Goal: Task Accomplishment & Management: Complete application form

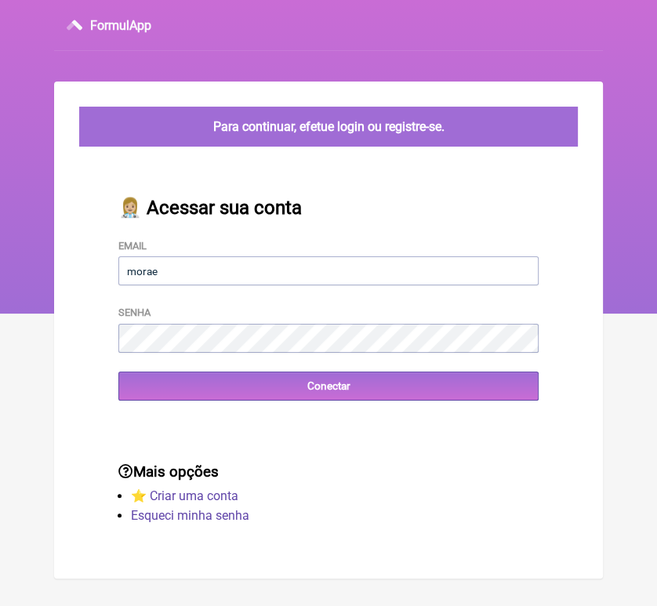
type input "moraeskaren@hotmail.com"
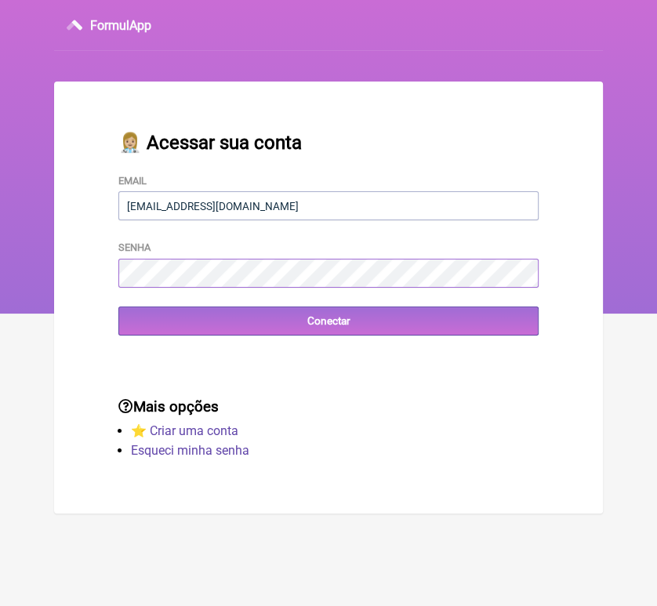
click at [264, 335] on form "Email moraeskaren@hotmail.com Senha Conectar" at bounding box center [328, 253] width 420 height 163
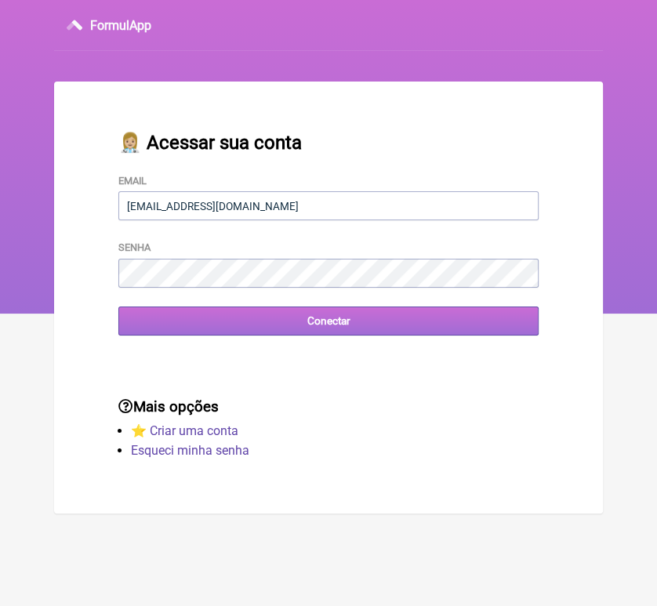
click at [168, 331] on input "Conectar" at bounding box center [328, 320] width 420 height 29
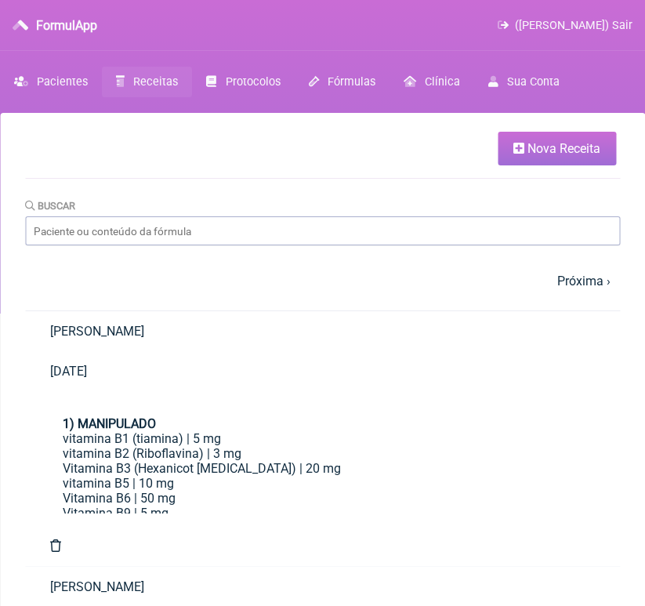
click at [165, 81] on span "Receitas" at bounding box center [155, 81] width 45 height 13
click at [241, 81] on span "Protocolos" at bounding box center [253, 81] width 55 height 13
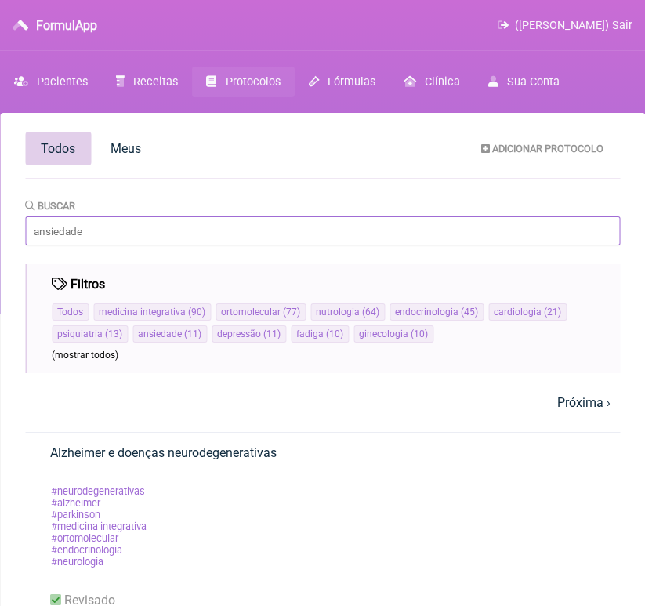
click at [96, 234] on input "Buscar" at bounding box center [322, 230] width 595 height 29
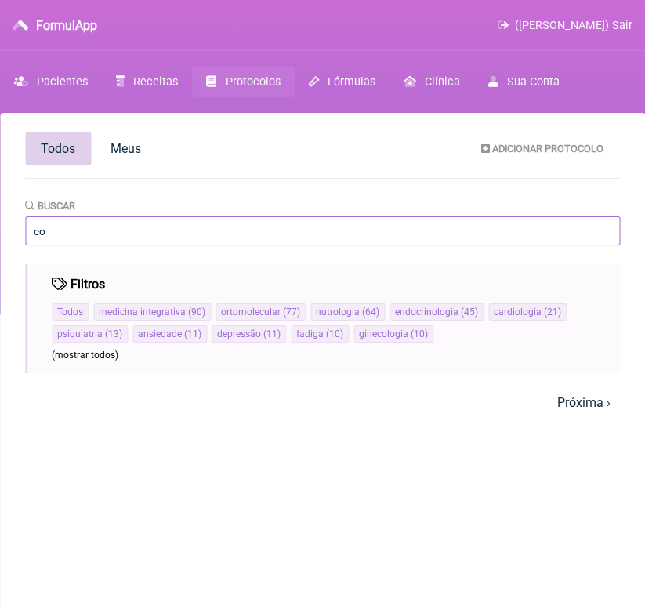
type input "c"
type input "m"
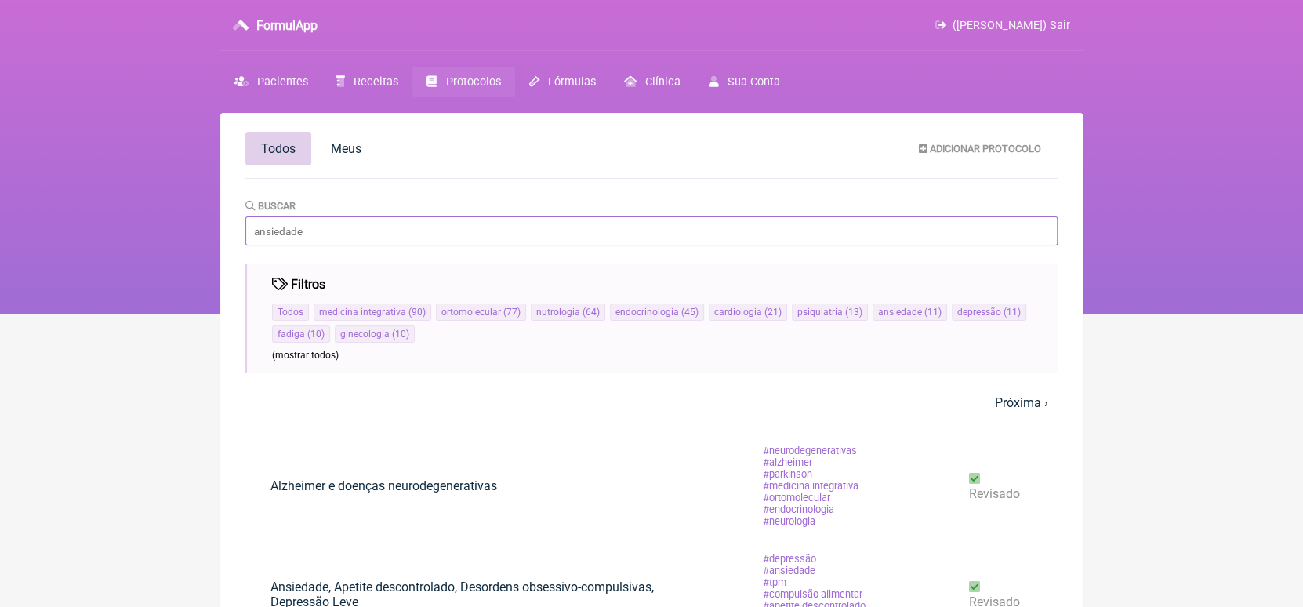
click at [366, 224] on input "Buscar" at bounding box center [651, 230] width 812 height 29
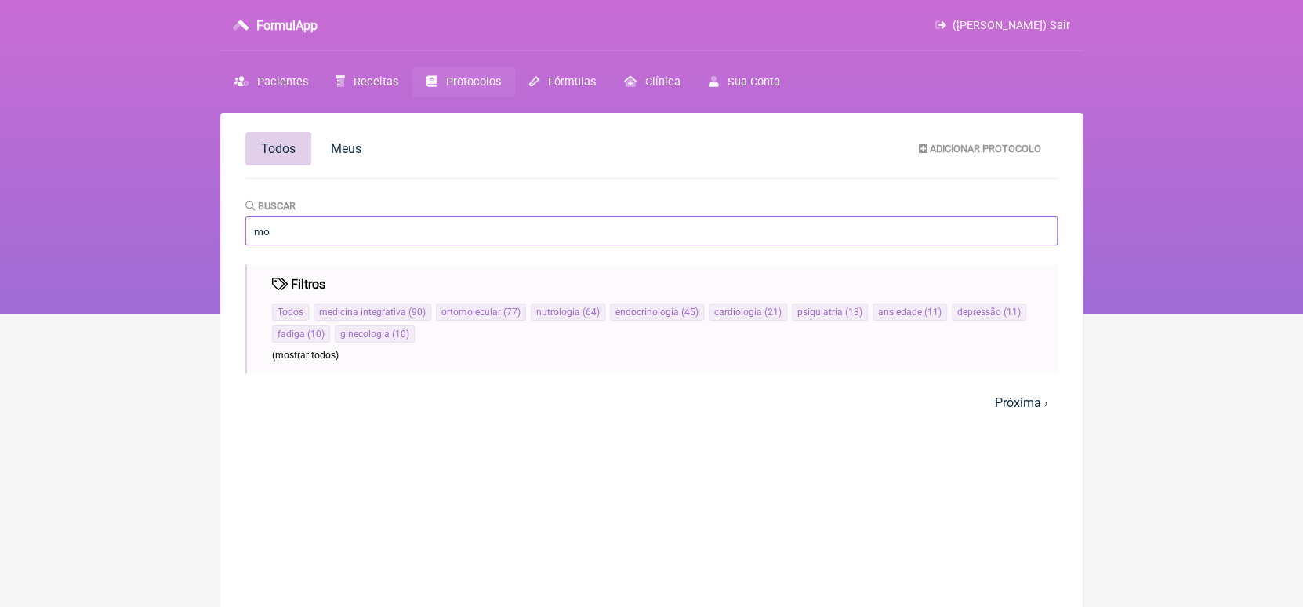
type input "m"
type input "egcg"
click at [366, 224] on input "egcg" at bounding box center [651, 230] width 812 height 29
type input "e"
type input "termogenico"
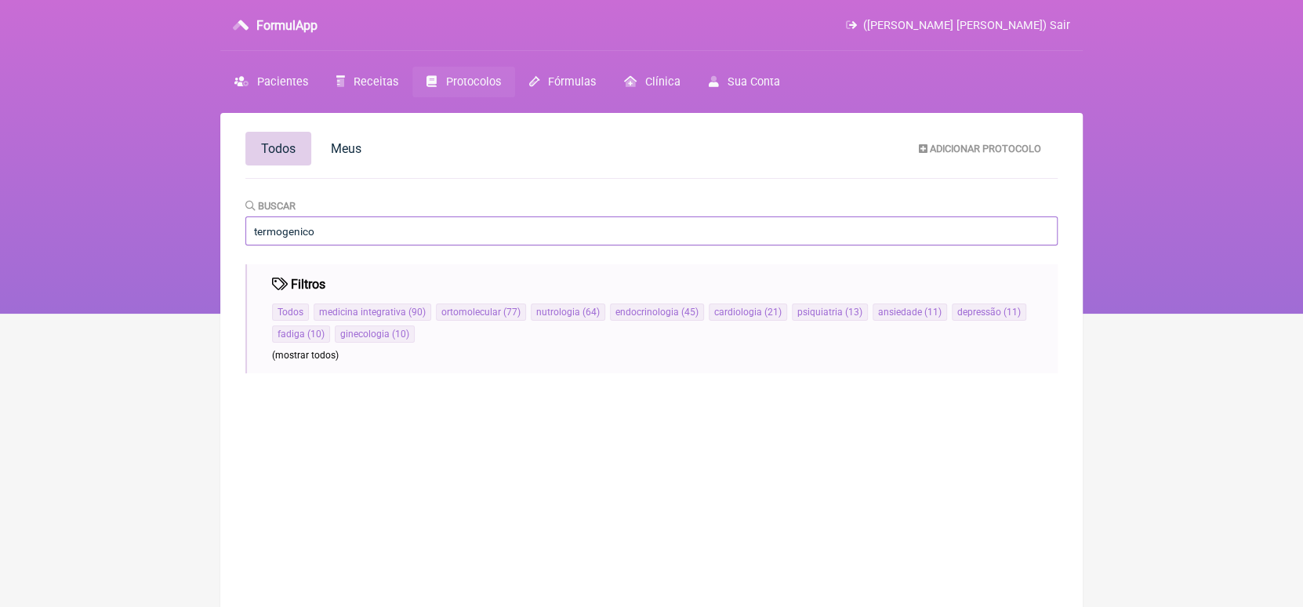
click at [291, 233] on input "termogenico" at bounding box center [651, 230] width 812 height 29
click at [318, 235] on input "termogênico" at bounding box center [651, 230] width 812 height 29
type input "termogênico"
click at [556, 88] on span "Fórmulas" at bounding box center [572, 81] width 48 height 13
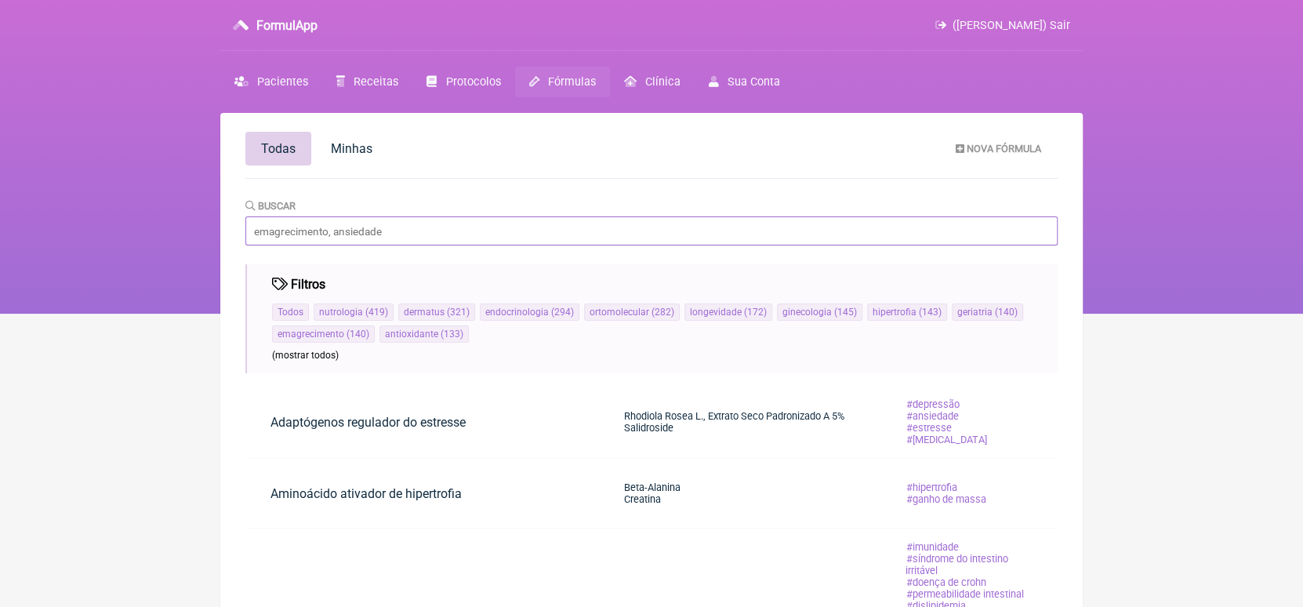
click at [363, 227] on input "Buscar" at bounding box center [651, 230] width 812 height 29
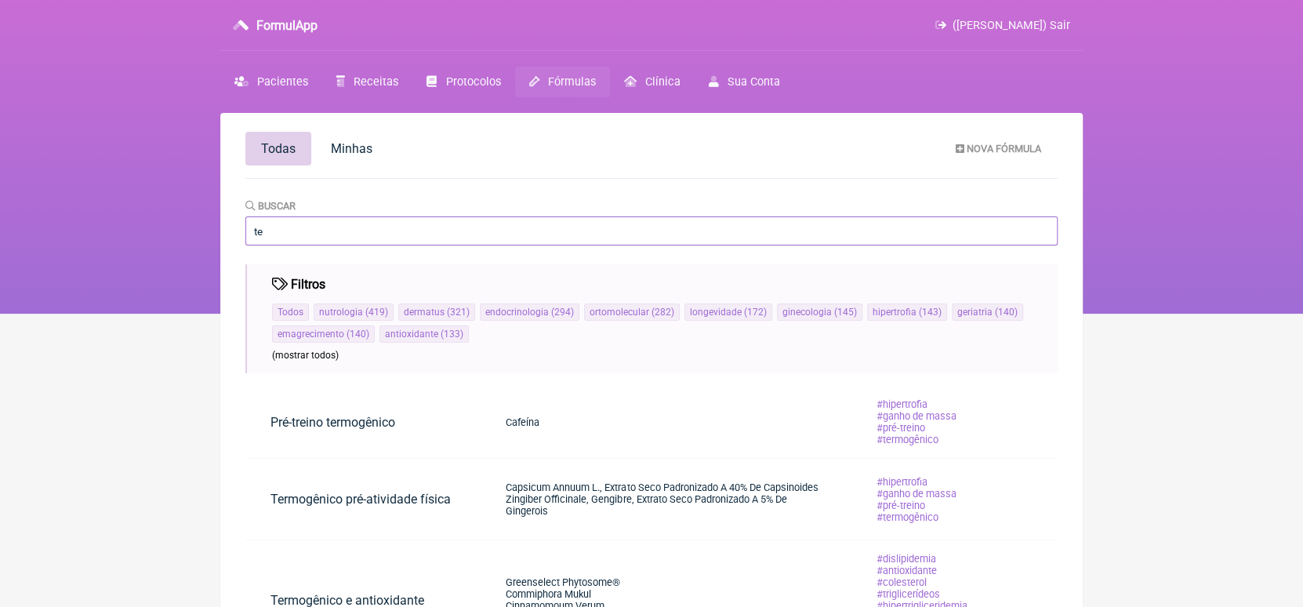
type input "t"
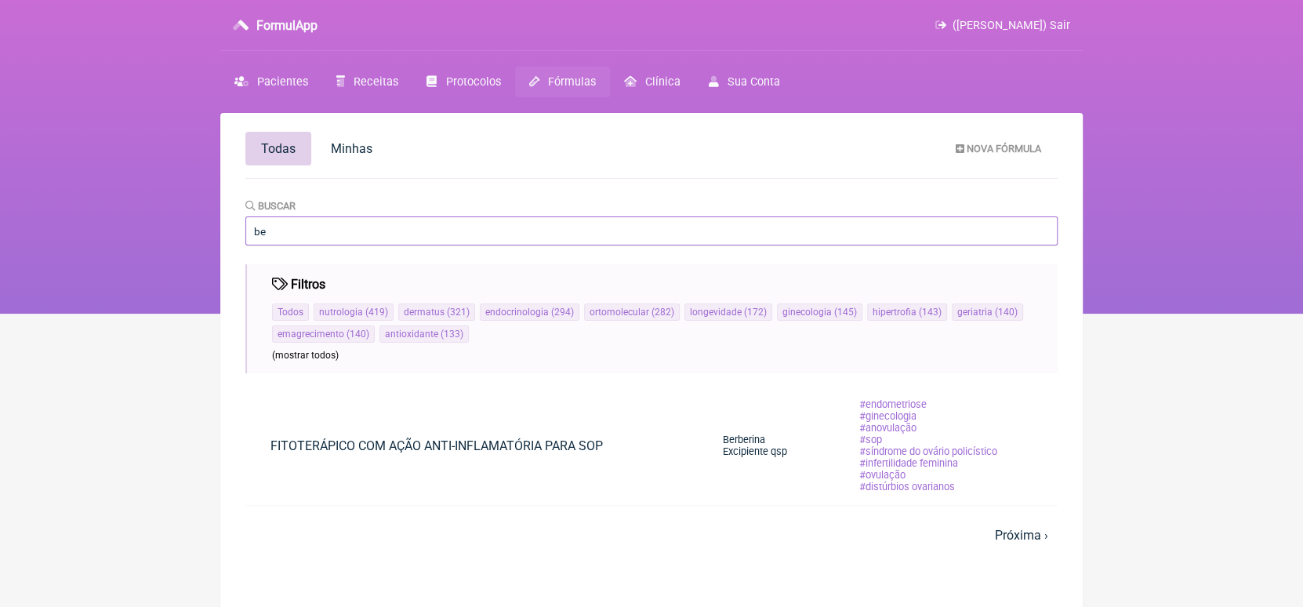
type input "b"
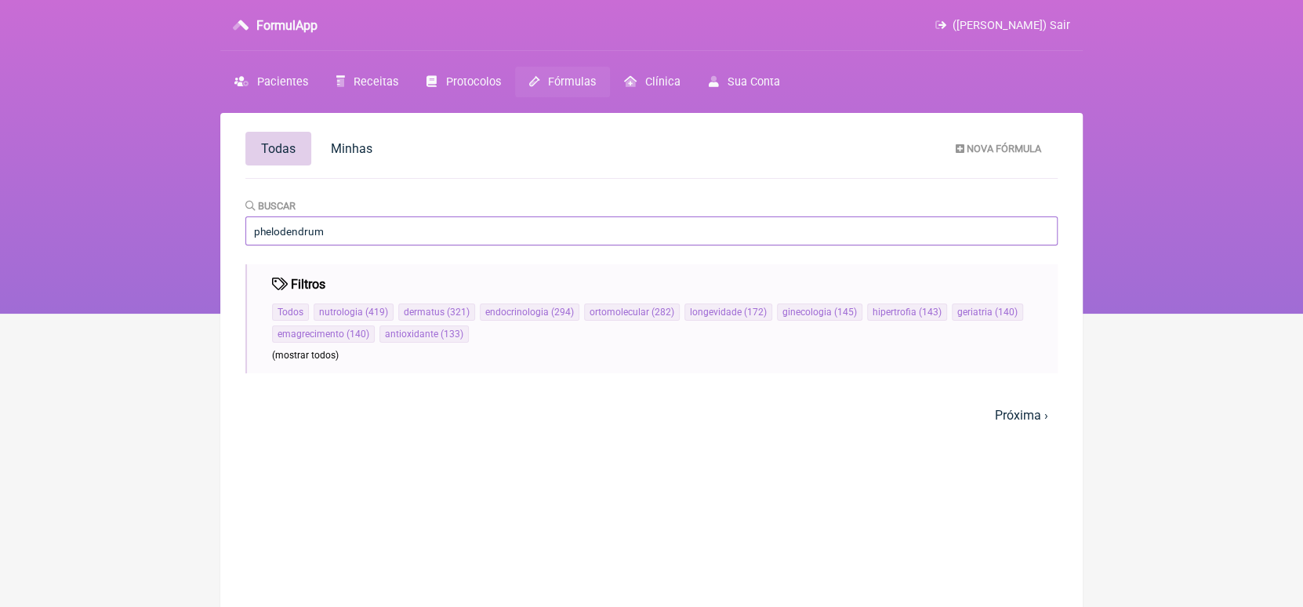
type input "phelodendrum"
click at [343, 234] on input "phelodendrum" at bounding box center [651, 230] width 812 height 29
type input "p"
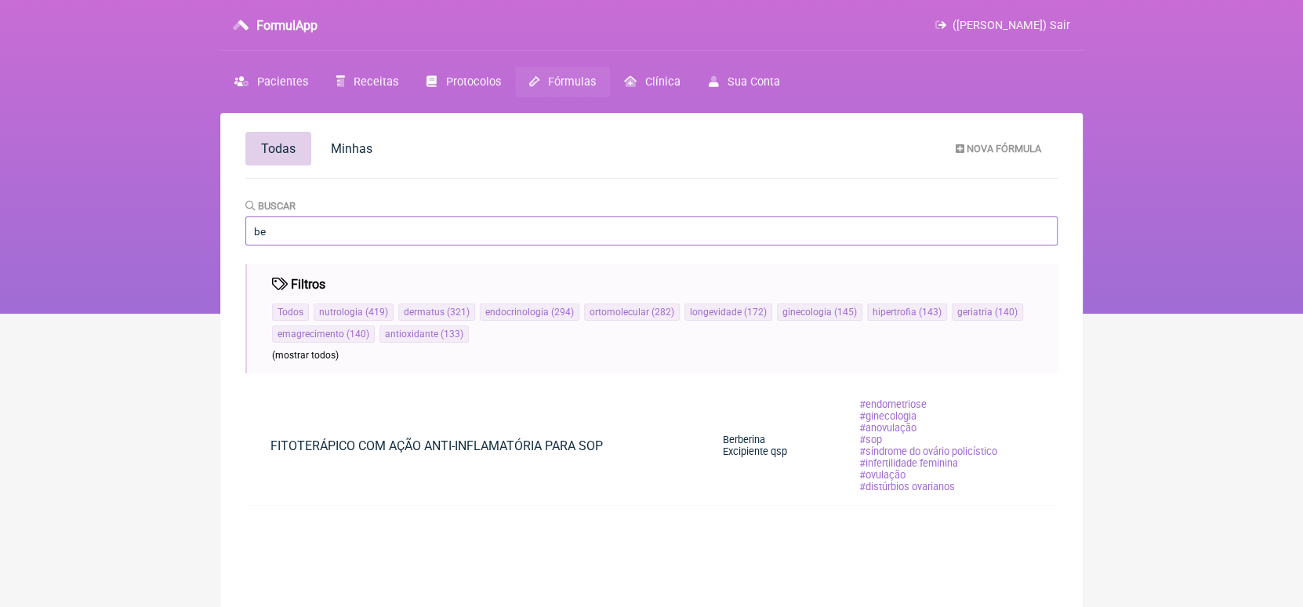
type input "b"
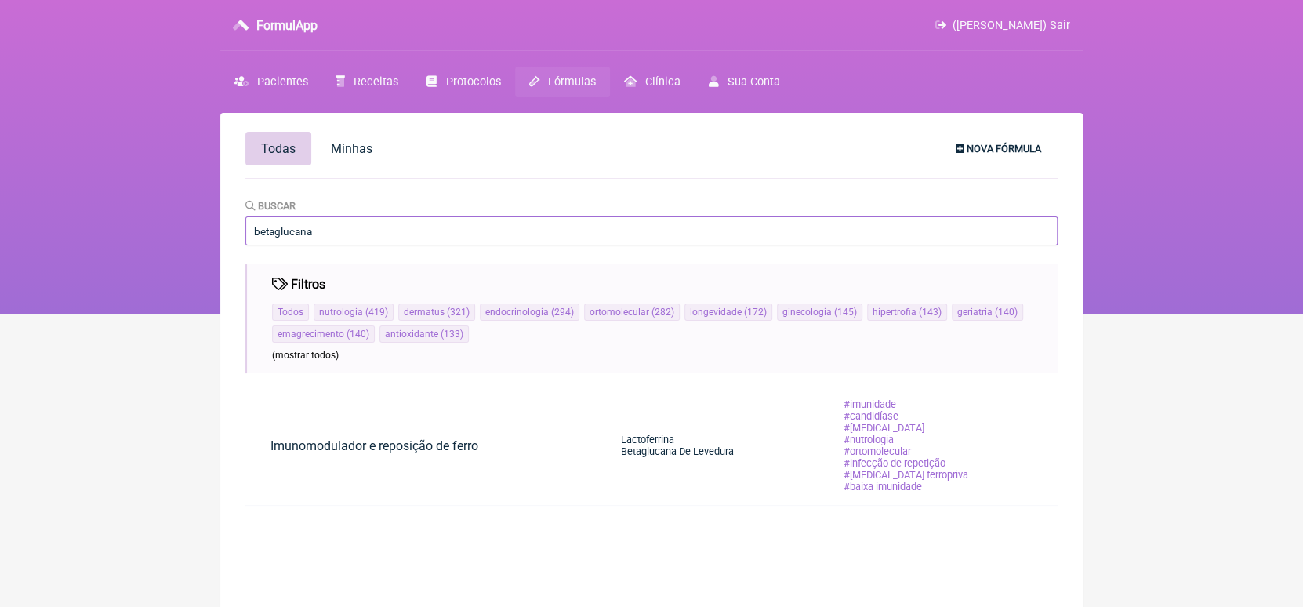
type input "betaglucana"
click at [1023, 147] on span "Nova Fórmula" at bounding box center [1003, 149] width 74 height 12
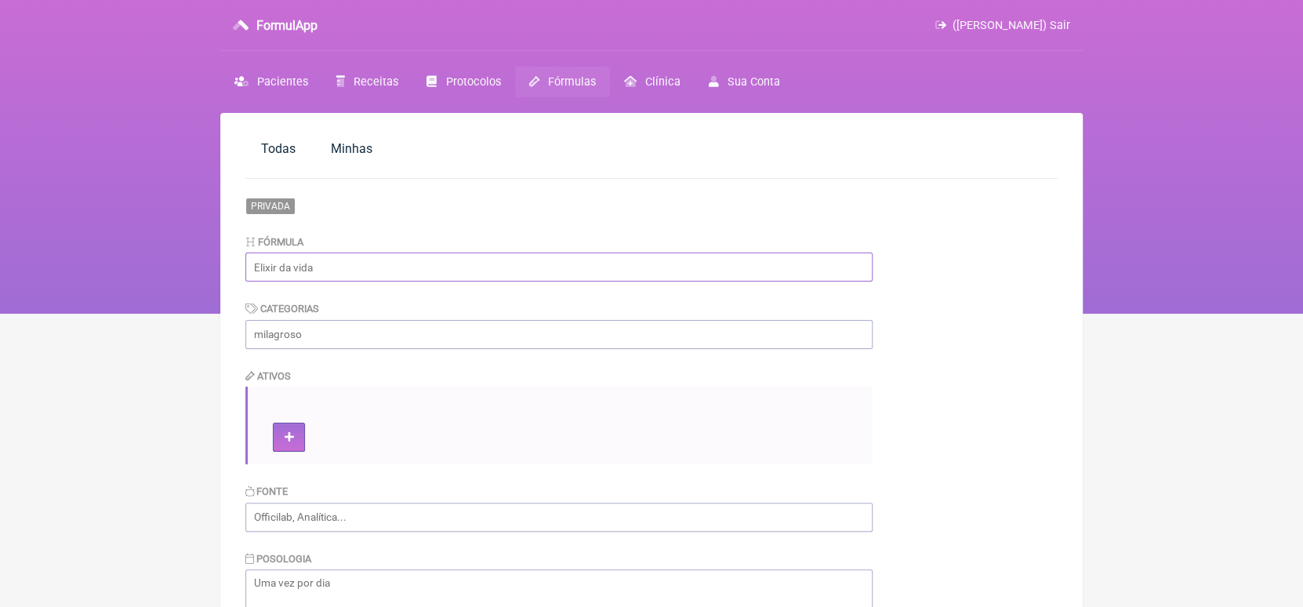
click at [346, 272] on input "text" at bounding box center [558, 266] width 627 height 29
type input "Controle de Peso"
click at [348, 330] on input "text" at bounding box center [558, 334] width 627 height 29
type input "Emagrecimento"
click at [285, 436] on icon at bounding box center [289, 437] width 9 height 11
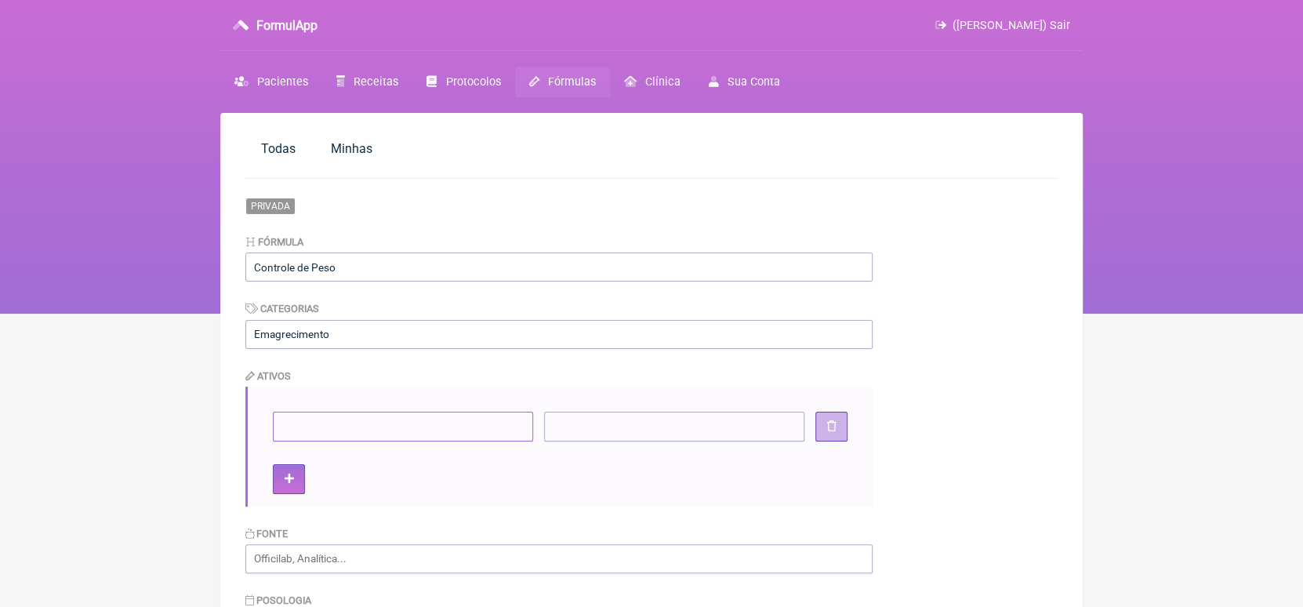
click at [290, 431] on input"] at bounding box center [403, 425] width 260 height 29
type input"] "Betaglucana de levedura"
type input"] "5g"
click at [290, 480] on icon at bounding box center [289, 478] width 9 height 11
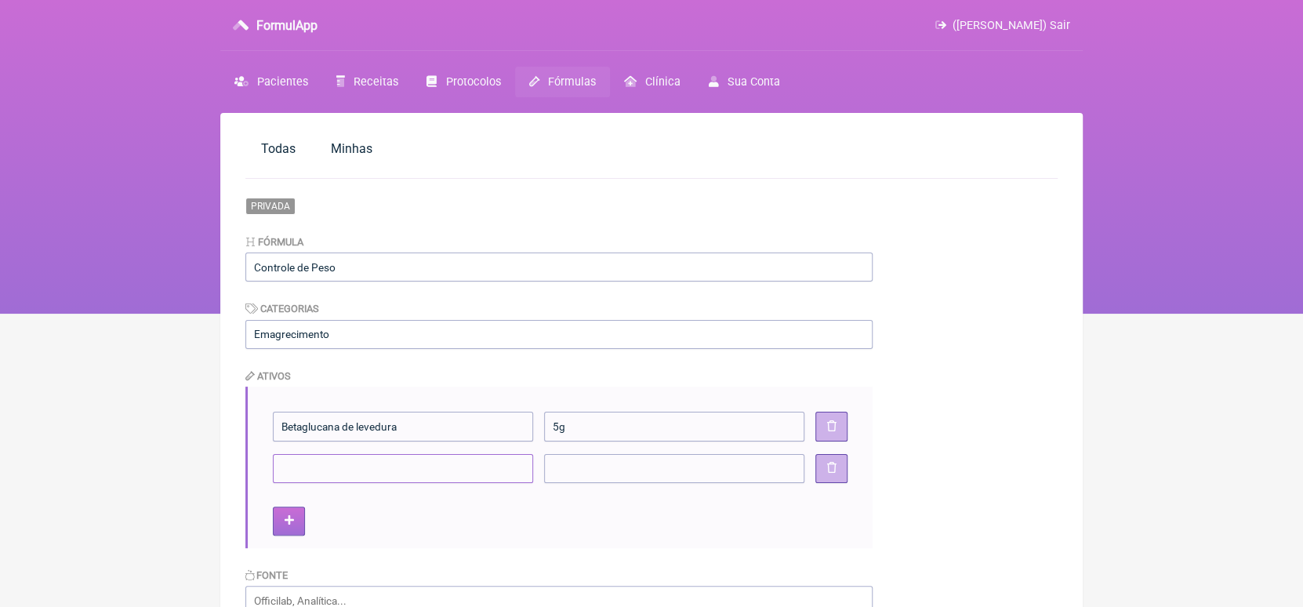
click at [290, 480] on input"] at bounding box center [403, 468] width 260 height 29
type input"] "Inulina"
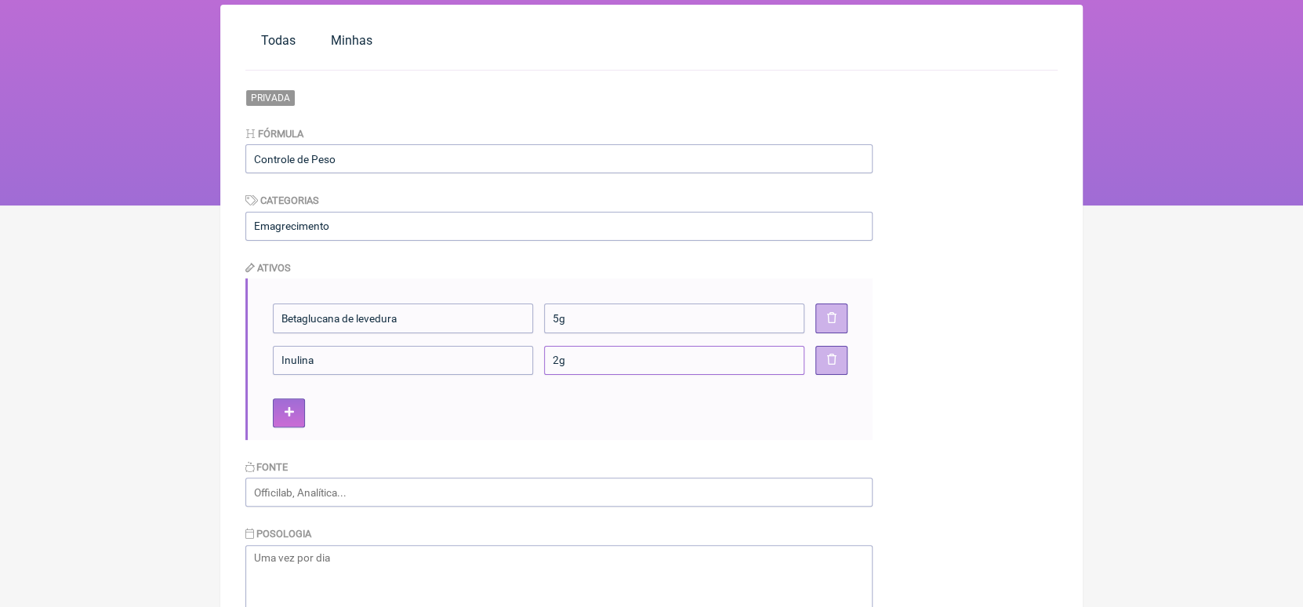
scroll to position [111, 0]
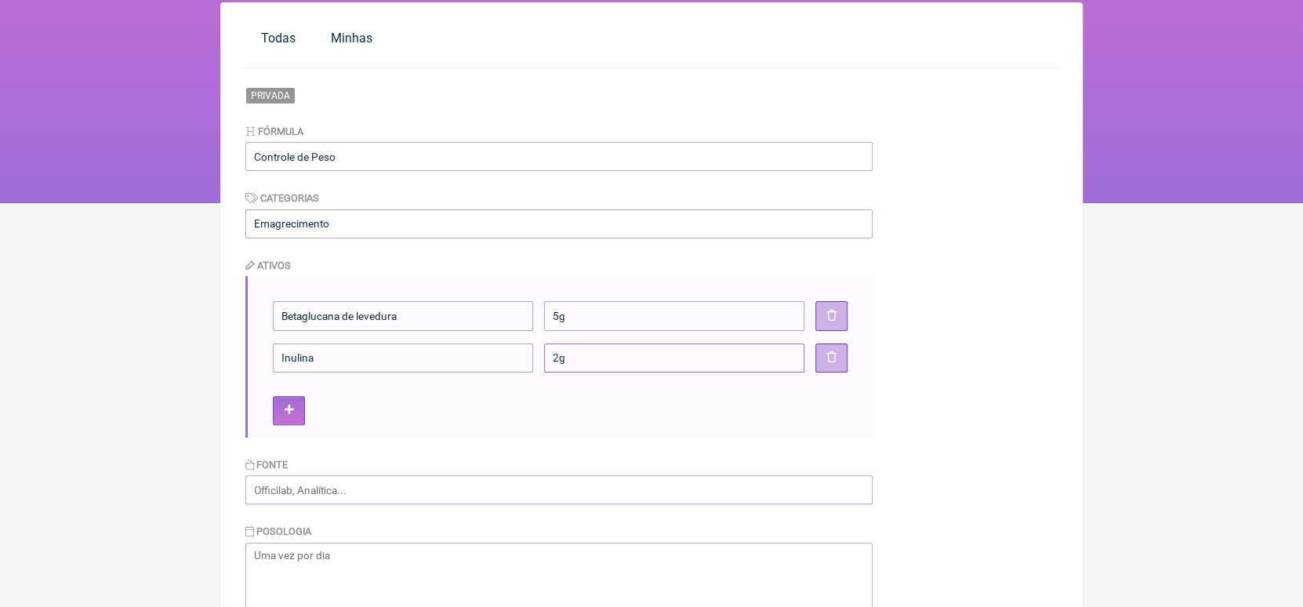
type input"] "2g"
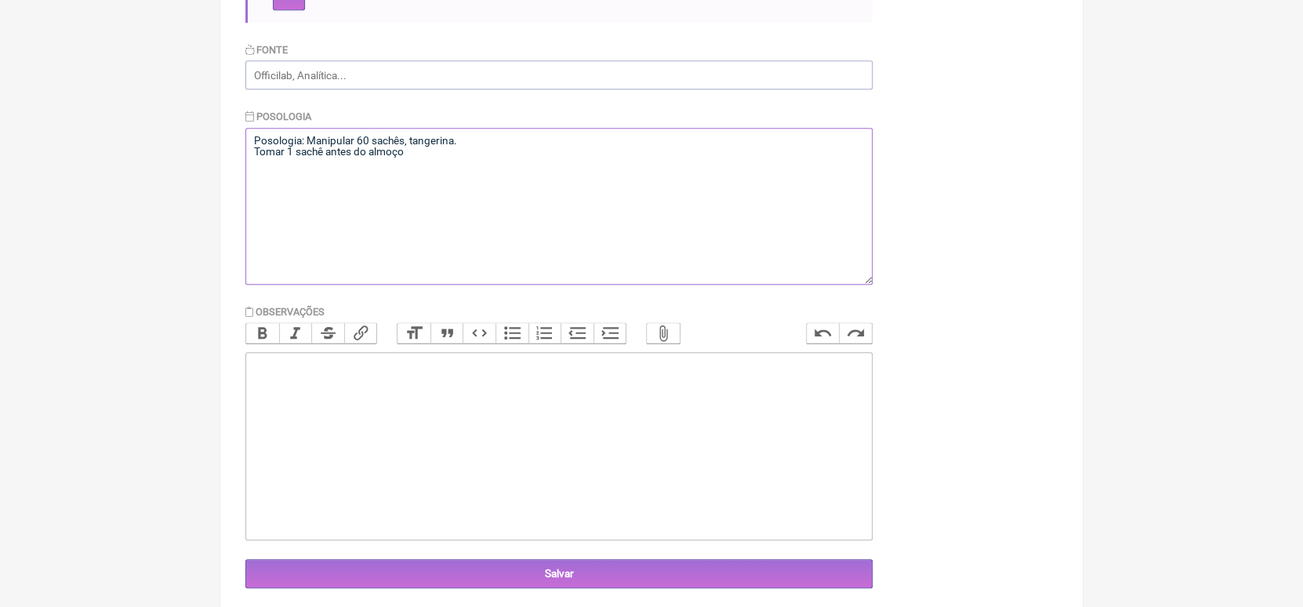
scroll to position [532, 0]
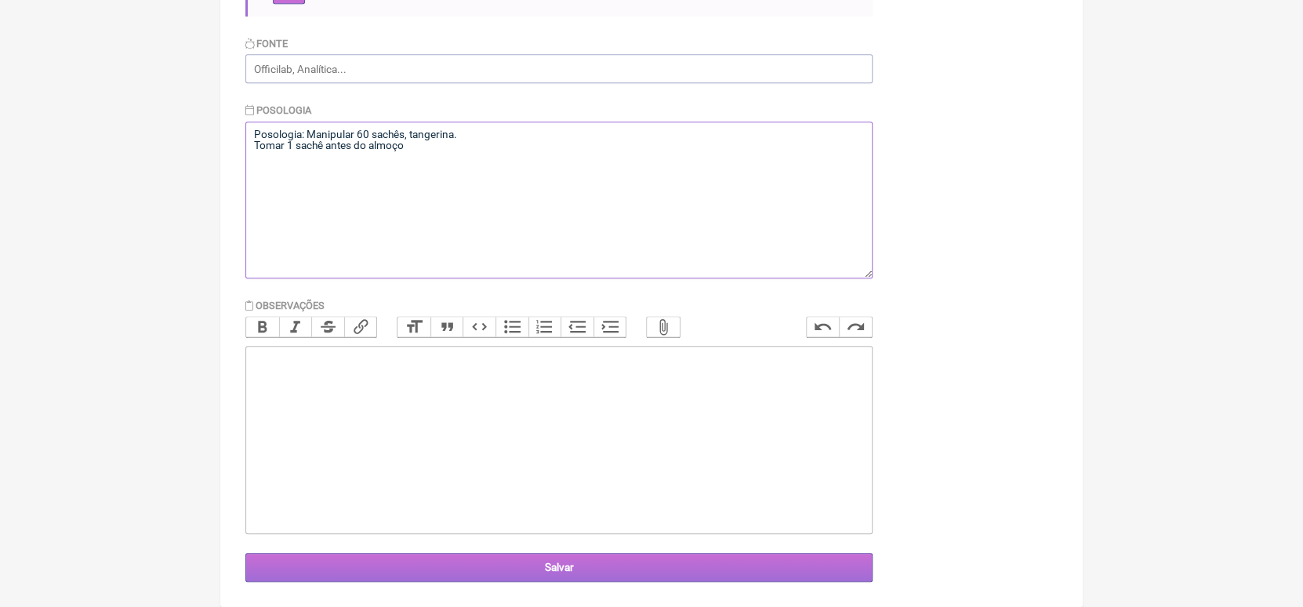
type textarea "Posologia: Manipular 60 sachês, tangerina. Tomar 1 sachê antes do almoço"
click at [561, 563] on input "Salvar" at bounding box center [558, 567] width 627 height 29
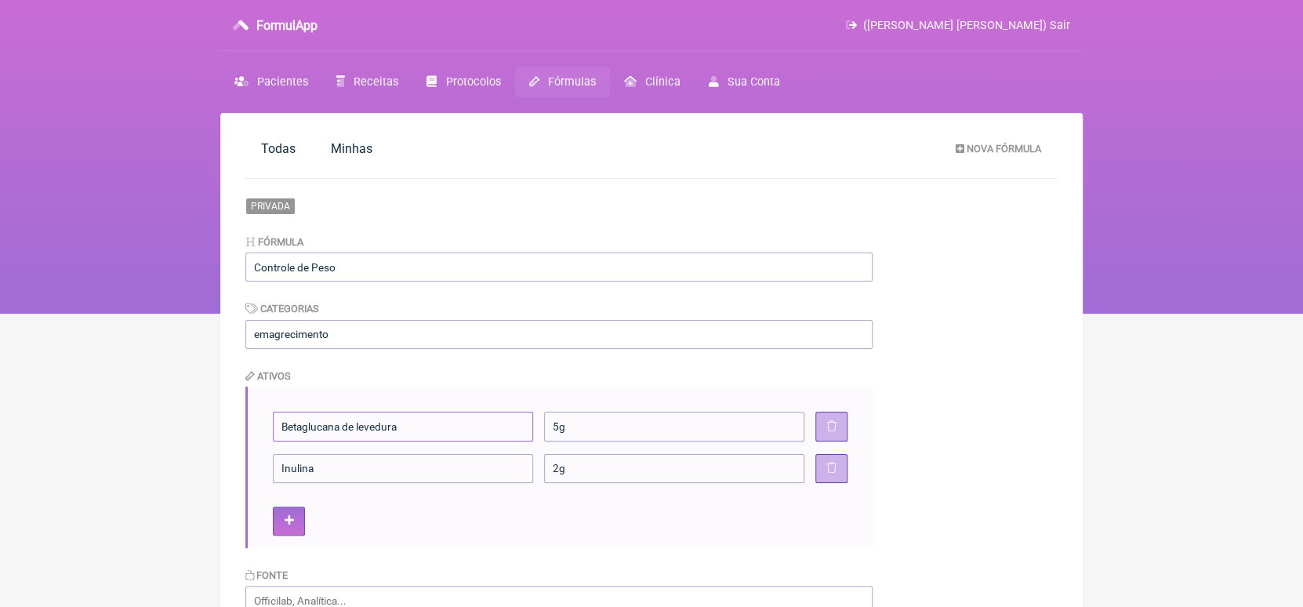
click at [491, 427] on input "Betaglucana de levedura" at bounding box center [403, 425] width 260 height 29
type input "B"
click at [423, 263] on input "Controle de Peso" at bounding box center [558, 266] width 627 height 29
type input "Controle de Glicemia"
click at [349, 429] on input "text" at bounding box center [403, 425] width 260 height 29
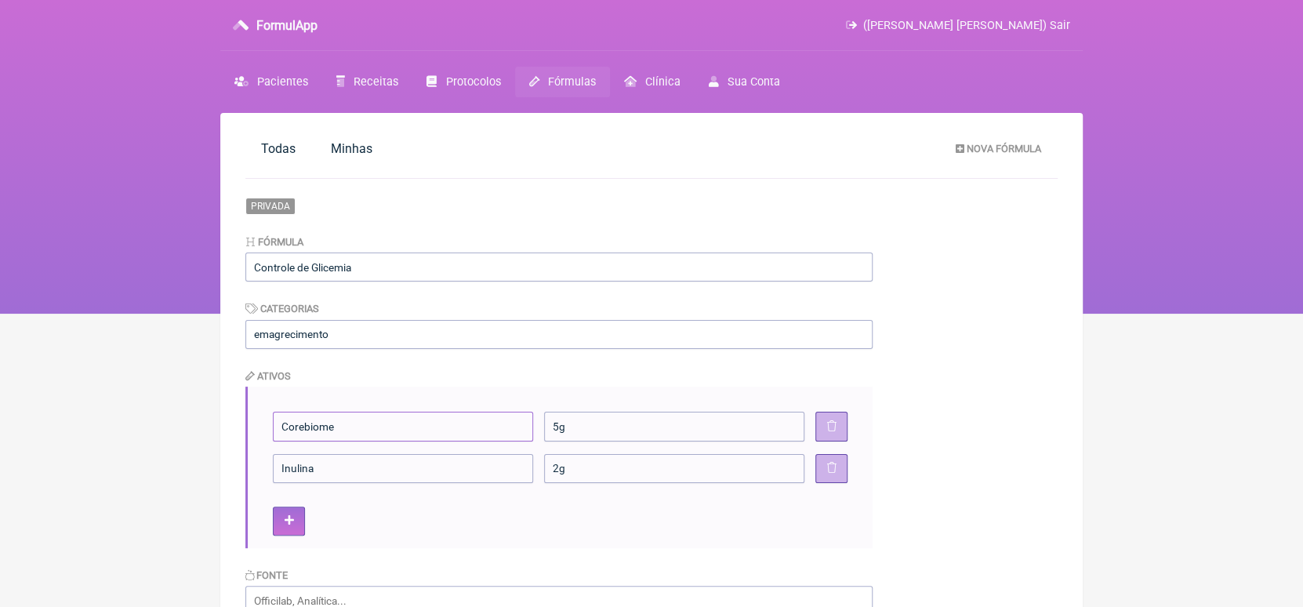
type input "Corebiome"
click at [357, 470] on input "Inulina" at bounding box center [403, 468] width 260 height 29
type input "I"
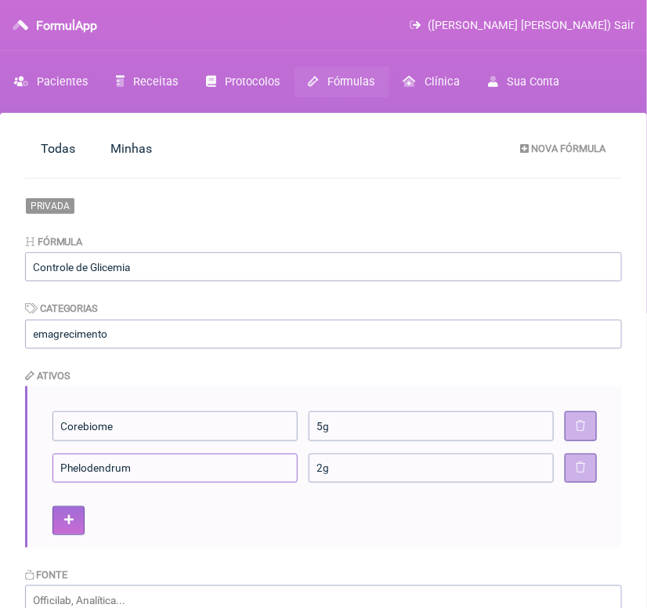
type input "Phelodendrum"
click at [324, 424] on input "5g" at bounding box center [431, 425] width 245 height 29
type input "300g"
click at [321, 468] on input "2g" at bounding box center [431, 468] width 245 height 29
type input "500g"
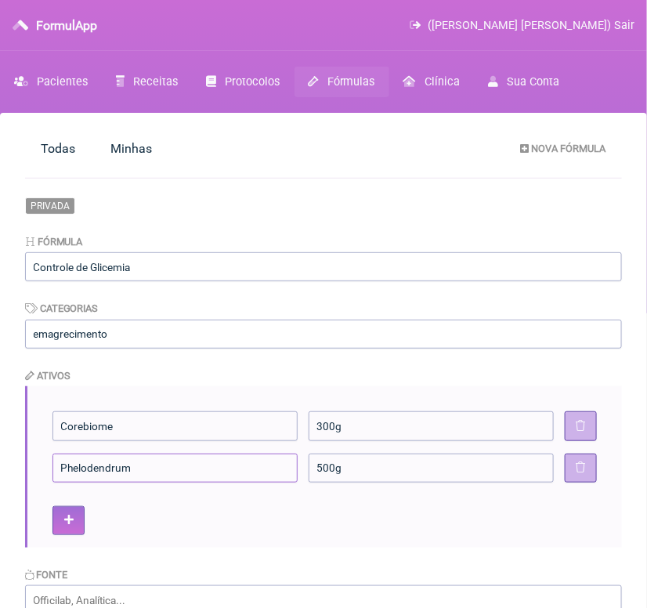
click at [145, 459] on input "Phelodendrum" at bounding box center [175, 468] width 245 height 29
type input "Phelodendrum amurense"
click at [326, 469] on input "500g" at bounding box center [431, 468] width 245 height 29
type input "250g"
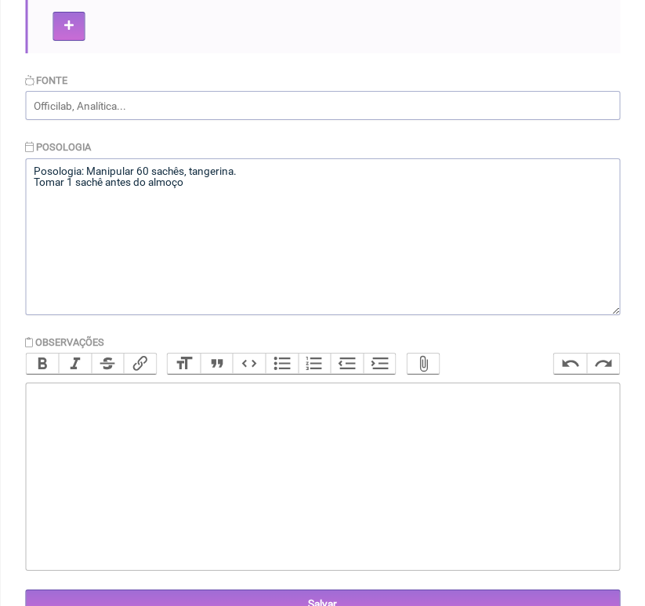
scroll to position [533, 0]
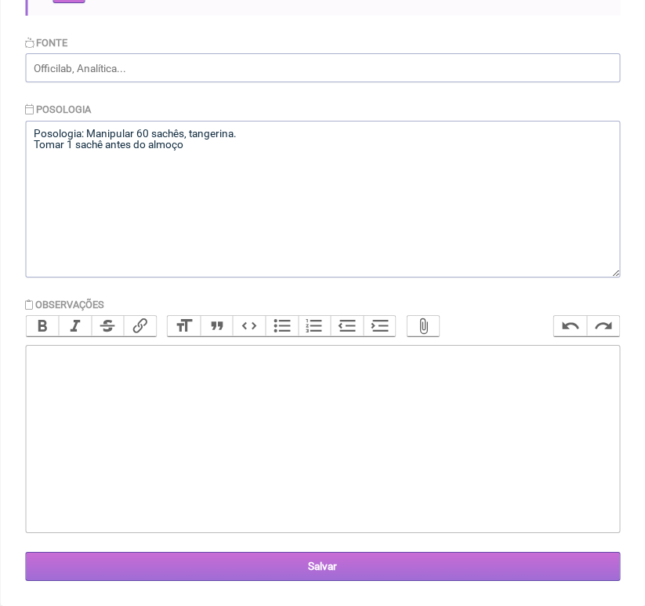
drag, startPoint x: 346, startPoint y: 587, endPoint x: 319, endPoint y: 557, distance: 40.0
click at [319, 557] on main "Todas Minhas Nova Fórmula Privada Fórmula Controle de Glicemia Categorias emagr…" at bounding box center [322, 93] width 645 height 1025
click at [319, 557] on input "Salvar" at bounding box center [322, 566] width 595 height 29
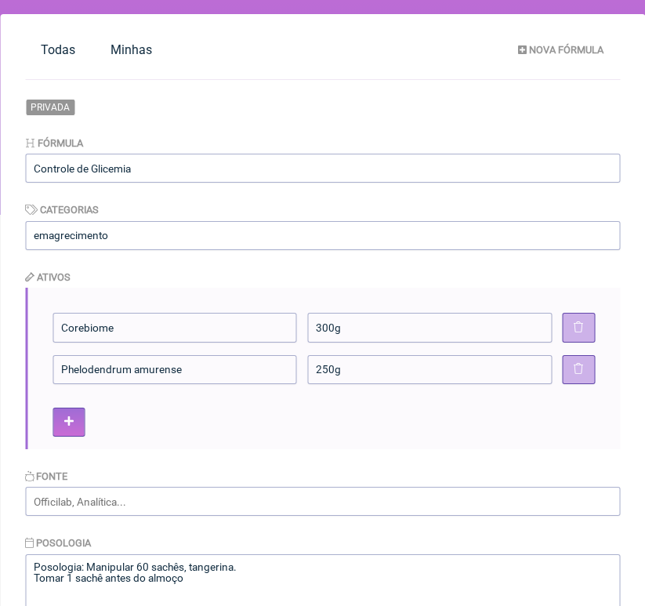
scroll to position [49, 0]
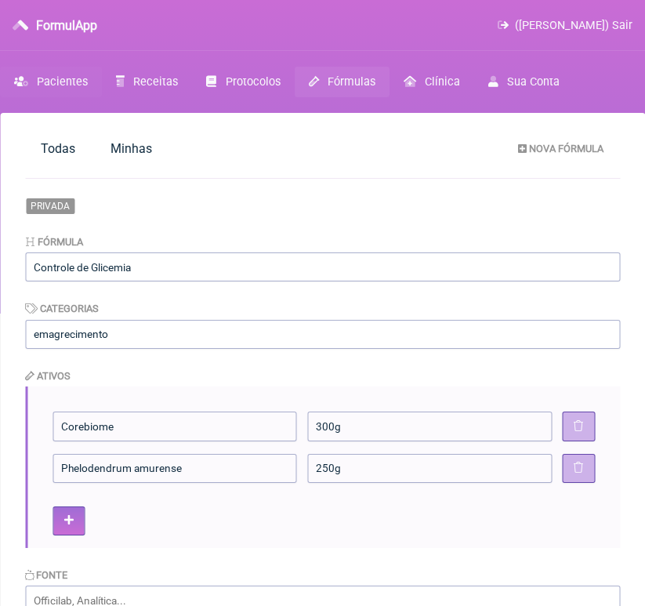
click at [56, 84] on span "Pacientes" at bounding box center [62, 81] width 51 height 13
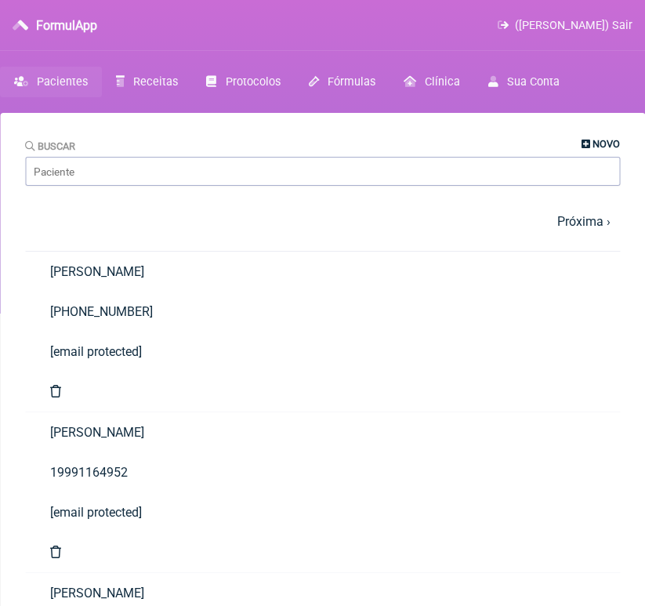
click at [601, 142] on span "Novo" at bounding box center [606, 144] width 27 height 12
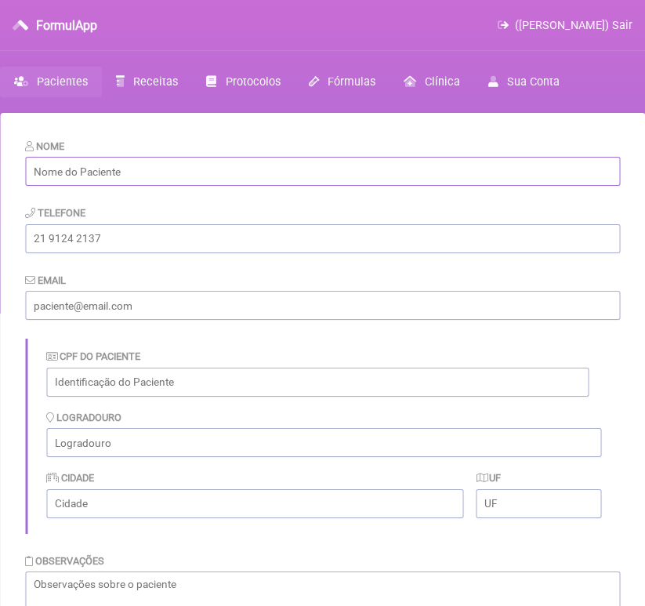
click at [324, 173] on input "text" at bounding box center [322, 171] width 595 height 29
type input "Vera Marilia de Azevedo Martins"
click at [144, 233] on input "tel" at bounding box center [322, 238] width 595 height 29
type input "19996537613"
click at [148, 303] on input "email" at bounding box center [322, 305] width 595 height 29
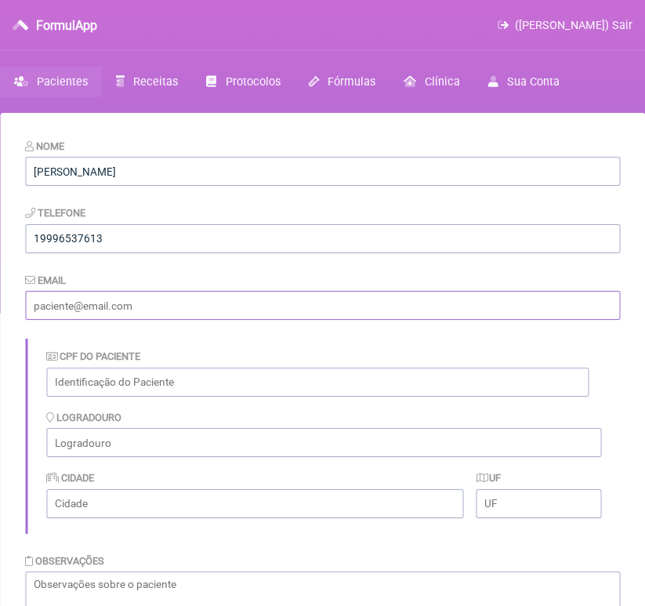
type input "[EMAIL_ADDRESS][DOMAIN_NAME]"
click at [158, 382] on input "text" at bounding box center [317, 382] width 542 height 29
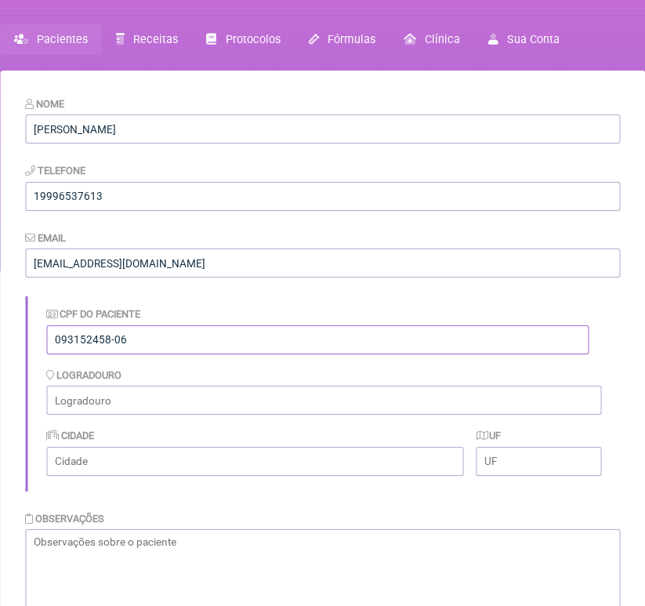
scroll to position [82, 0]
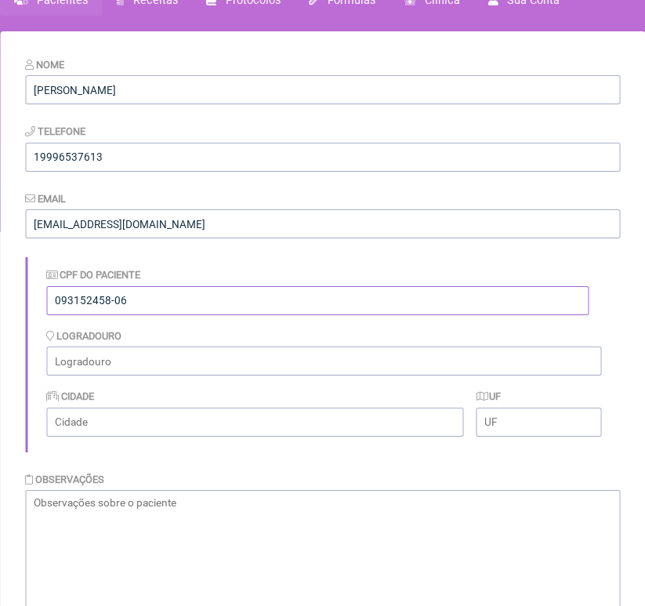
type input "093152458-06"
click at [198, 362] on input "text" at bounding box center [323, 360] width 555 height 29
type input "R. [PERSON_NAME], 185"
click at [190, 425] on input "text" at bounding box center [255, 422] width 418 height 29
type input "Louveira"
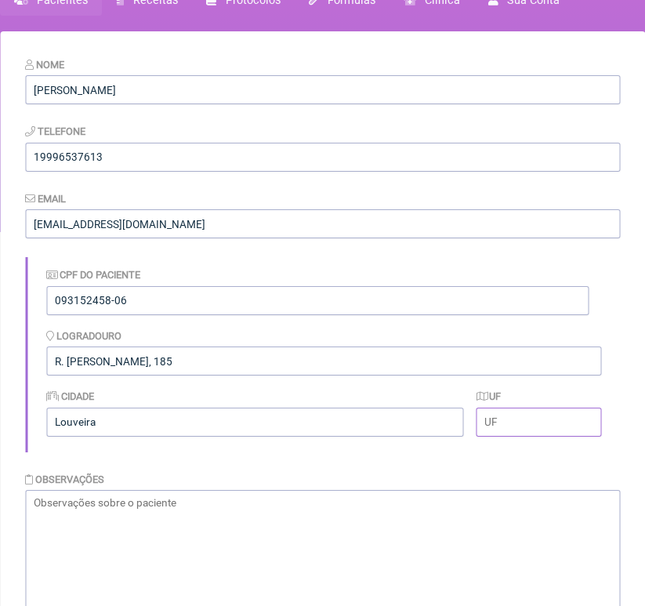
click at [494, 421] on input "text" at bounding box center [539, 422] width 125 height 29
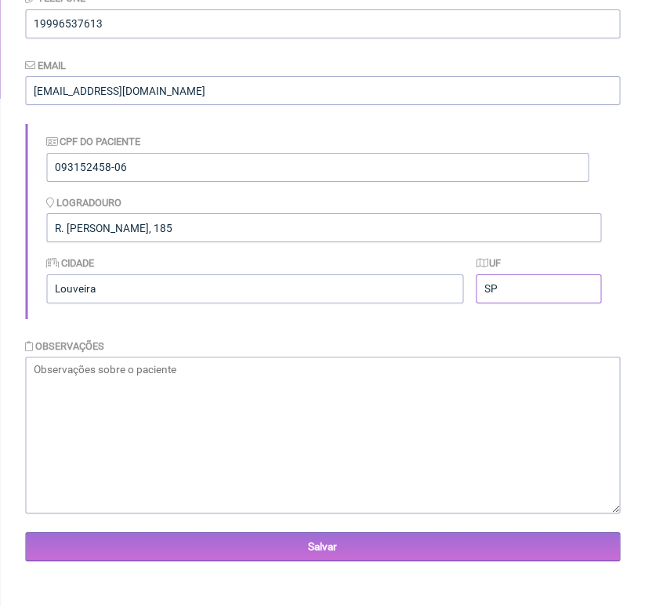
scroll to position [223, 0]
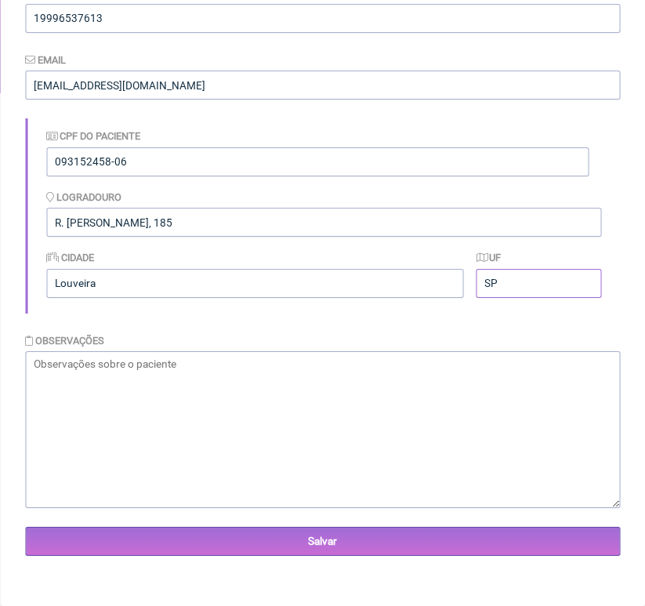
type input "SP"
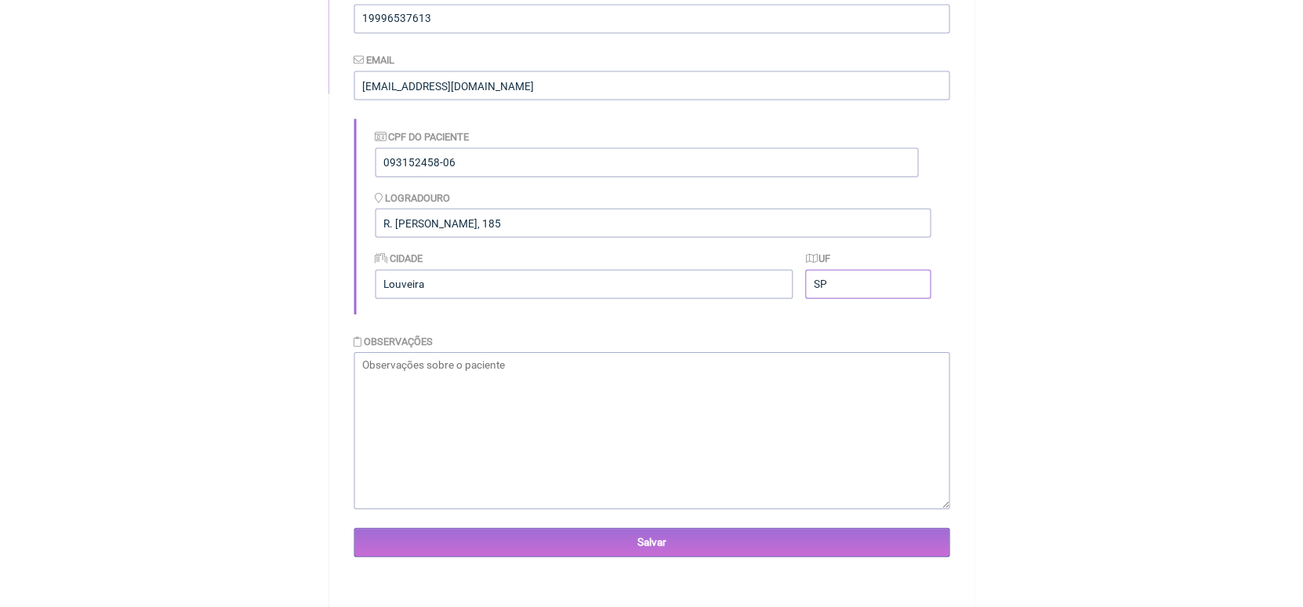
scroll to position [223, 0]
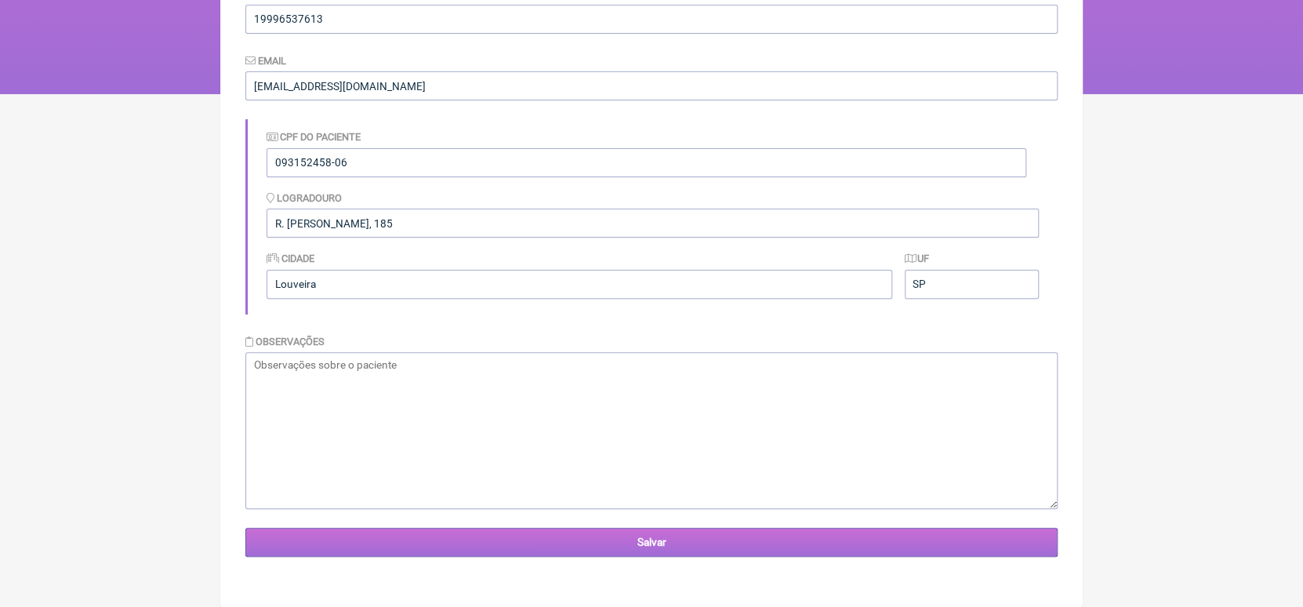
click at [644, 547] on input "Salvar" at bounding box center [651, 541] width 812 height 29
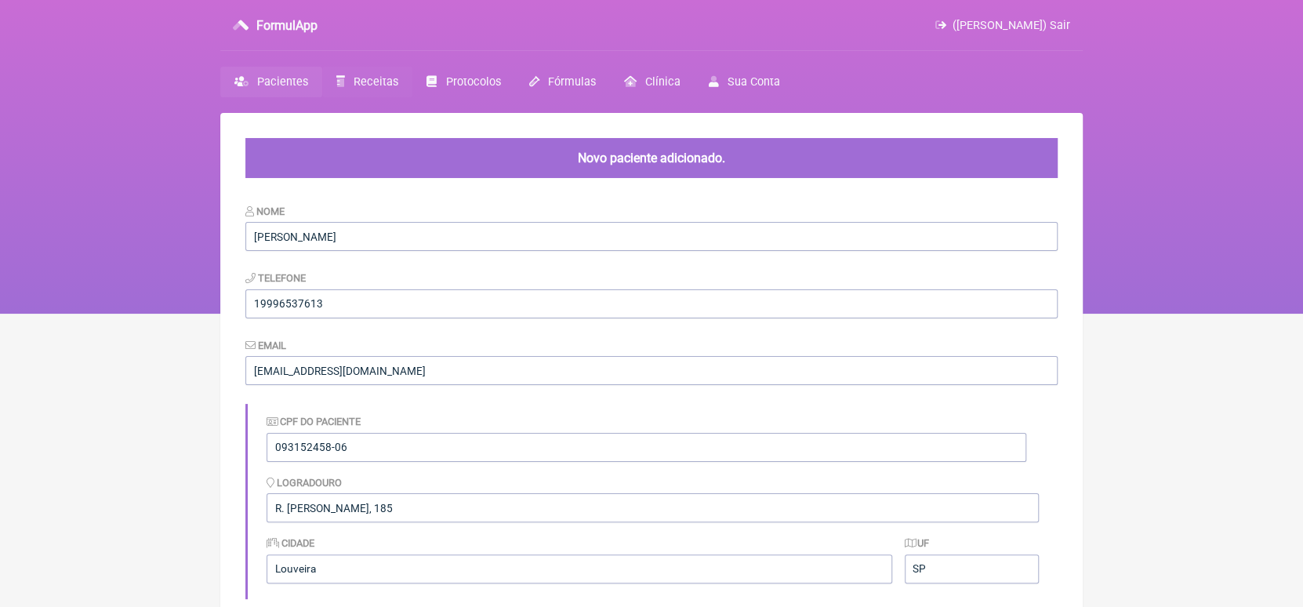
click at [366, 77] on span "Receitas" at bounding box center [375, 81] width 45 height 13
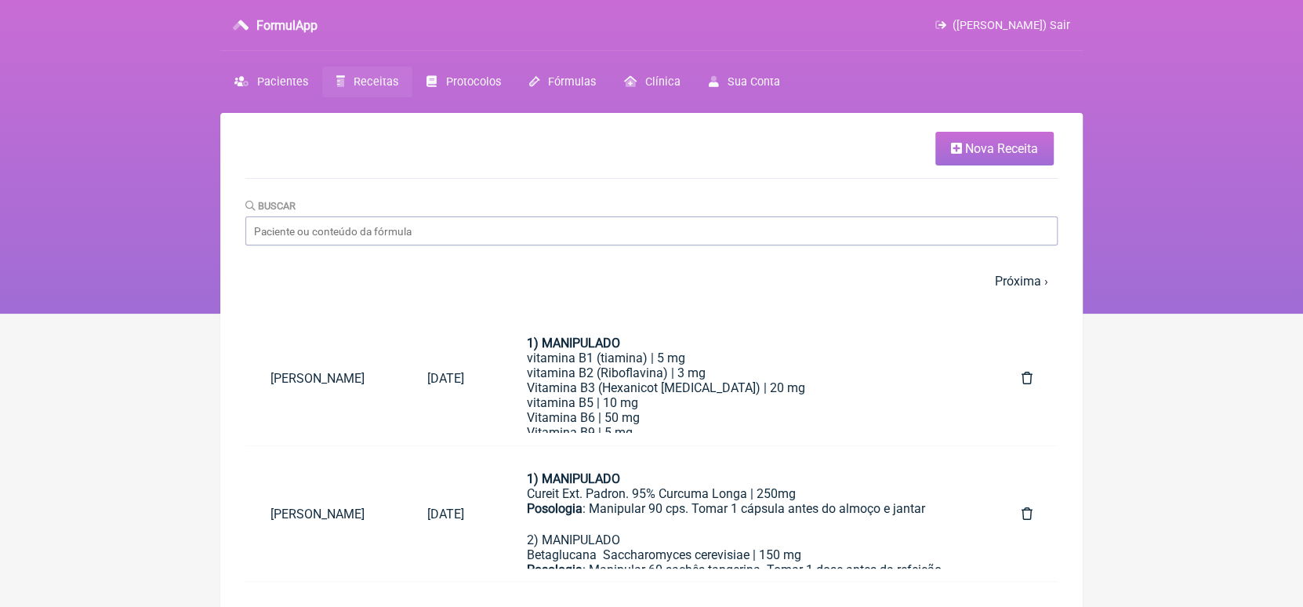
click at [1006, 154] on span "Nova Receita" at bounding box center [1001, 148] width 73 height 15
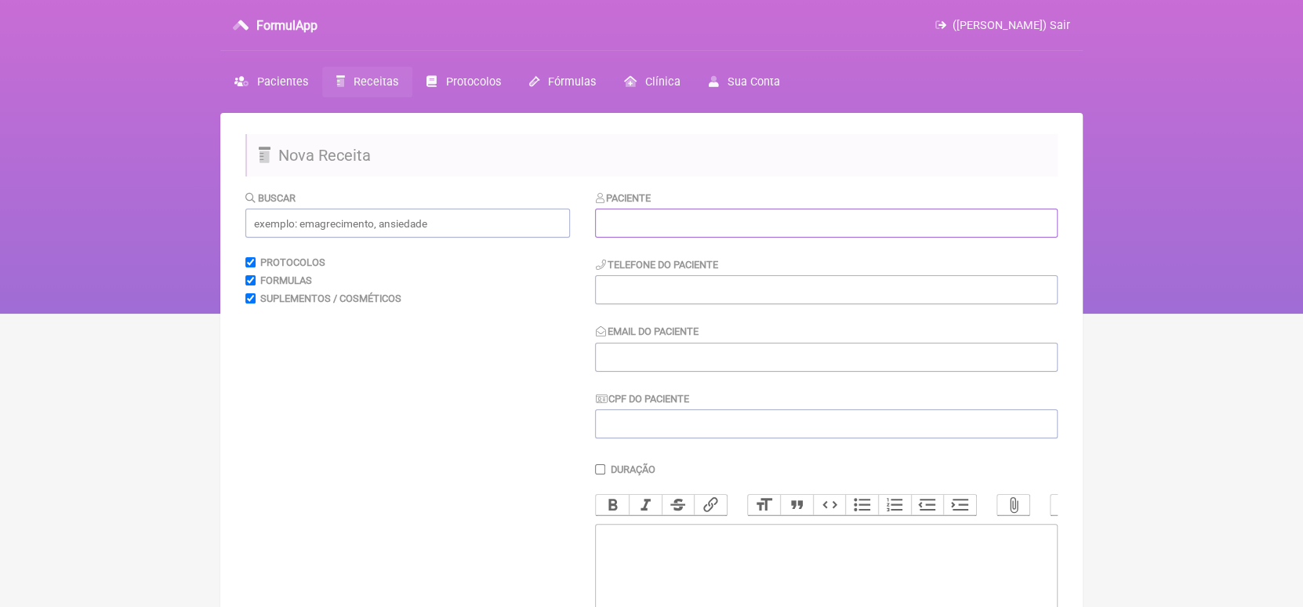
click at [812, 222] on input "text" at bounding box center [826, 222] width 462 height 29
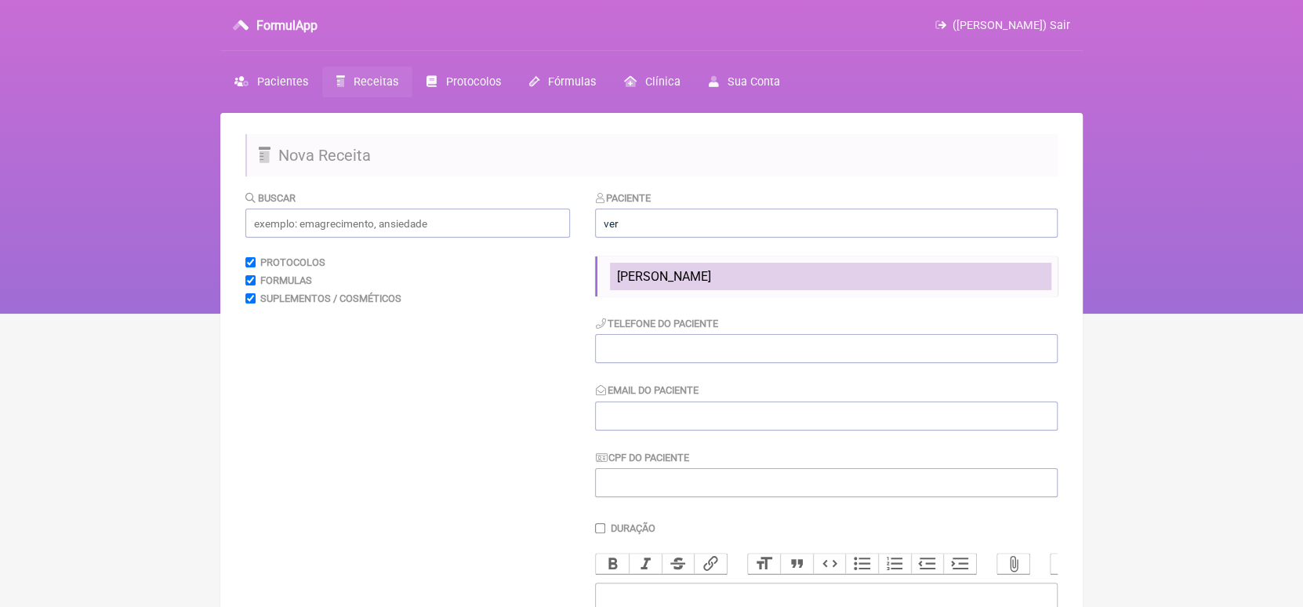
click at [710, 269] on span "[PERSON_NAME]" at bounding box center [663, 276] width 94 height 15
type input "[PERSON_NAME]"
type input "19996537613"
type input "[EMAIL_ADDRESS][DOMAIN_NAME]"
type input "093152458-06"
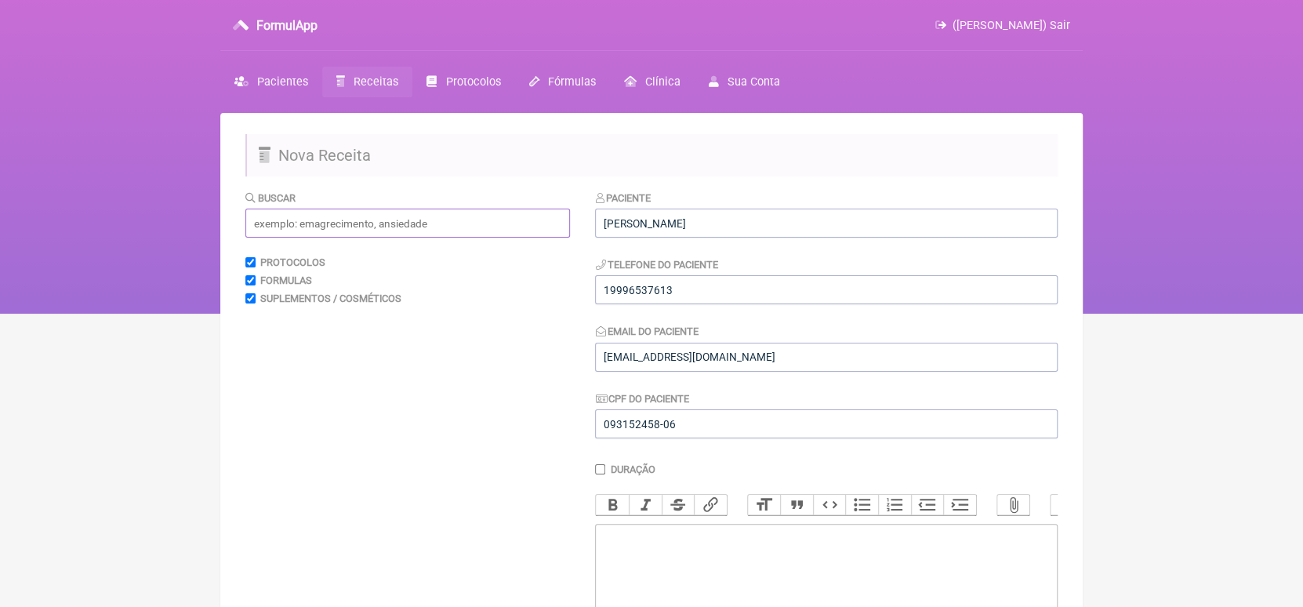
click at [451, 224] on input "text" at bounding box center [407, 222] width 324 height 29
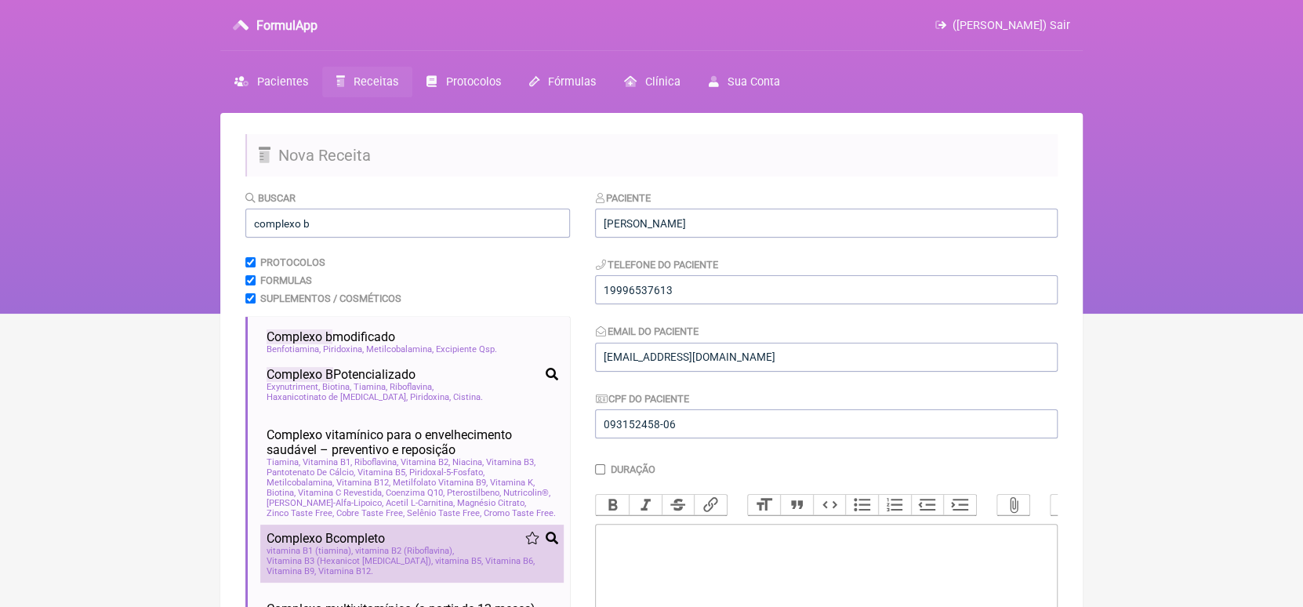
click at [438, 556] on span "vitamina B2 (Riboflavina)" at bounding box center [404, 551] width 99 height 10
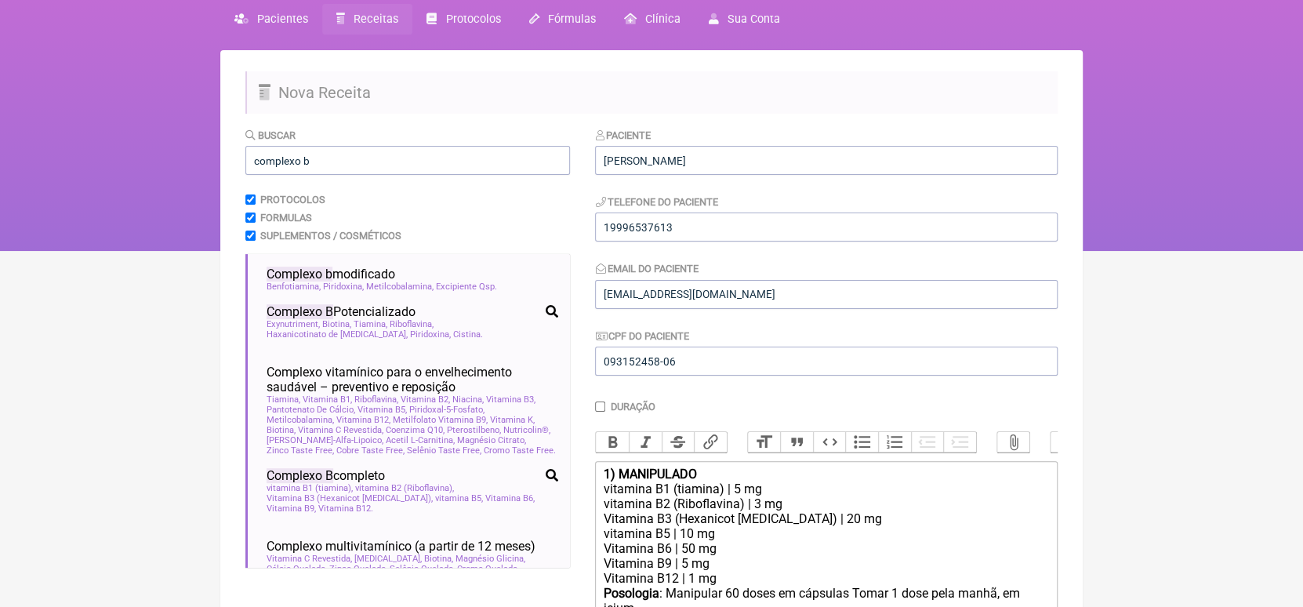
scroll to position [62, 0]
click at [535, 154] on input "complexo b" at bounding box center [407, 161] width 324 height 29
type input "c"
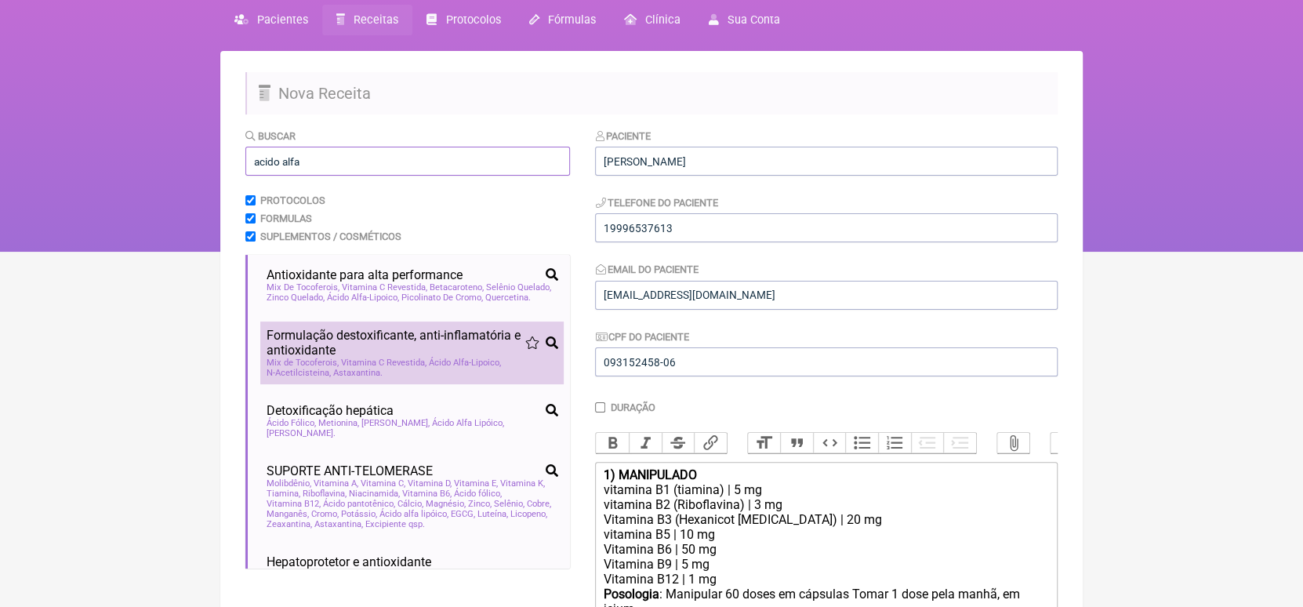
type input "acido alfa"
click at [397, 351] on span "Formulação destoxificante, anti-inflamatória e antioxidante" at bounding box center [395, 343] width 258 height 30
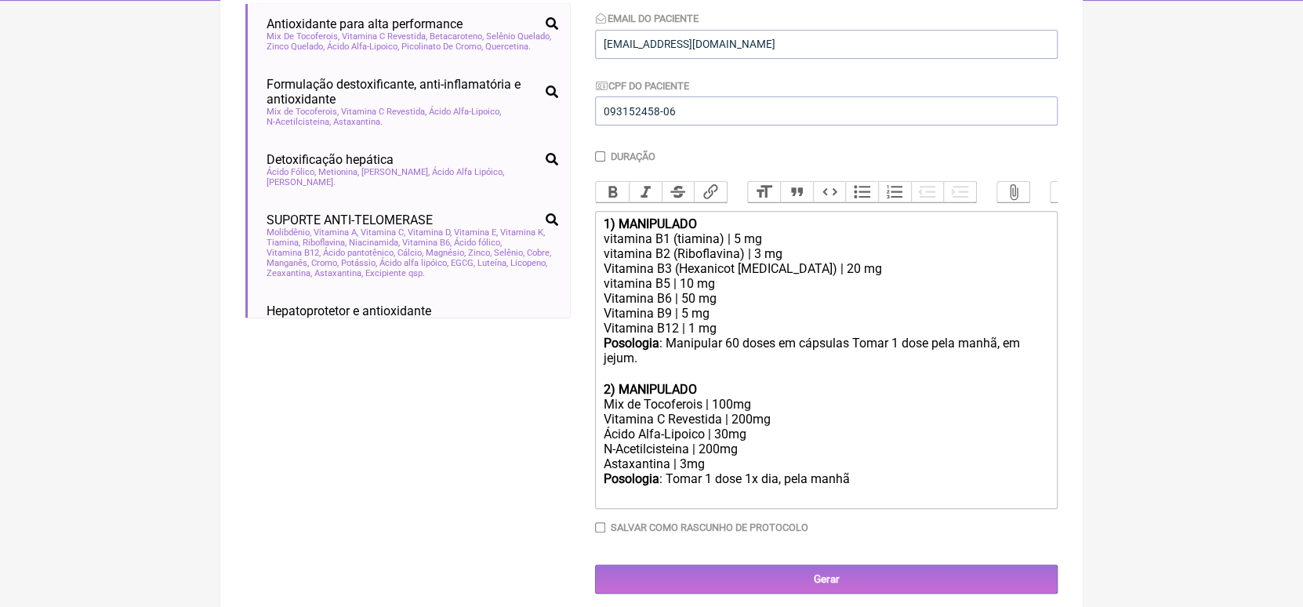
scroll to position [323, 0]
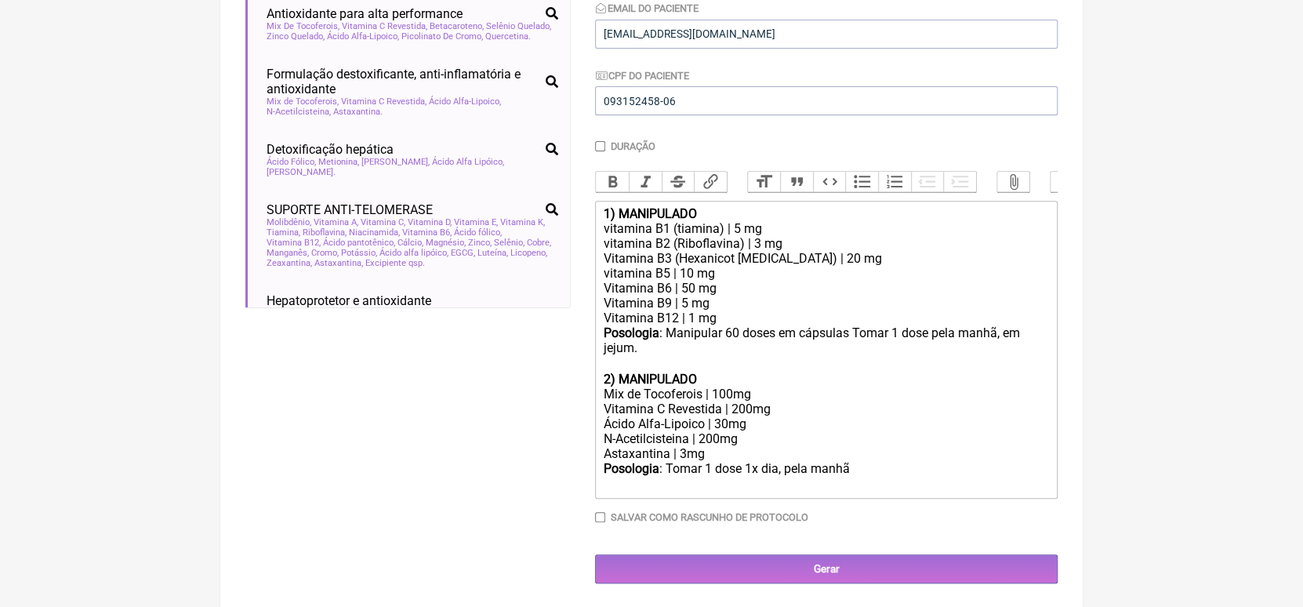
click at [705, 446] on div "N-Acetilcisteina | 200mg" at bounding box center [826, 438] width 445 height 15
click at [639, 431] on div "Ácido Alfa-Lipoico | 30mg" at bounding box center [826, 423] width 445 height 15
drag, startPoint x: 779, startPoint y: 404, endPoint x: 602, endPoint y: 414, distance: 177.4
click at [604, 401] on div "Mix de Tocoferois | 100mg" at bounding box center [826, 393] width 445 height 15
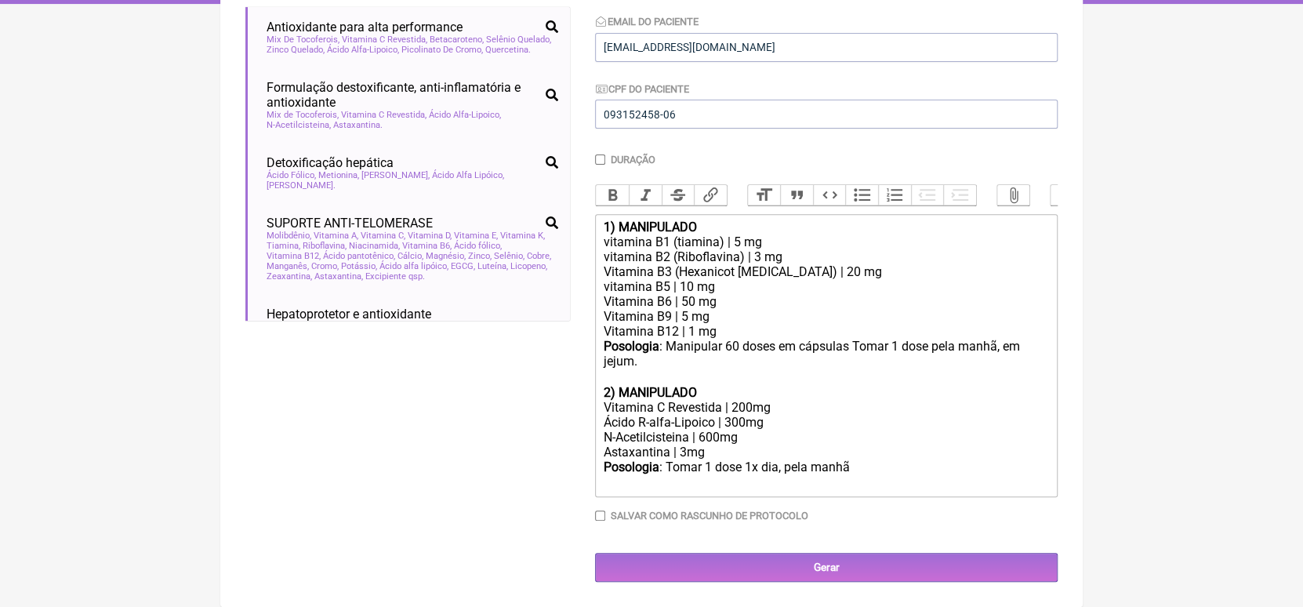
click at [666, 471] on div "Posologia : Tomar 1 dose 1x dia, pela manhã ㅤ" at bounding box center [826, 474] width 445 height 31
click at [991, 477] on div "Posologia : Manipular 60 doses. Tomar 1 dose 1x dia, pela manhã ㅤ" at bounding box center [826, 474] width 445 height 31
click at [830, 452] on div "Astaxantina | 3mg" at bounding box center [826, 451] width 445 height 15
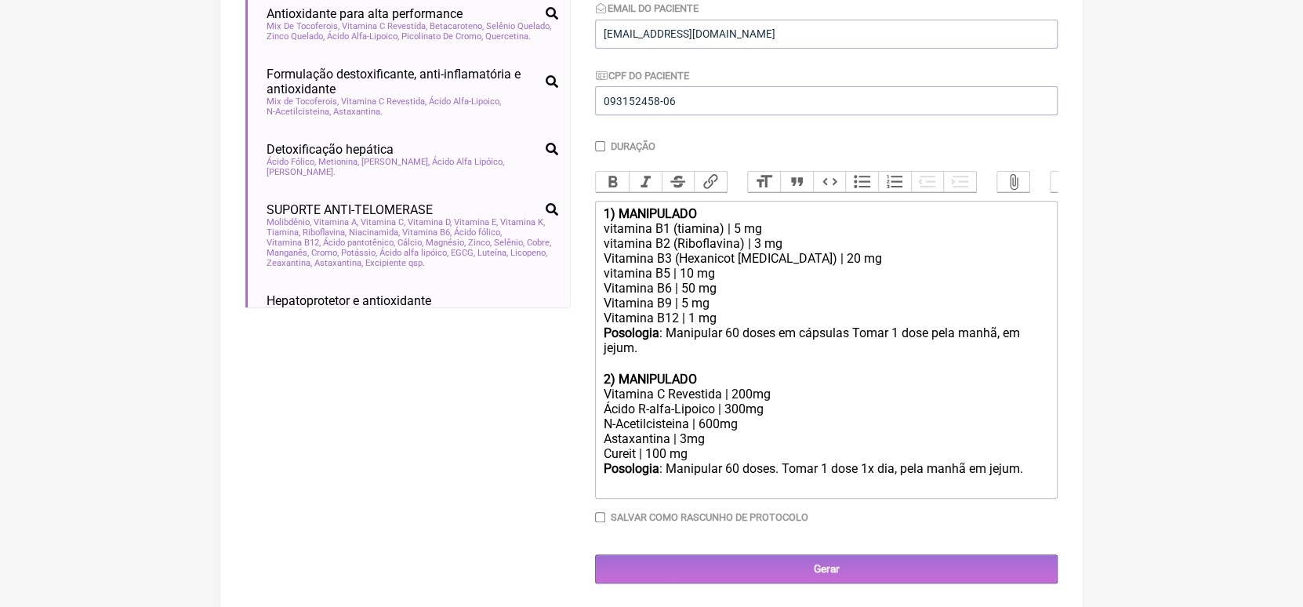
click at [1034, 491] on div "Posologia : Manipular 60 doses. Tomar 1 dose 1x dia, pela manhã em jejum. ㅤ" at bounding box center [826, 476] width 445 height 31
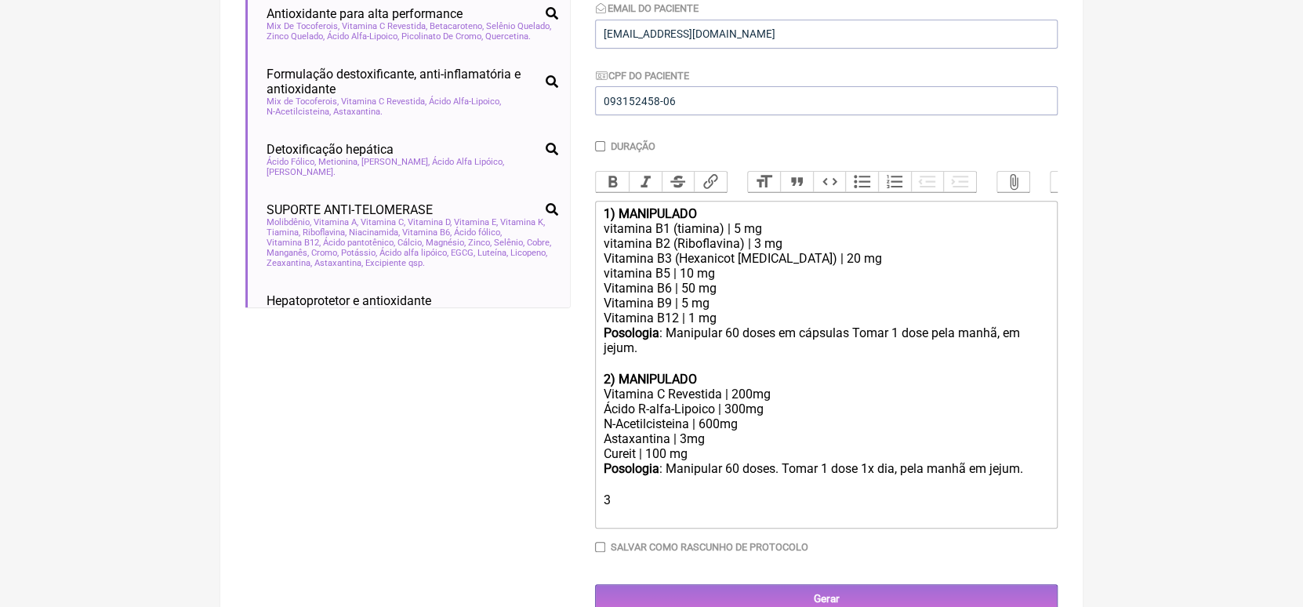
type trix-editor "<div><strong>1) MANIPULADO</strong></div><div>vitamina B1 (tiamina) | 5 mg</div…"
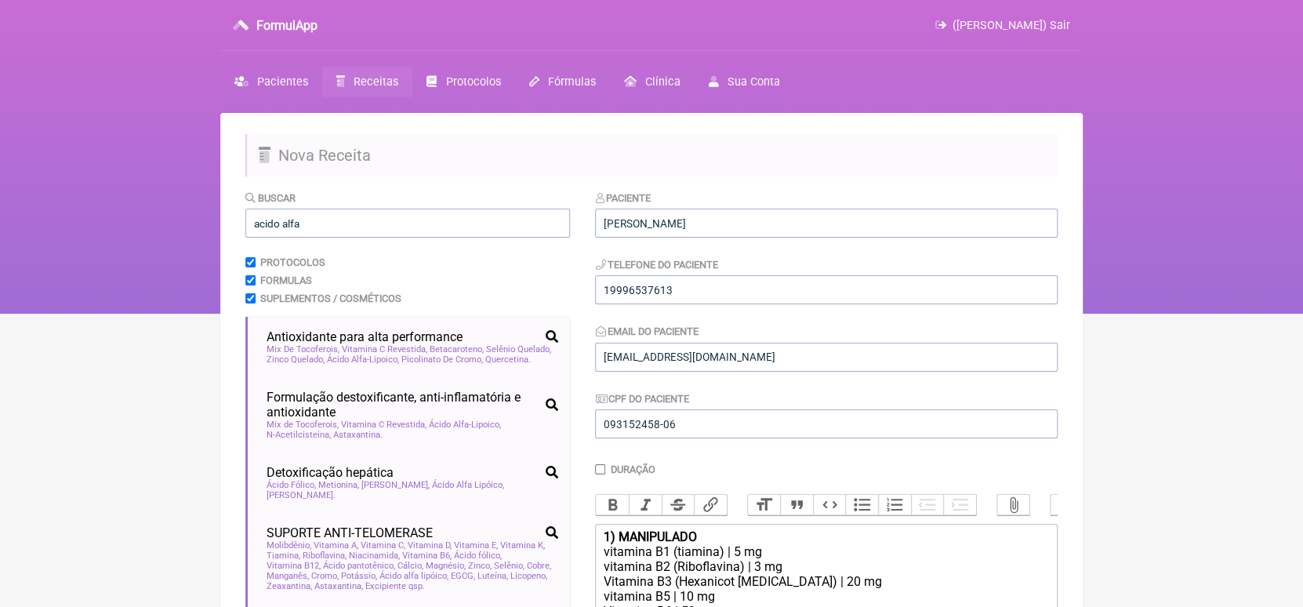
scroll to position [0, 0]
click at [513, 226] on input "acido alfa" at bounding box center [407, 222] width 324 height 29
type input "a"
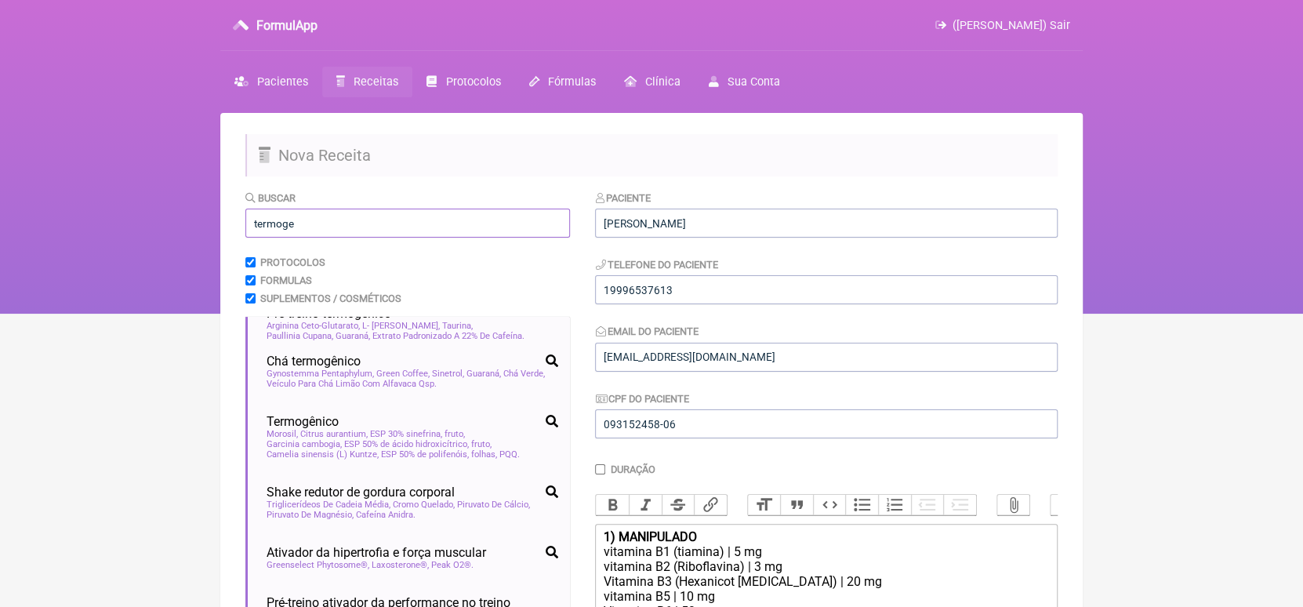
scroll to position [230, 0]
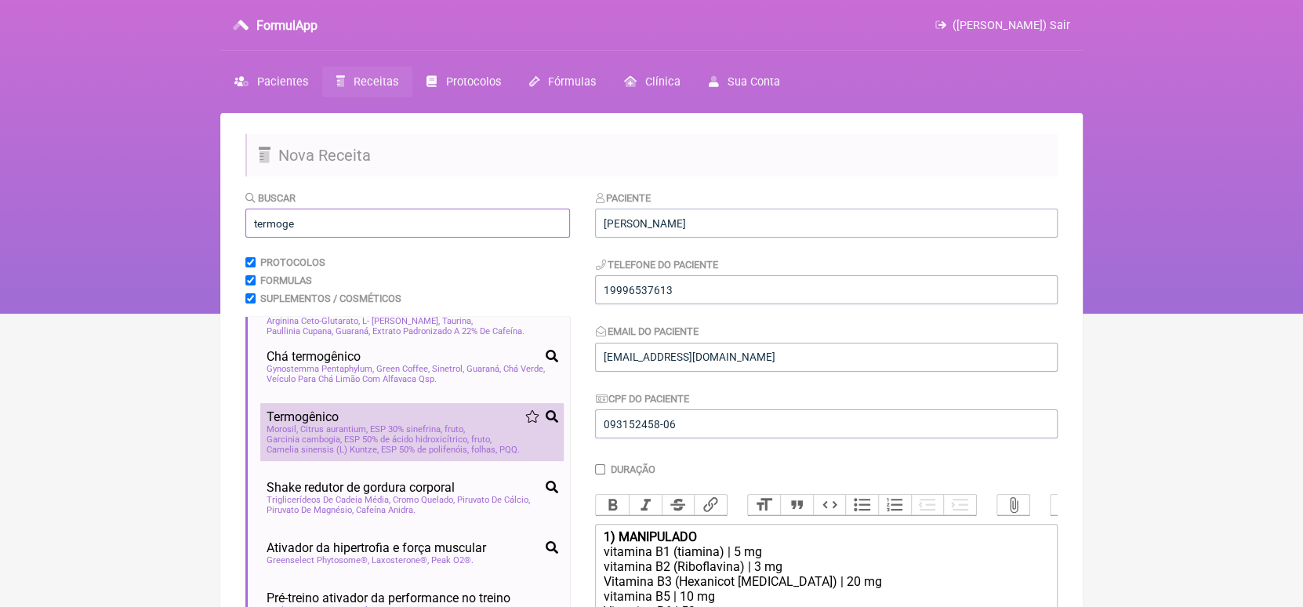
type input "termoge"
click at [470, 444] on span "Garcinia cambogia, ESP 50% de ácido hidroxicítrico, fruto" at bounding box center [378, 439] width 225 height 10
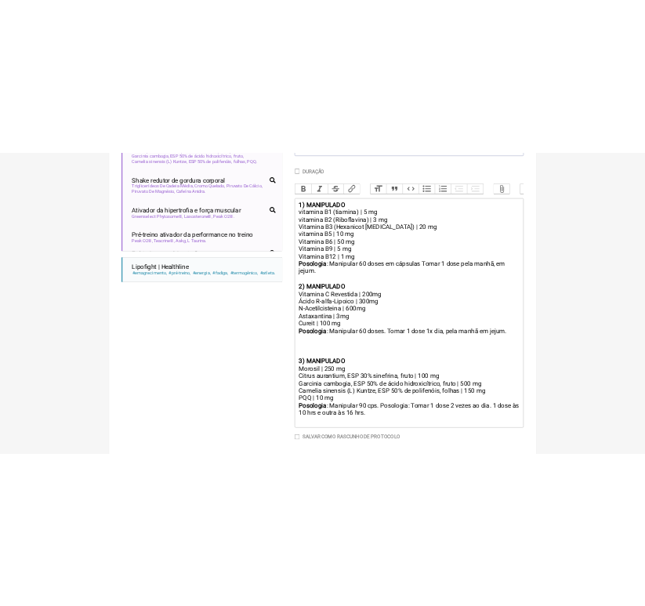
scroll to position [438, 0]
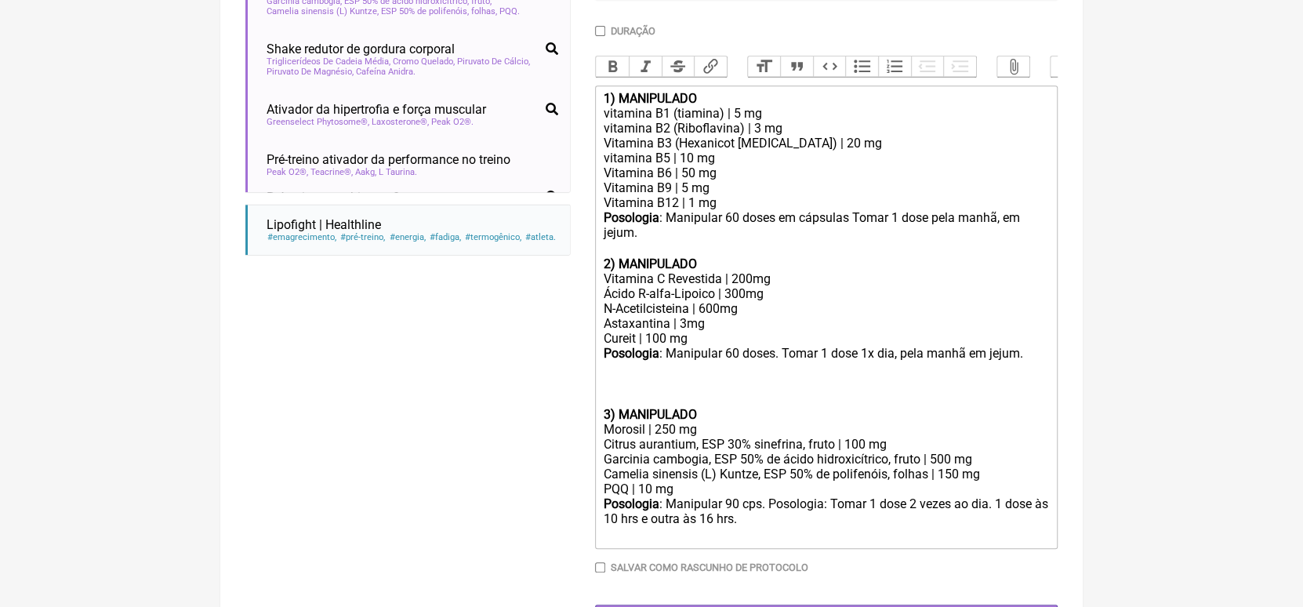
click at [701, 399] on div "Posologia : Manipular 60 doses. Tomar 1 dose 1x dia, pela manhã em jejum. ㅤ" at bounding box center [826, 376] width 445 height 61
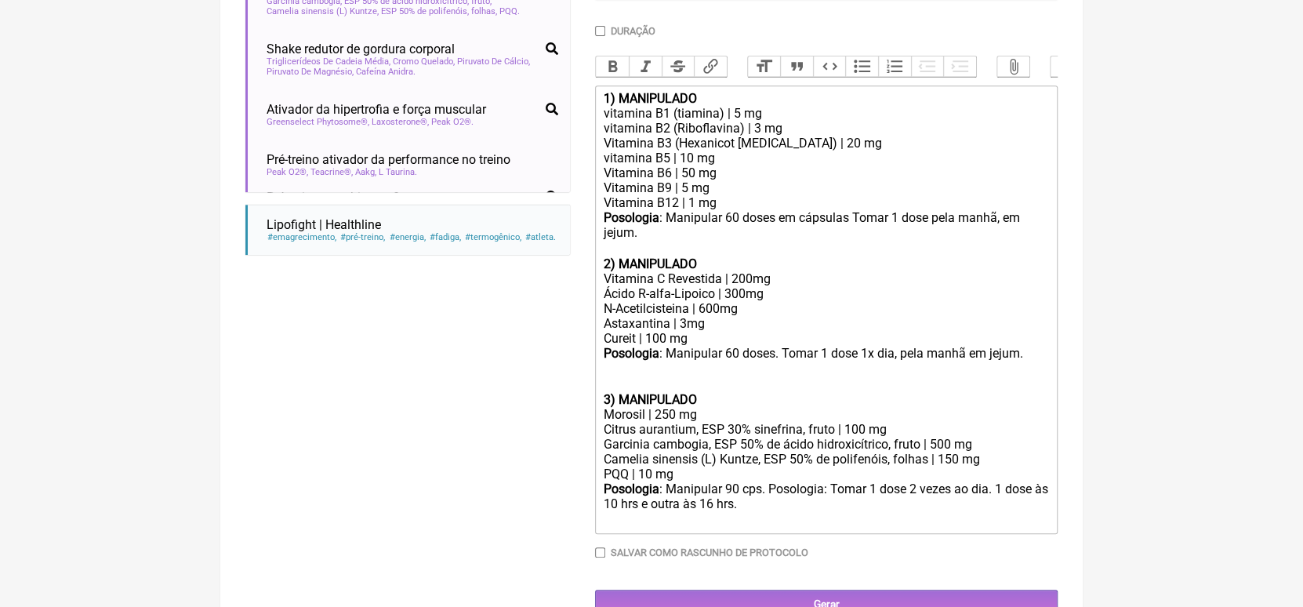
click at [600, 447] on trix-editor "1) MANIPULADO vitamina B1 (tiamina) | 5 mg vitamina B2 (Riboflavina) | 3 mg Vit…" at bounding box center [826, 309] width 462 height 448
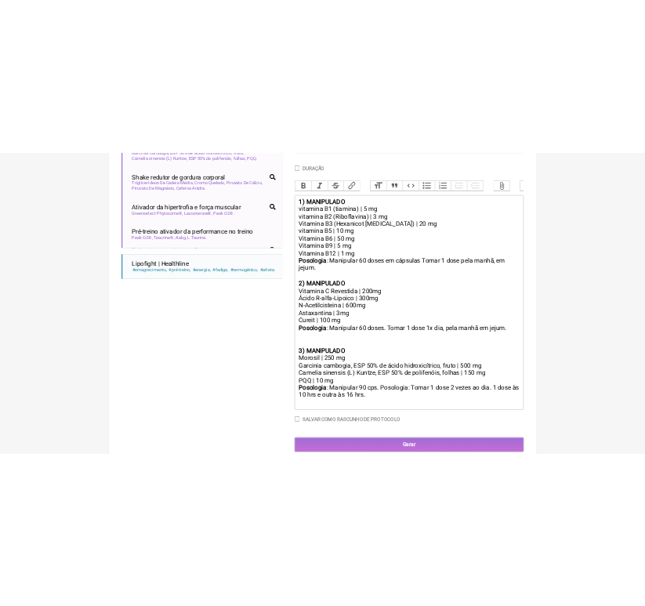
scroll to position [250, 0]
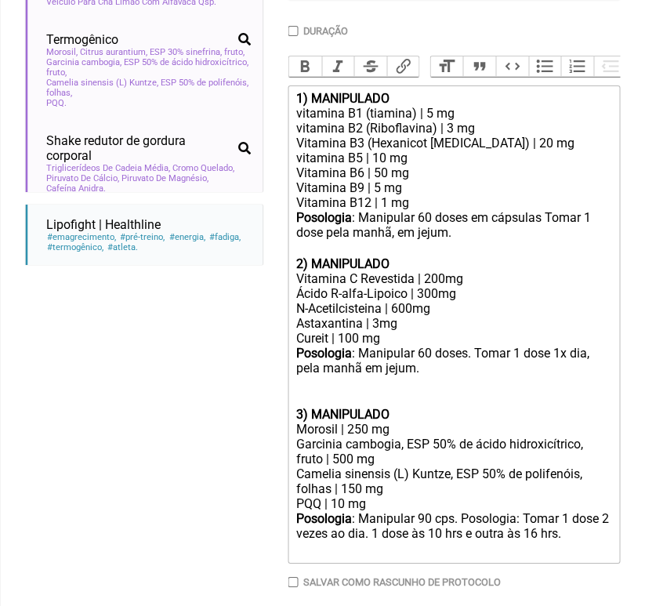
click at [359, 437] on div "Morosil | 250 mg" at bounding box center [453, 429] width 315 height 15
click at [353, 496] on div "Camelia sinensis (L) Kuntze, ESP 50% de polifenóis, folhas | 150 mg" at bounding box center [453, 481] width 315 height 30
click at [390, 511] on div "PQQ | 10 mg" at bounding box center [453, 503] width 315 height 15
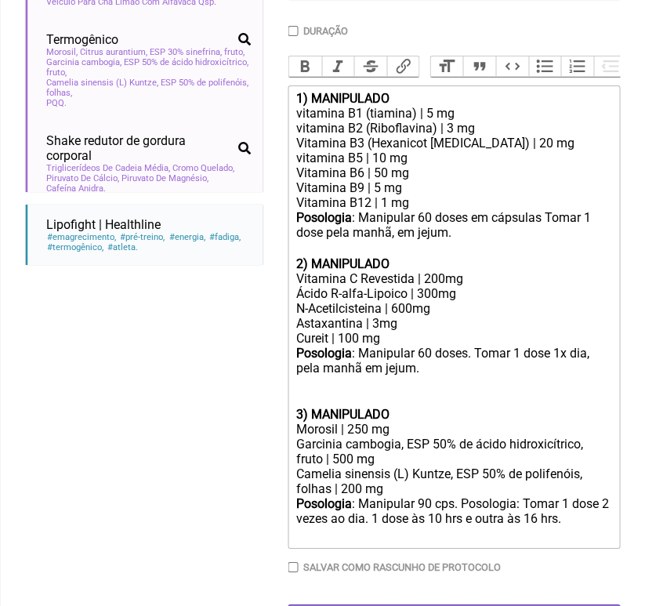
click at [422, 527] on div "Posologia : Manipular 90 cps. Posologia: Tomar 1 dose 2 vezes ao dia. 1 dose às…" at bounding box center [453, 519] width 315 height 46
click at [607, 520] on div "Posologia : Manipular 60 cps. Posologia: Tomar 1 dose 2 vezes ao dia. 1 dose às…" at bounding box center [453, 519] width 315 height 46
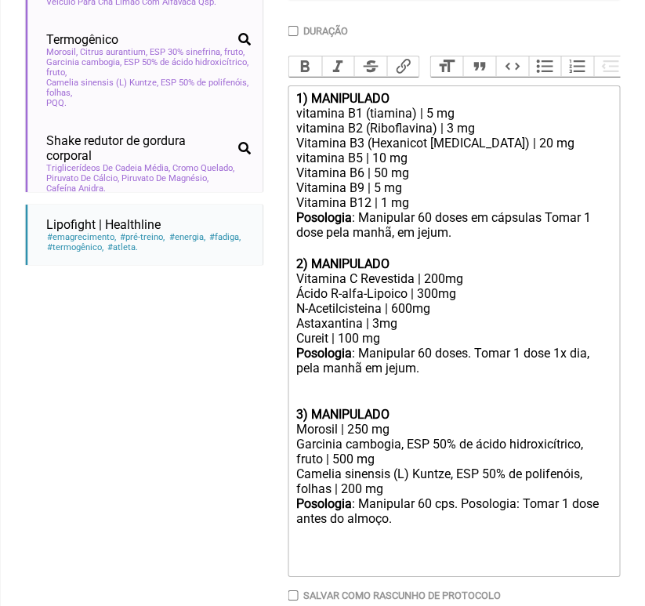
type trix-editor "<div><strong>1) MANIPULADO</strong></div><div>vitamina B1 (tiamina) | 5 mg</div…"
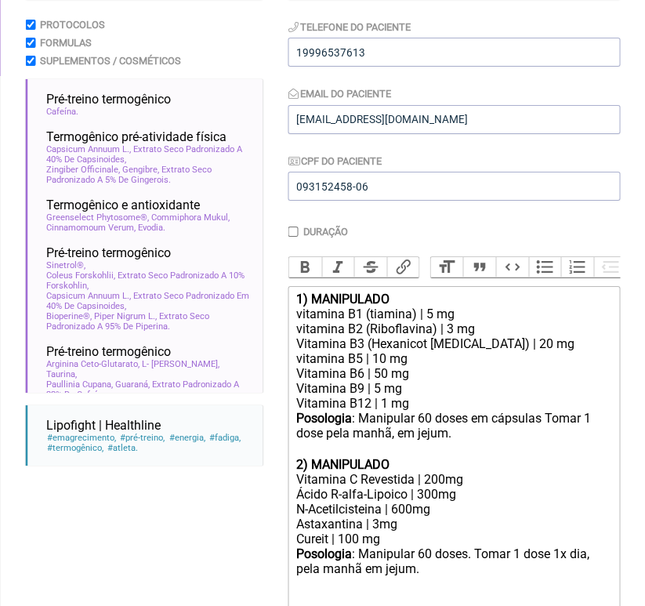
scroll to position [0, 0]
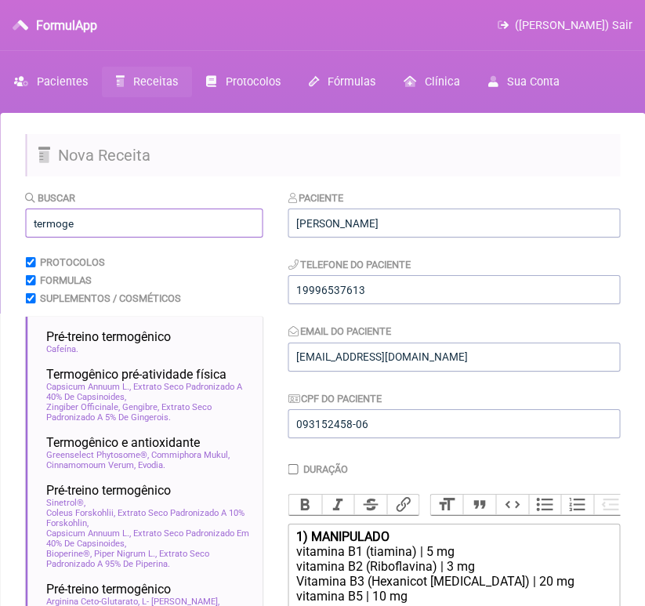
click at [142, 235] on input "termoge" at bounding box center [144, 222] width 238 height 29
type input "t"
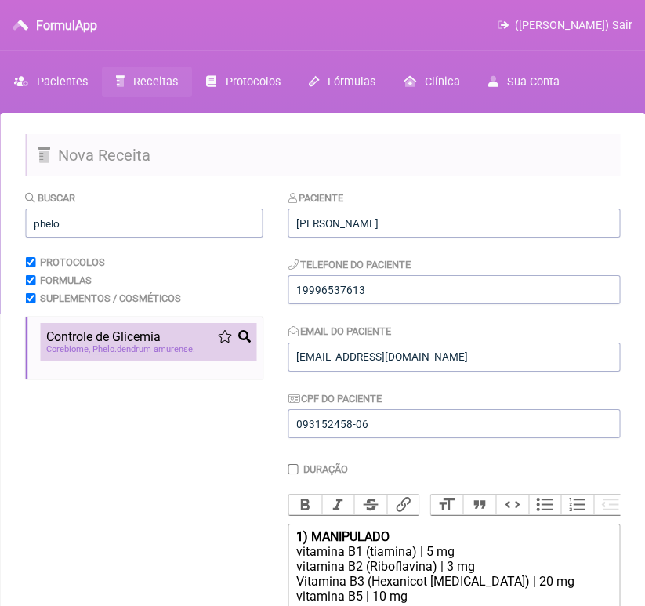
click at [123, 340] on span "Controle de Glicemia" at bounding box center [103, 336] width 114 height 15
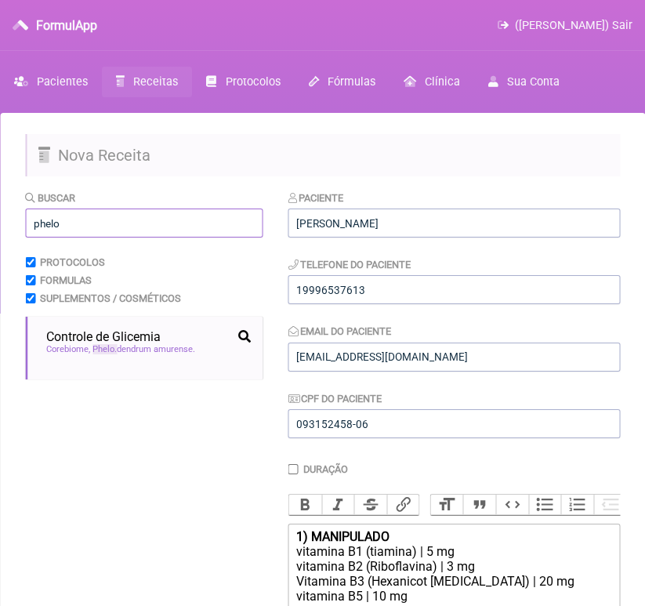
click at [209, 216] on input "phelo" at bounding box center [144, 222] width 238 height 29
type input "p"
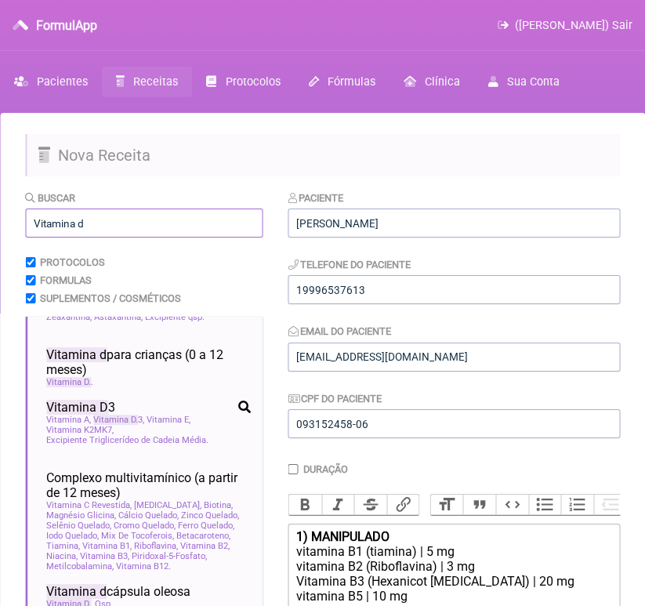
scroll to position [892, 0]
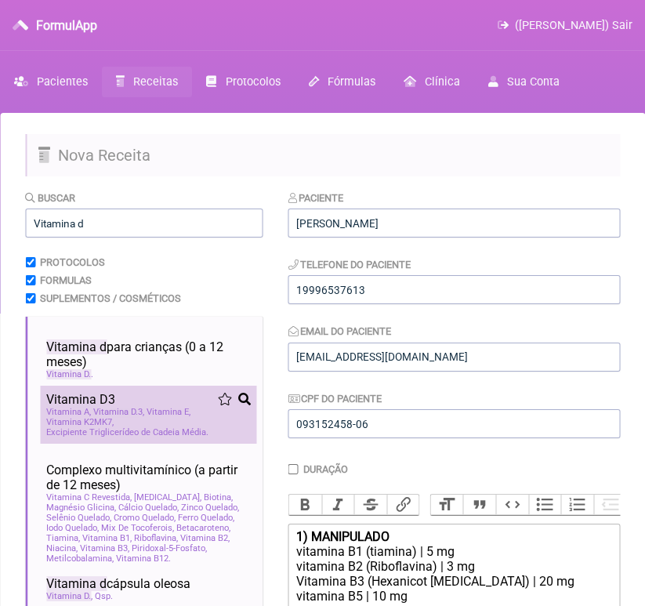
click at [165, 417] on span "Vitamina E" at bounding box center [169, 412] width 44 height 10
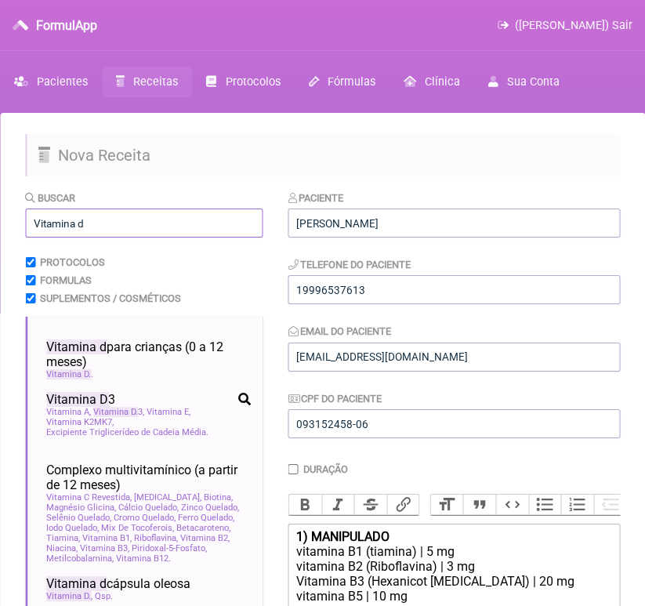
click at [171, 222] on input "Vitamina d" at bounding box center [144, 222] width 238 height 29
type input "V"
type input "o"
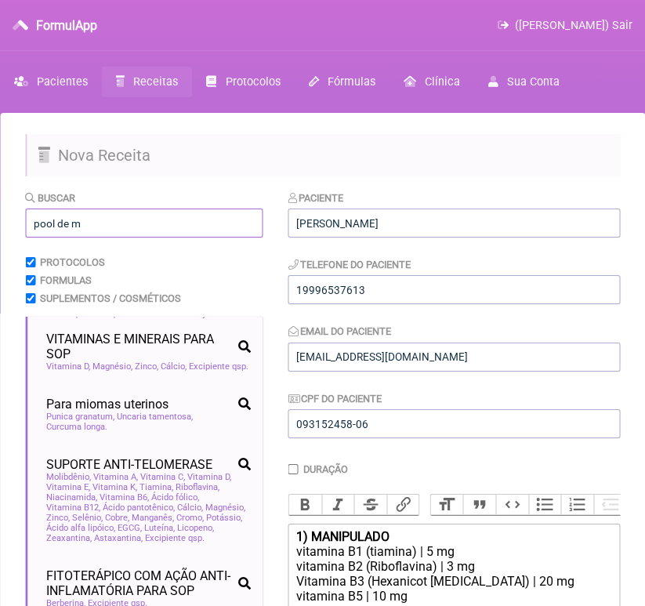
scroll to position [0, 0]
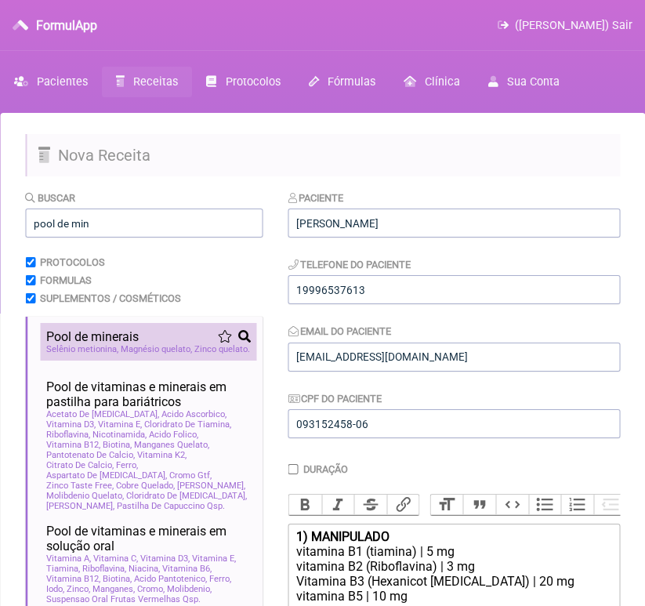
click at [158, 347] on span "Magnésio quelato" at bounding box center [156, 349] width 71 height 10
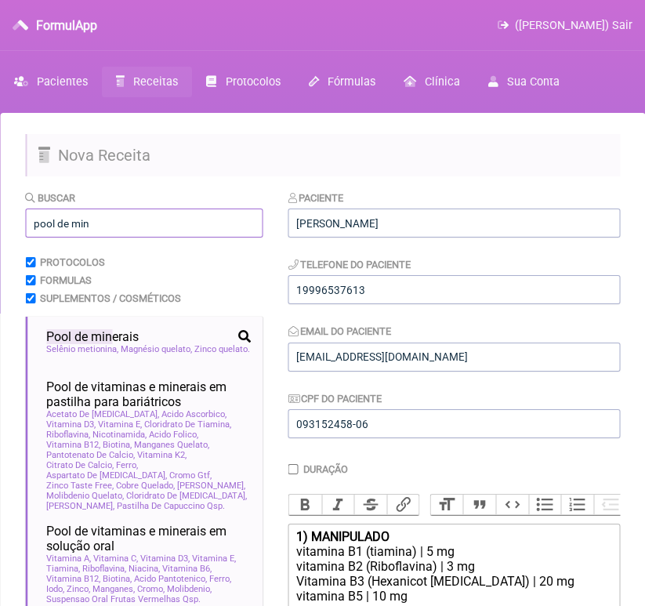
click at [154, 226] on input "pool de min" at bounding box center [144, 222] width 238 height 29
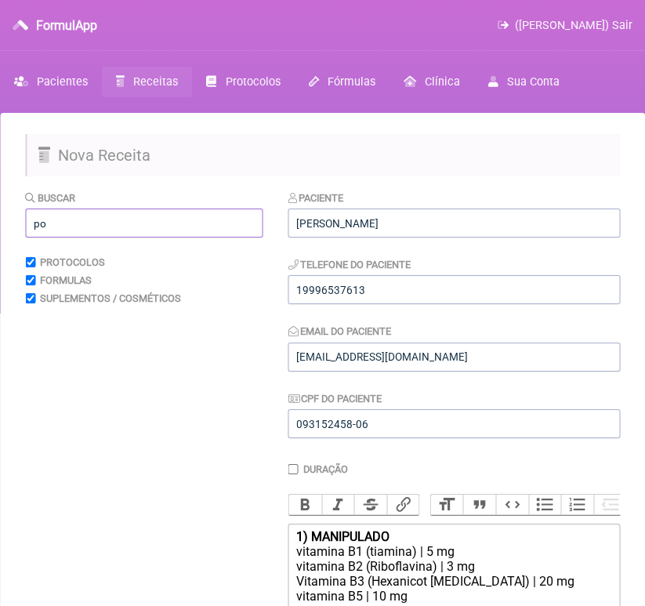
type input "p"
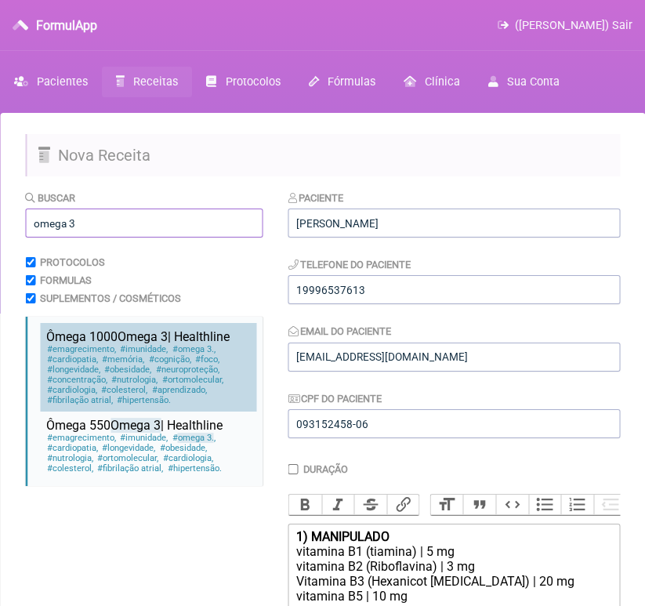
type input "omega 3"
click at [184, 367] on span "neuroproteção" at bounding box center [186, 369] width 65 height 10
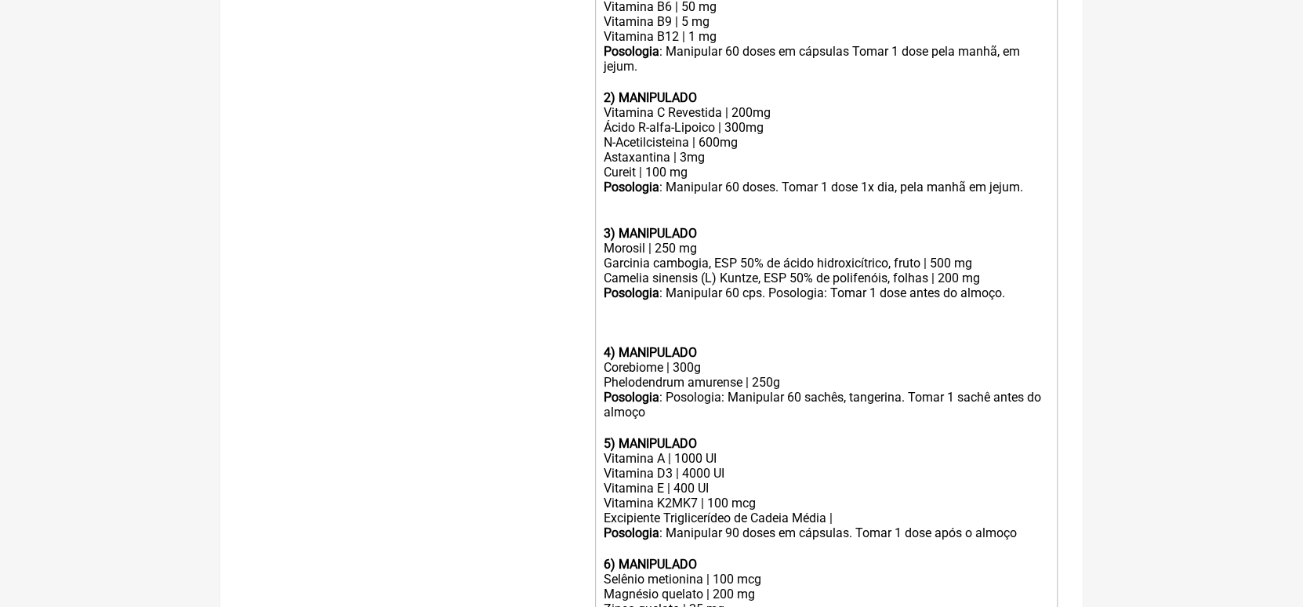
scroll to position [606, 0]
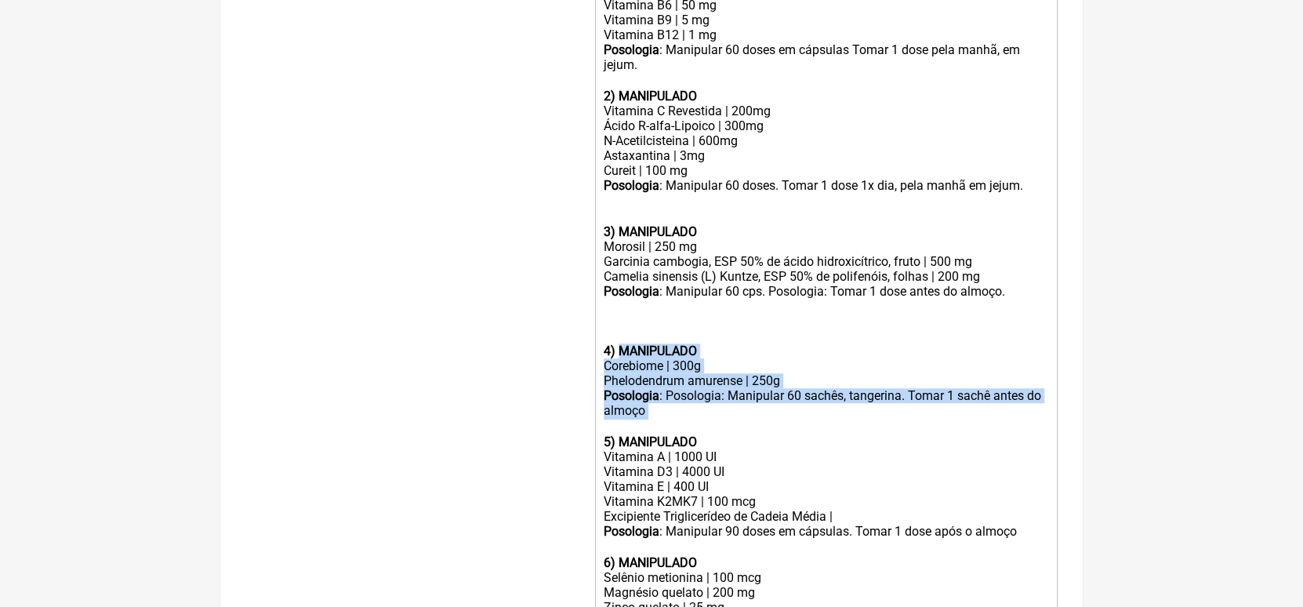
drag, startPoint x: 618, startPoint y: 368, endPoint x: 656, endPoint y: 427, distance: 69.8
click at [656, 427] on trix-editor "1) MANIPULADO vitamina B1 (tiamina) | 5 mg vitamina B2 (Riboflavina) | 3 mg Vit…" at bounding box center [826, 330] width 462 height 824
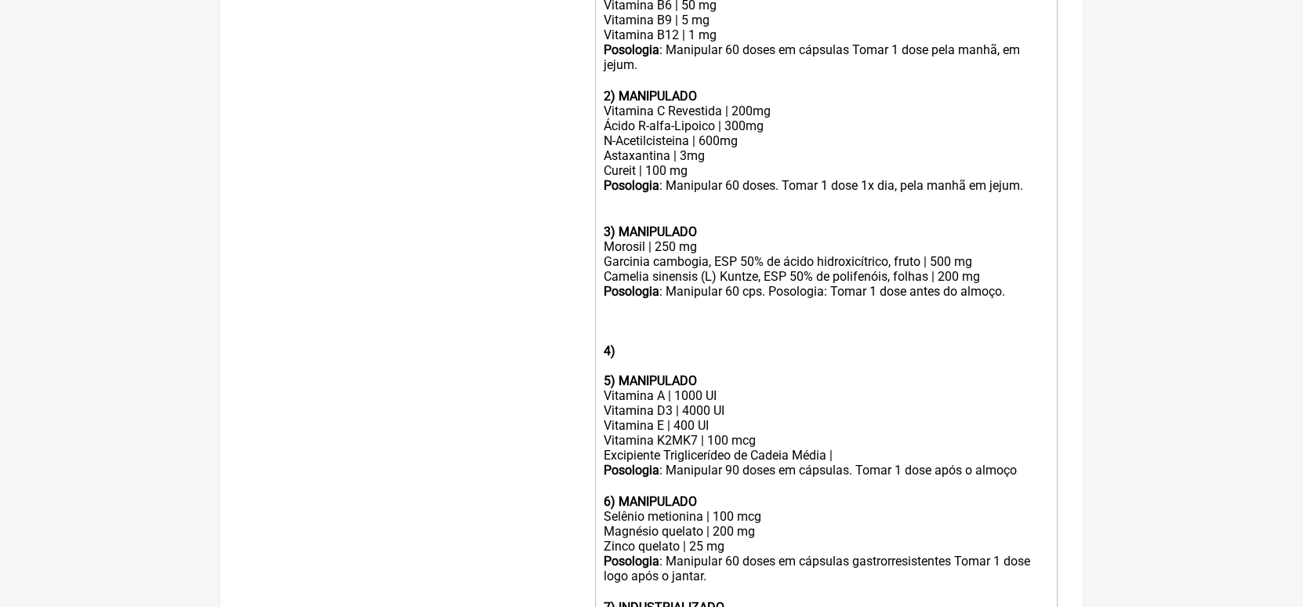
click at [616, 239] on strong "3) MANIPULADO" at bounding box center [650, 231] width 93 height 15
paste trix-editor "Corebiome | 300g</div><div>Phelodendrum amurense | 250g</div><div><strong>Posol…"
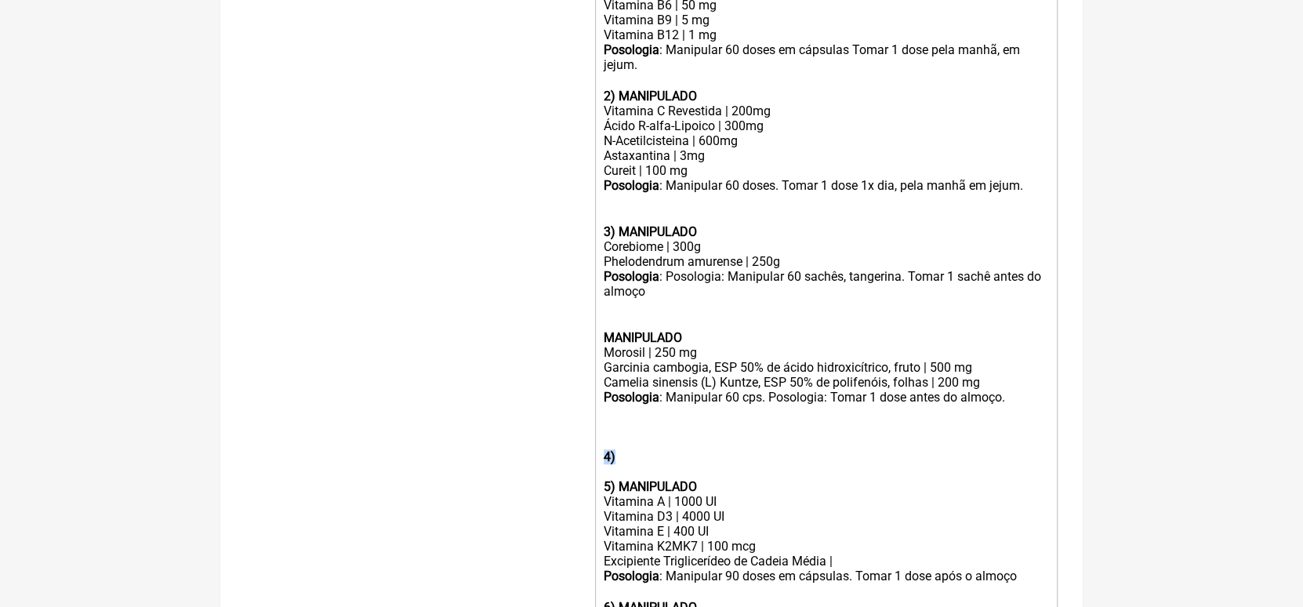
drag, startPoint x: 601, startPoint y: 477, endPoint x: 613, endPoint y: 477, distance: 11.8
click at [613, 477] on trix-editor "1) MANIPULADO vitamina B1 (tiamina) | 5 mg vitamina B2 (Riboflavina) | 3 mg Vit…" at bounding box center [826, 352] width 462 height 868
click at [604, 345] on strong "MANIPULADO" at bounding box center [643, 337] width 78 height 15
paste trix-editor "4)"
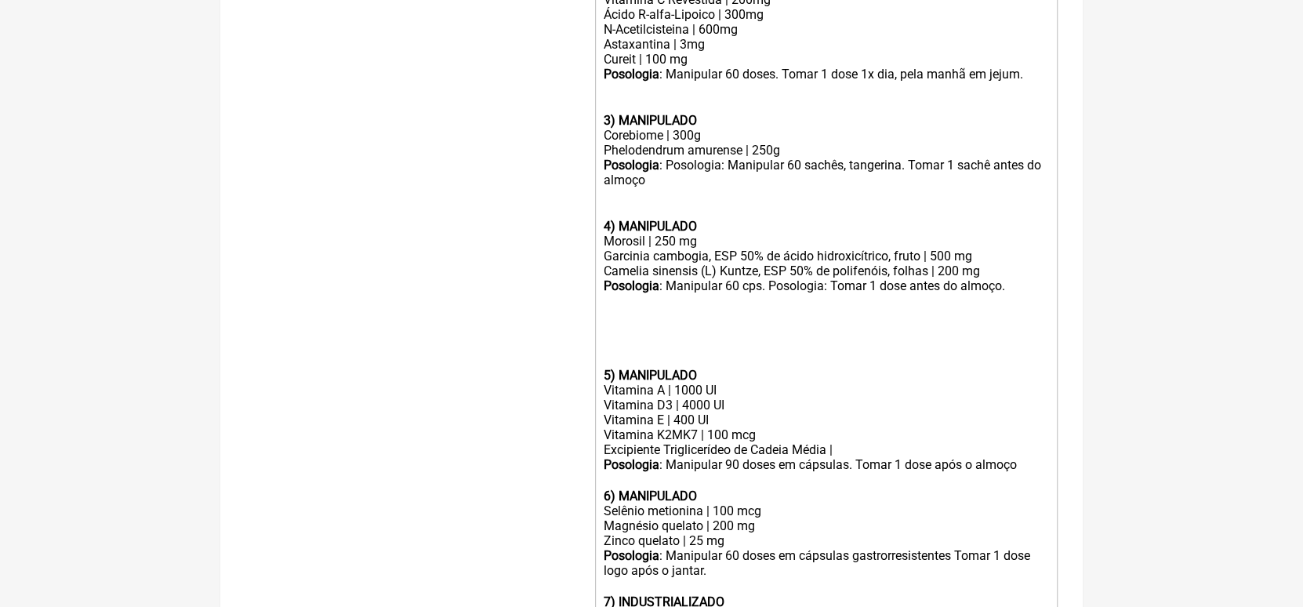
scroll to position [735, 0]
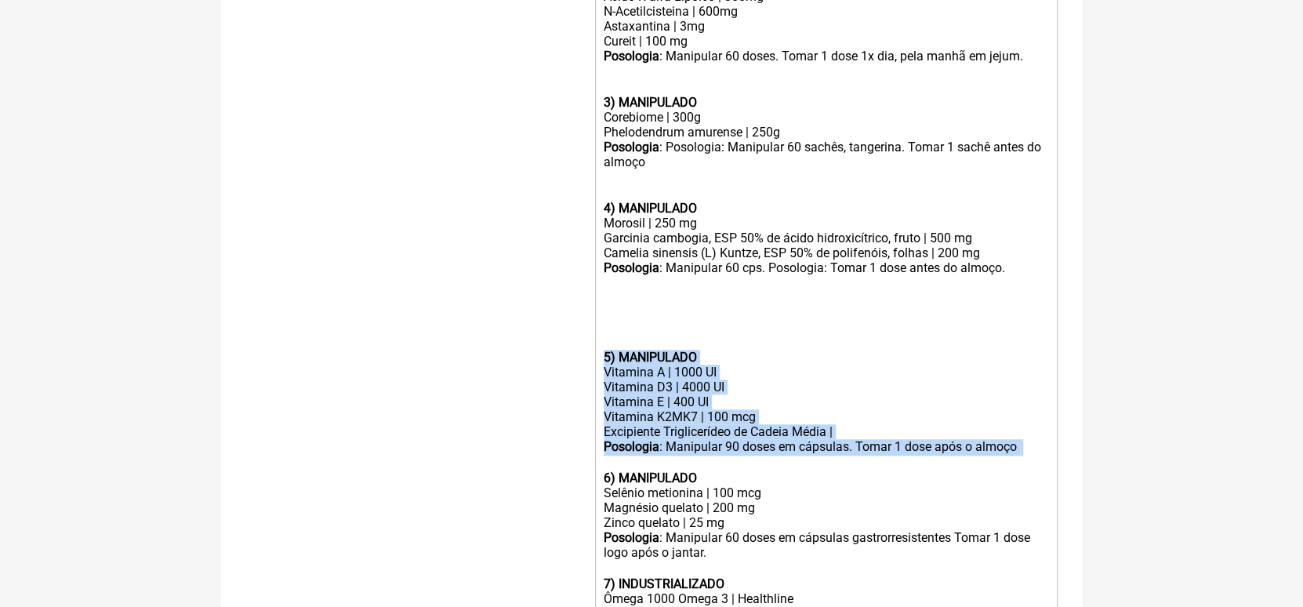
drag, startPoint x: 601, startPoint y: 379, endPoint x: 984, endPoint y: 483, distance: 396.4
click at [984, 483] on trix-editor "1) MANIPULADO vitamina B1 (tiamina) | 5 mg vitamina B2 (Riboflavina) | 3 mg Vit…" at bounding box center [826, 222] width 462 height 868
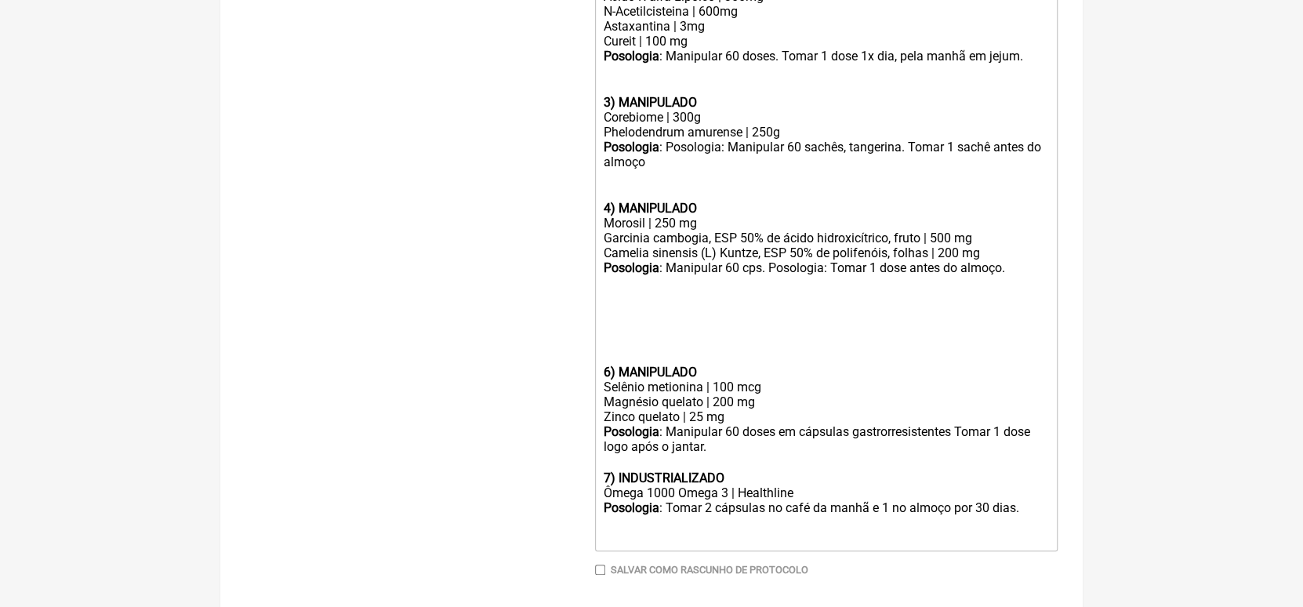
click at [705, 201] on div "Posologia : Posologia: Manipular 60 sachês, tangerina. Tomar 1 sachê antes do a…" at bounding box center [826, 170] width 445 height 61
click at [619, 216] on strong "4) MANIPULADO" at bounding box center [650, 208] width 93 height 15
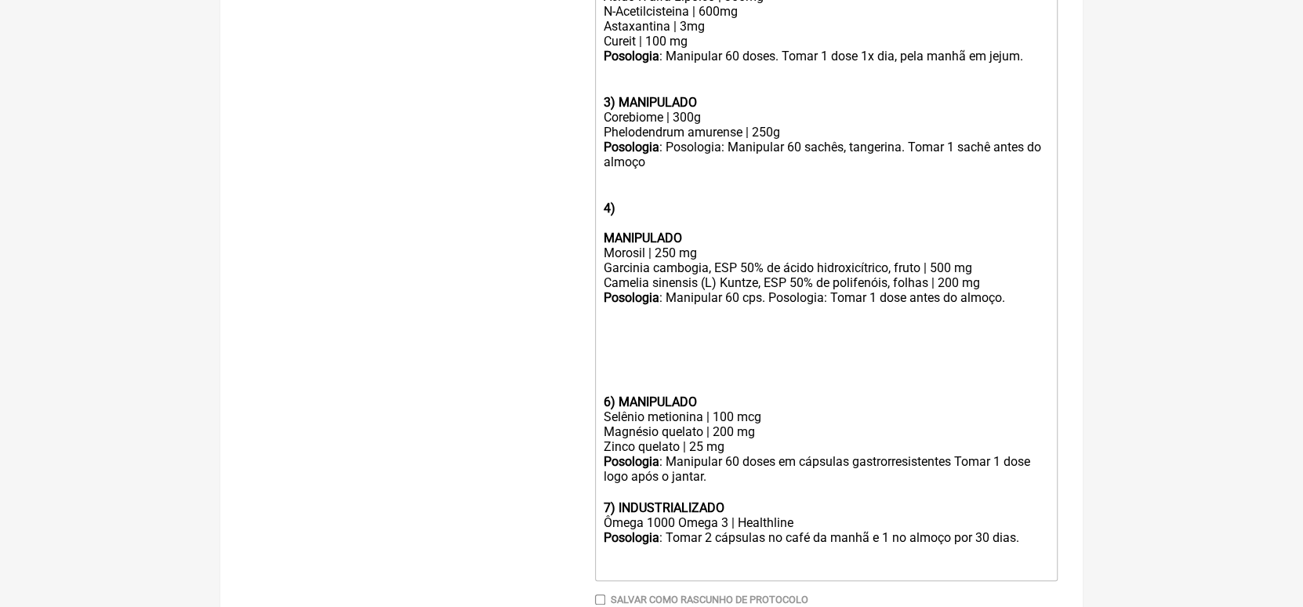
paste trix-editor "5) MANIPULADO</strong></div><div>Vitamina A | 1000 UI</div><div>Vitamina D3 | 4…"
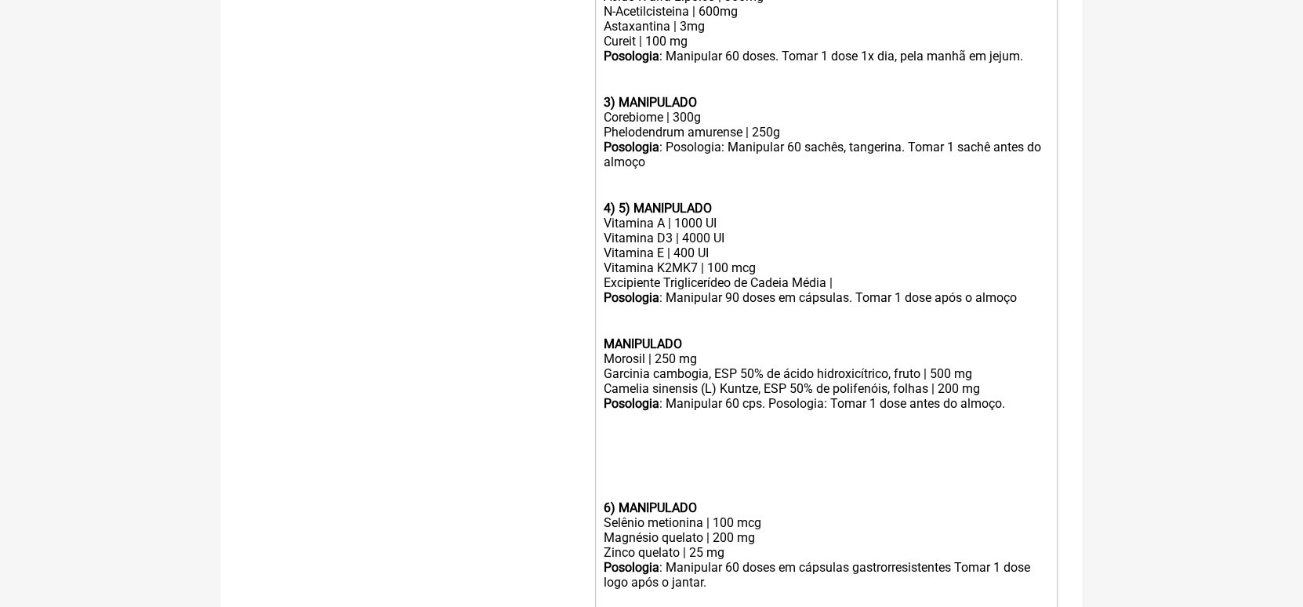
click at [604, 351] on strong "MANIPULADO" at bounding box center [643, 343] width 78 height 15
click at [630, 216] on strong "4) 5) MANIPULADO" at bounding box center [658, 208] width 108 height 15
click at [612, 482] on div at bounding box center [826, 470] width 445 height 30
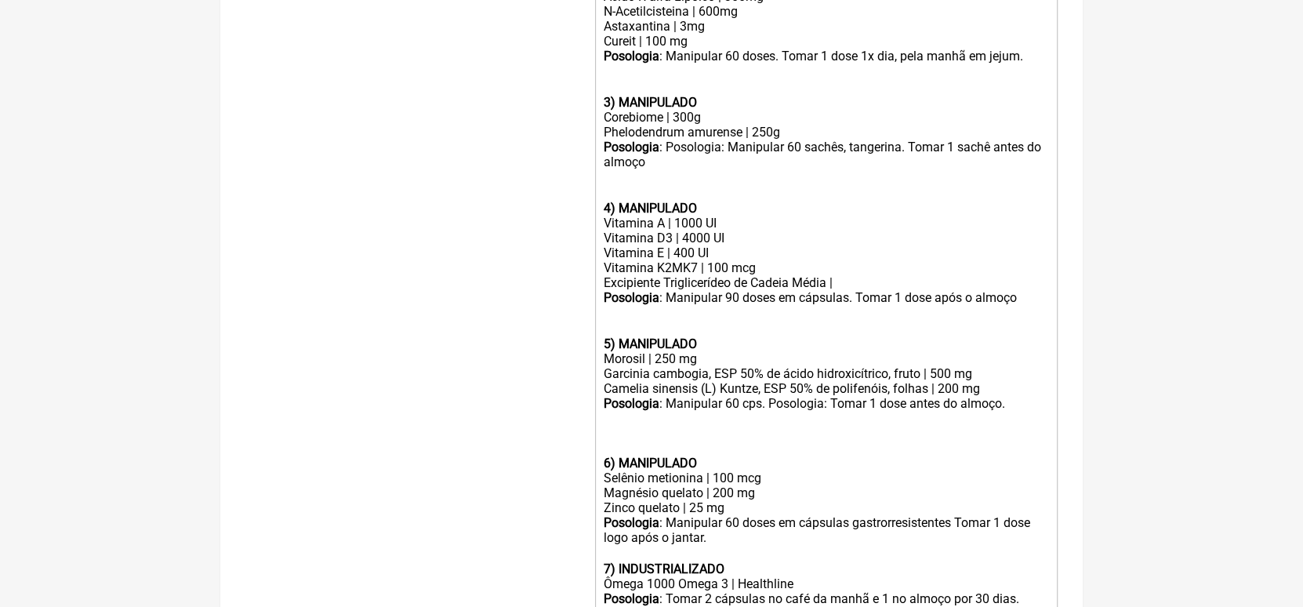
click at [912, 426] on div "Posologia : Manipular 60 cps. Posologia: Tomar 1 dose antes do almoço." at bounding box center [826, 426] width 445 height 60
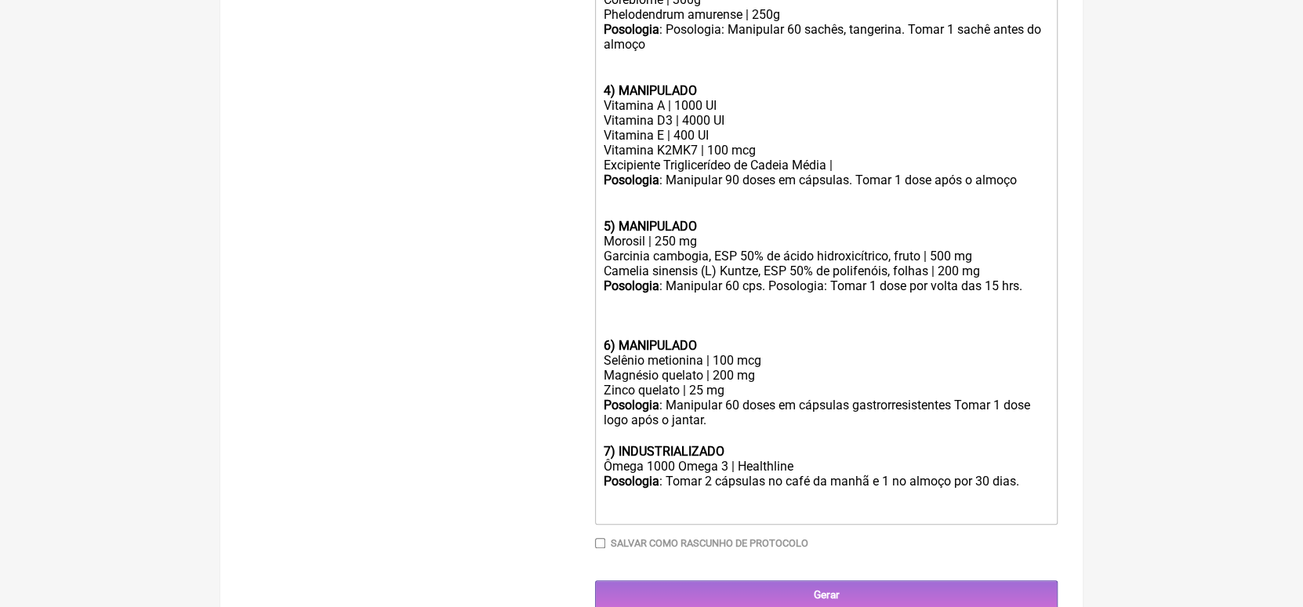
scroll to position [854, 0]
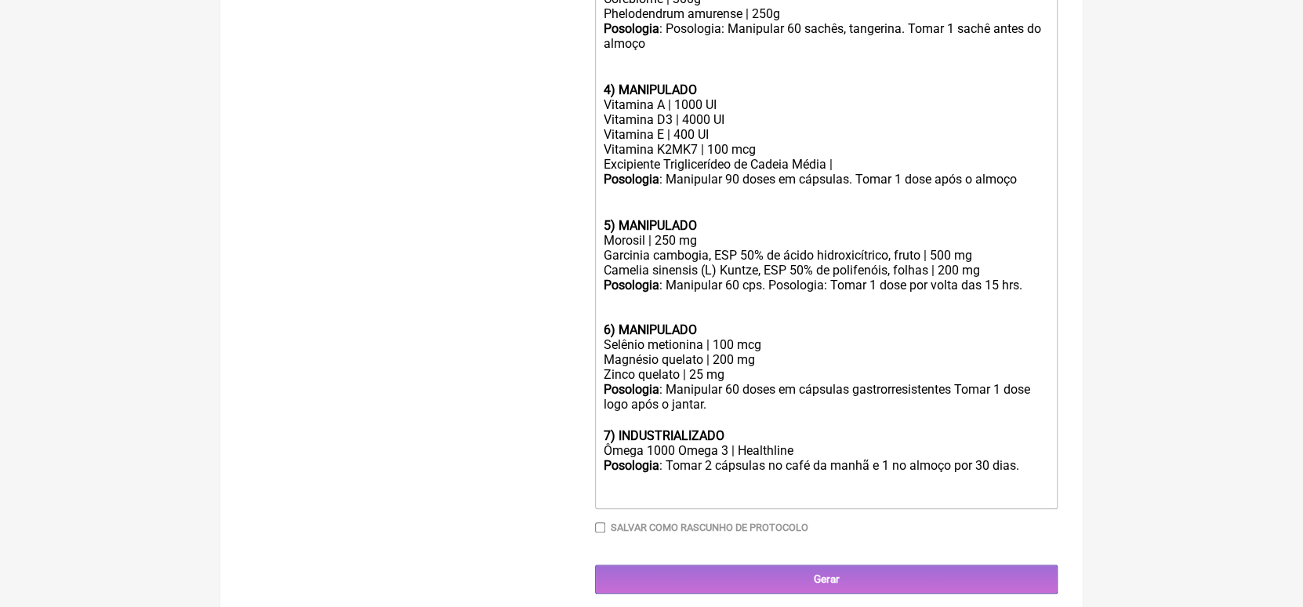
click at [642, 458] on div "Ômega 1000 Omega 3 | Healthline" at bounding box center [826, 450] width 445 height 15
click at [695, 458] on div "Ômegafor 1000 Omega 3 | Healthline" at bounding box center [826, 450] width 445 height 15
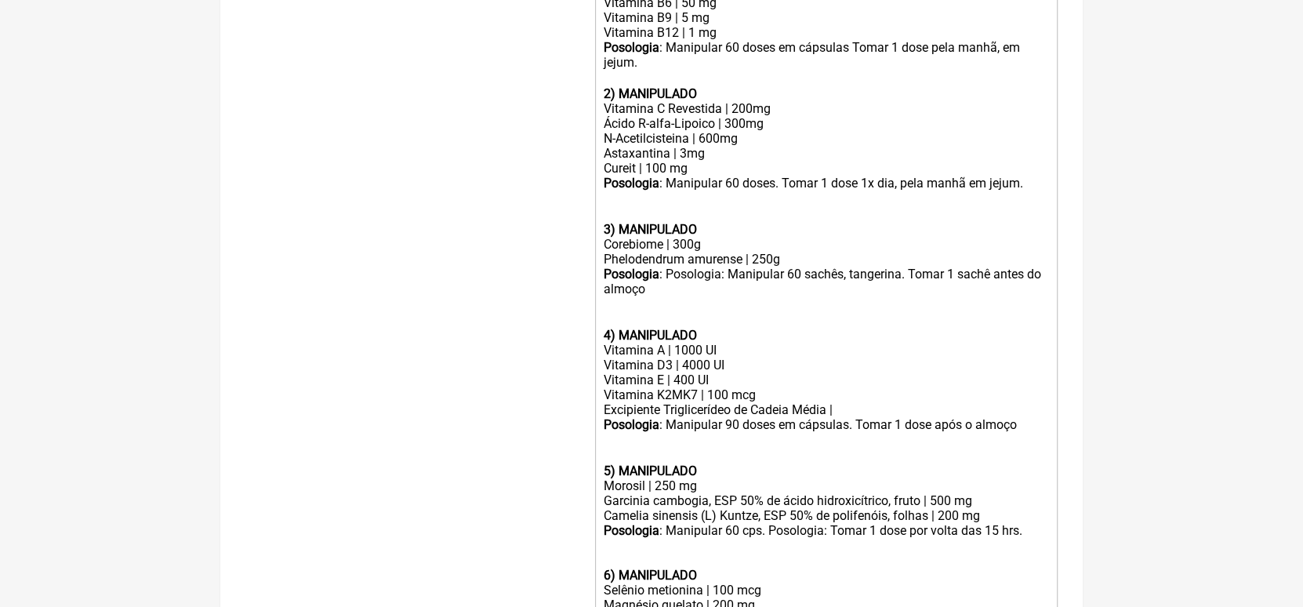
scroll to position [610, 0]
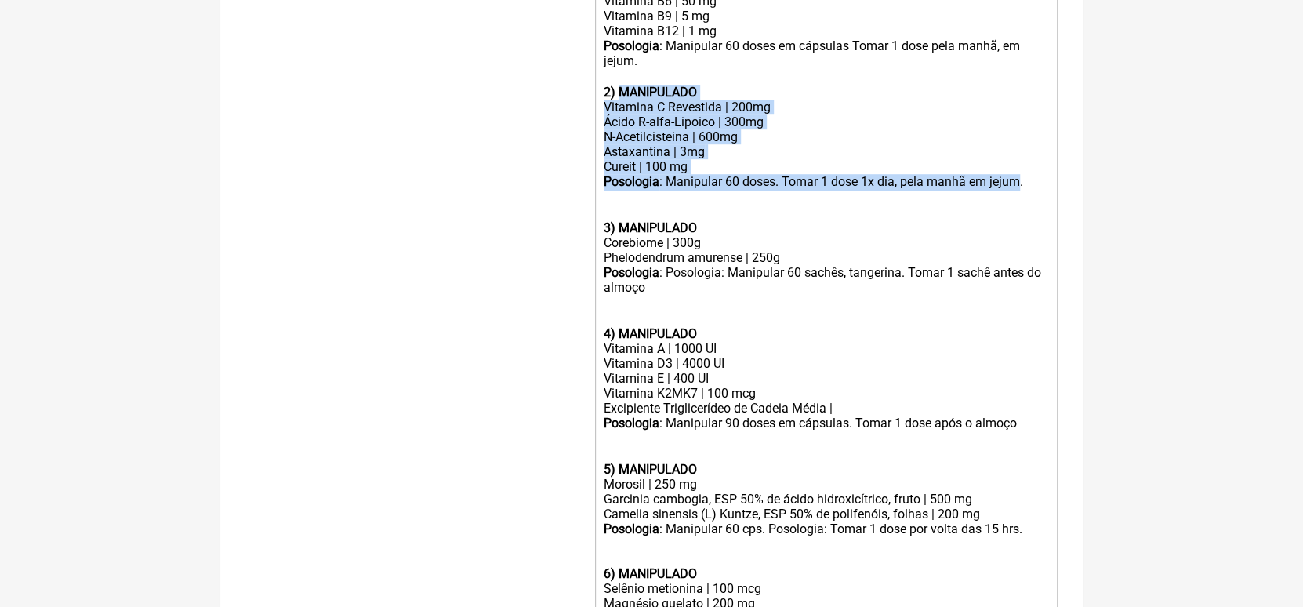
drag, startPoint x: 618, startPoint y: 103, endPoint x: 1019, endPoint y: 200, distance: 412.7
click at [1019, 200] on trix-editor "1) MANIPULADO vitamina B1 (tiamina) | 5 mg vitamina B2 (Riboflavina) | 3 mg Vit…" at bounding box center [826, 333] width 462 height 839
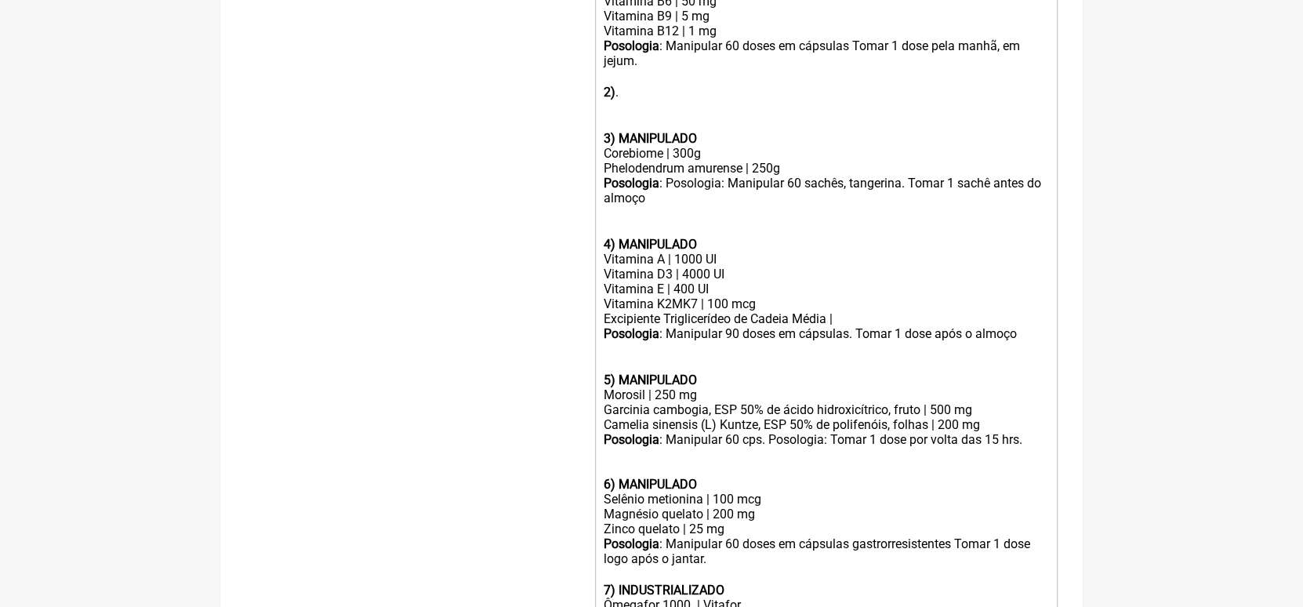
click at [614, 387] on strong "5) MANIPULADO" at bounding box center [650, 379] width 93 height 15
paste trix-editor "MANIPULADO</strong></div><div>Vitamina C Revestida | 200mg</div><div>Ácido R-al…"
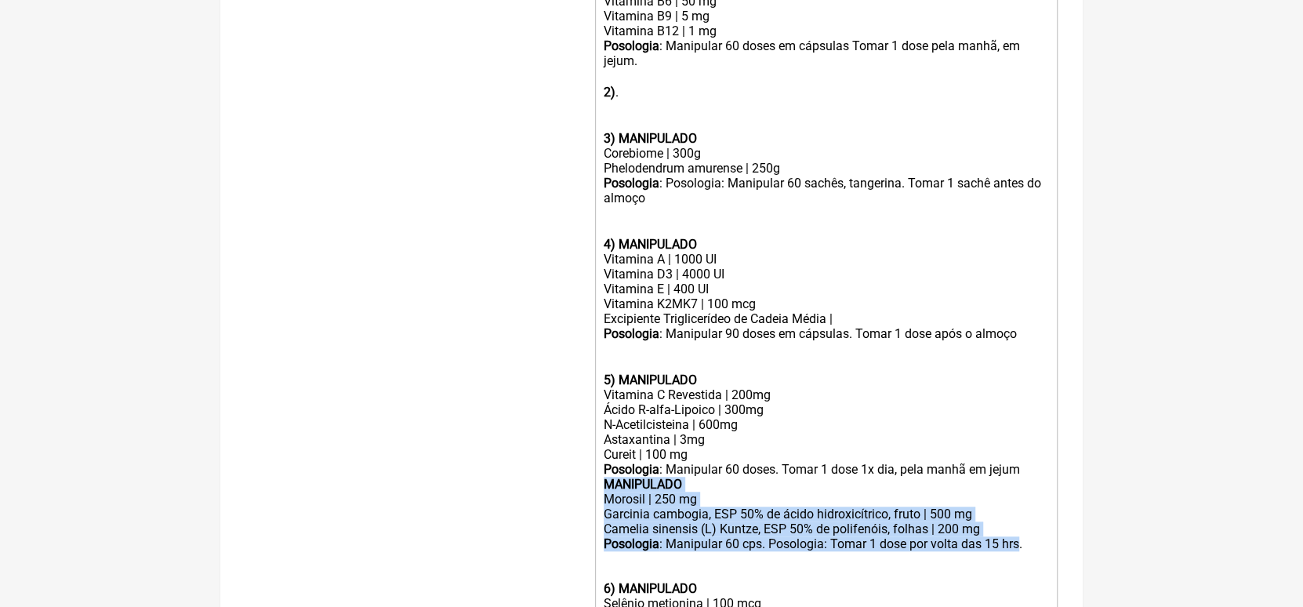
drag, startPoint x: 602, startPoint y: 506, endPoint x: 1019, endPoint y: 564, distance: 420.9
click at [1019, 564] on trix-editor "1) MANIPULADO vitamina B1 (tiamina) | 5 mg vitamina B2 (Riboflavina) | 3 mg Vit…" at bounding box center [826, 341] width 462 height 854
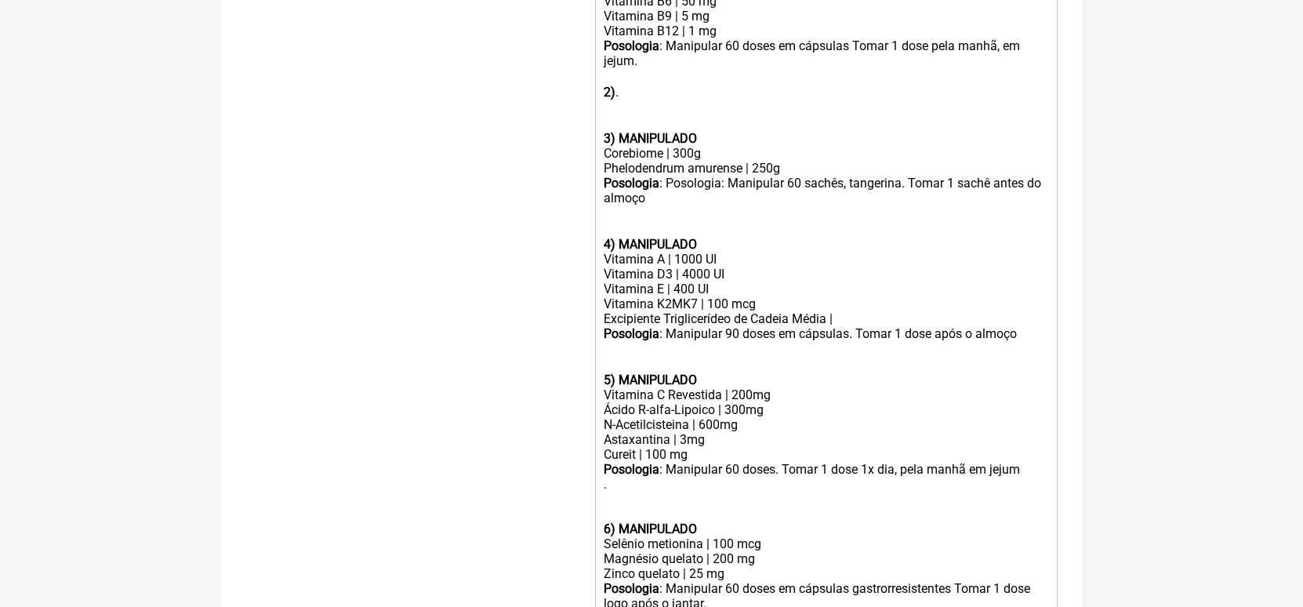
click at [757, 107] on div "2) . ㅤ" at bounding box center [826, 108] width 445 height 46
paste trix-editor "MANIPULADO</strong></div><div>Morosil | 250 mg</div><div>Garcinia cambogia, ESP…"
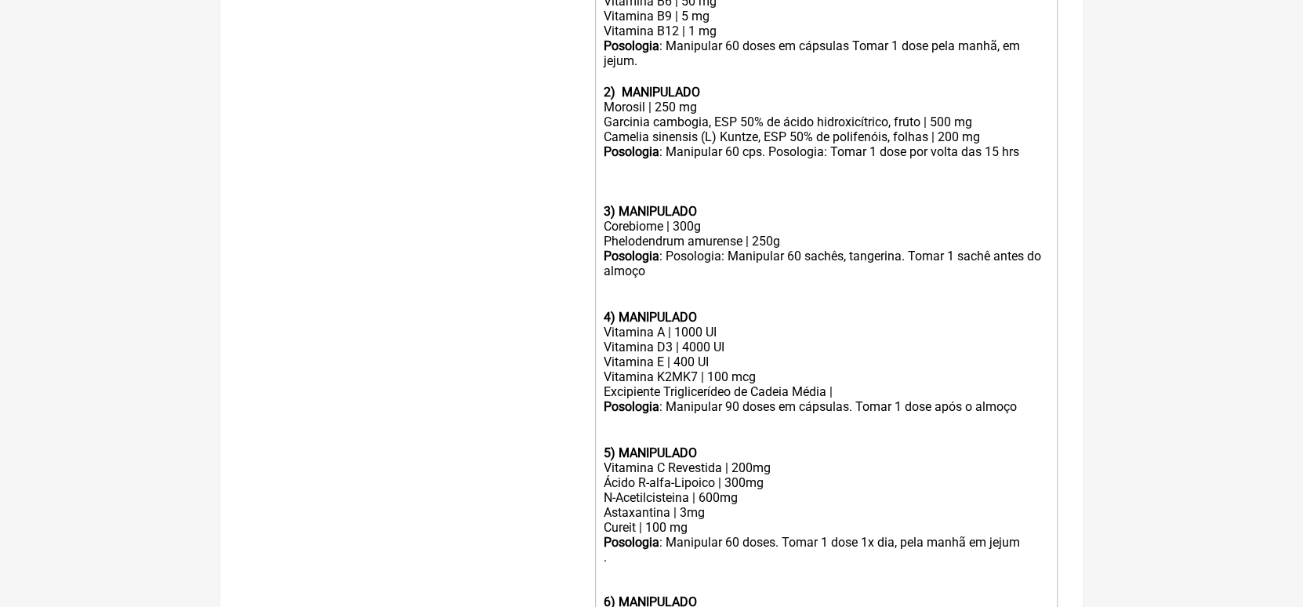
click at [908, 159] on div "Posologia : Manipular 60 cps. Posologia: Tomar 1 dose por volta das 15 hrs" at bounding box center [826, 151] width 445 height 15
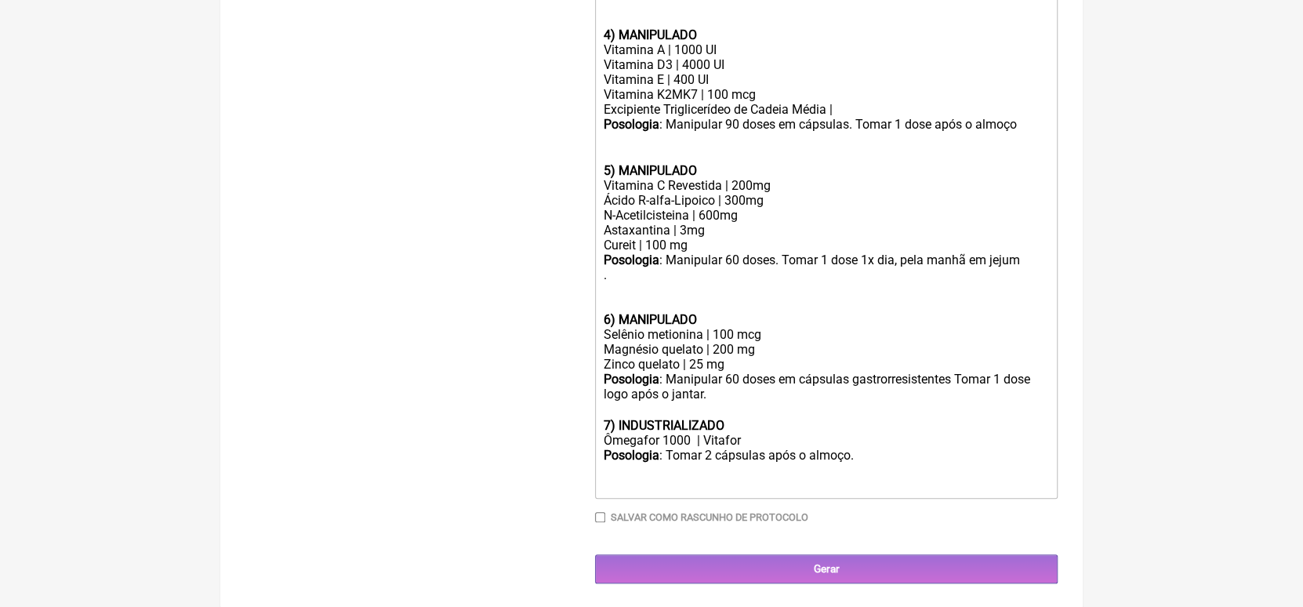
scroll to position [875, 0]
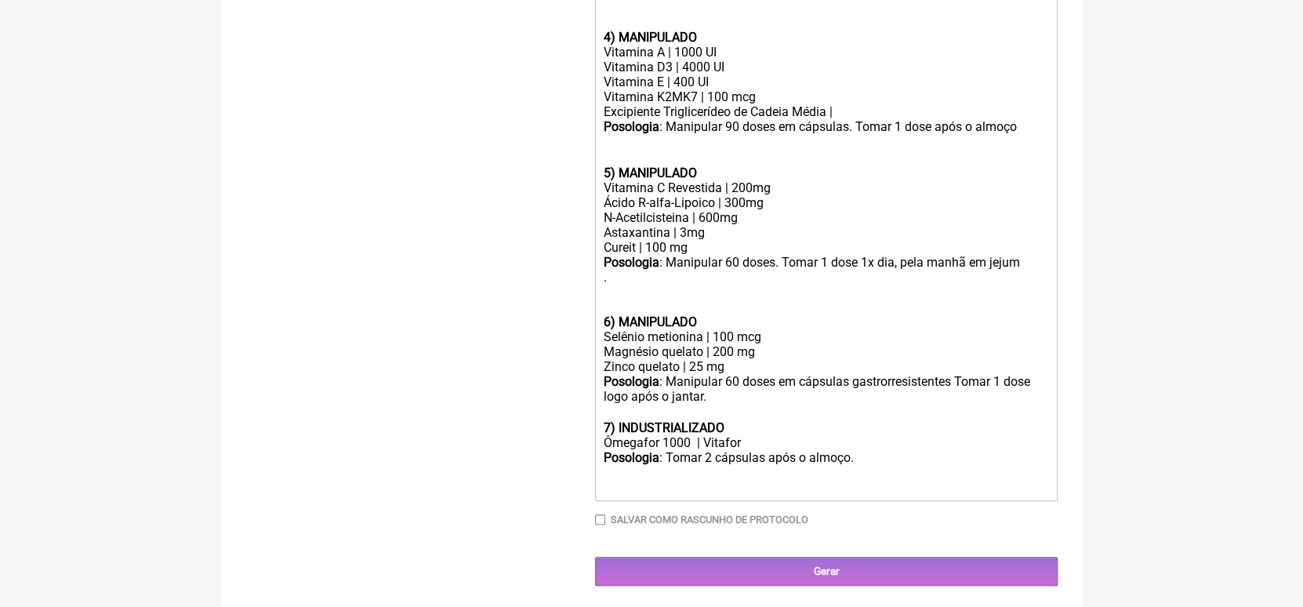
click at [894, 270] on div "Posologia : Manipular 60 doses. Tomar 1 dose 1x dia, pela manhã em jejum" at bounding box center [826, 262] width 445 height 15
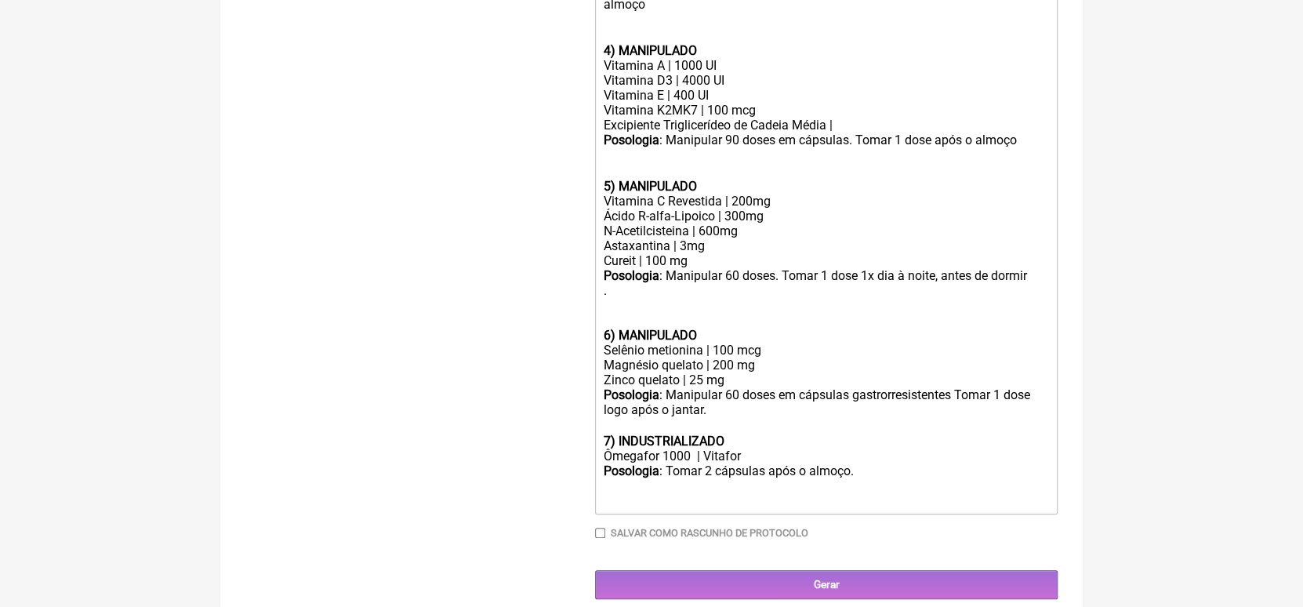
scroll to position [862, 0]
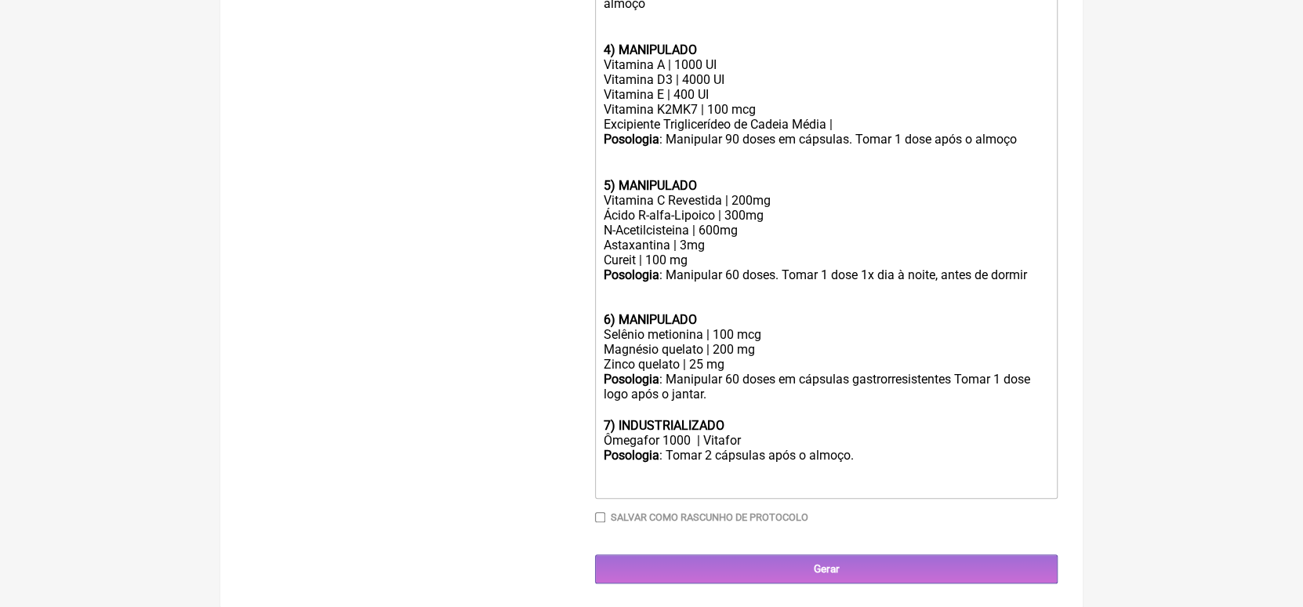
click at [783, 418] on div "Posologia : Manipular 60 doses em cápsulas gastrorresistentes Tomar 1 dose logo…" at bounding box center [826, 395] width 445 height 46
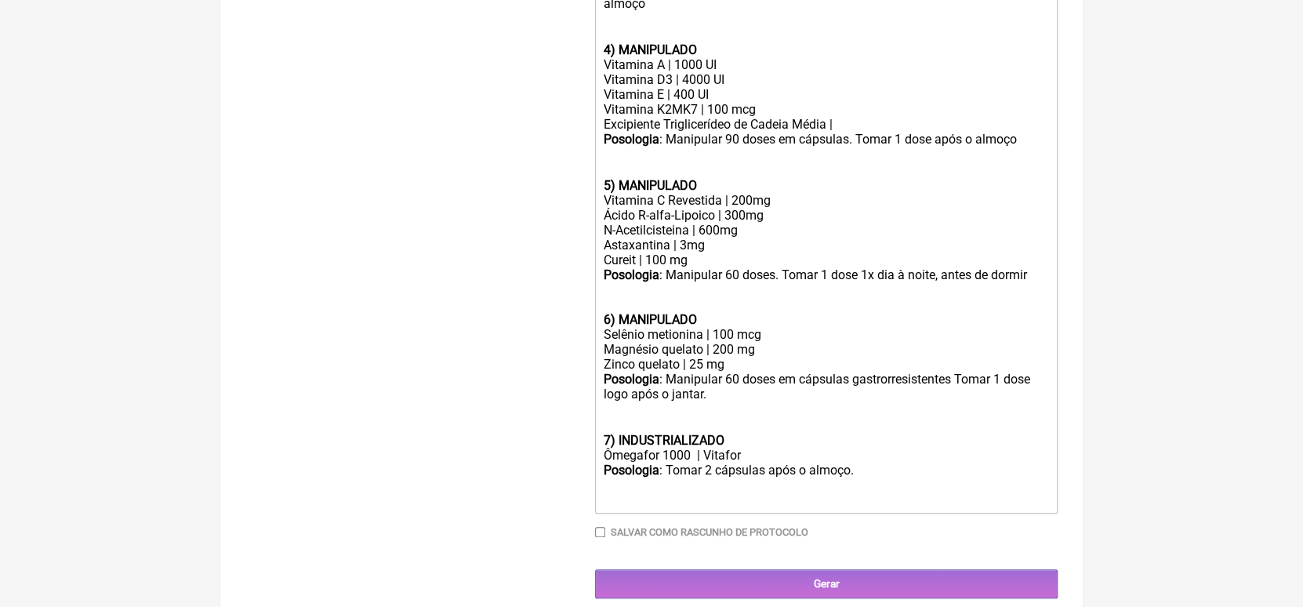
type trix-editor "<div><strong>1) MANIPULADO</strong></div><div>vitamina B1 (tiamina) | 5 mg</div…"
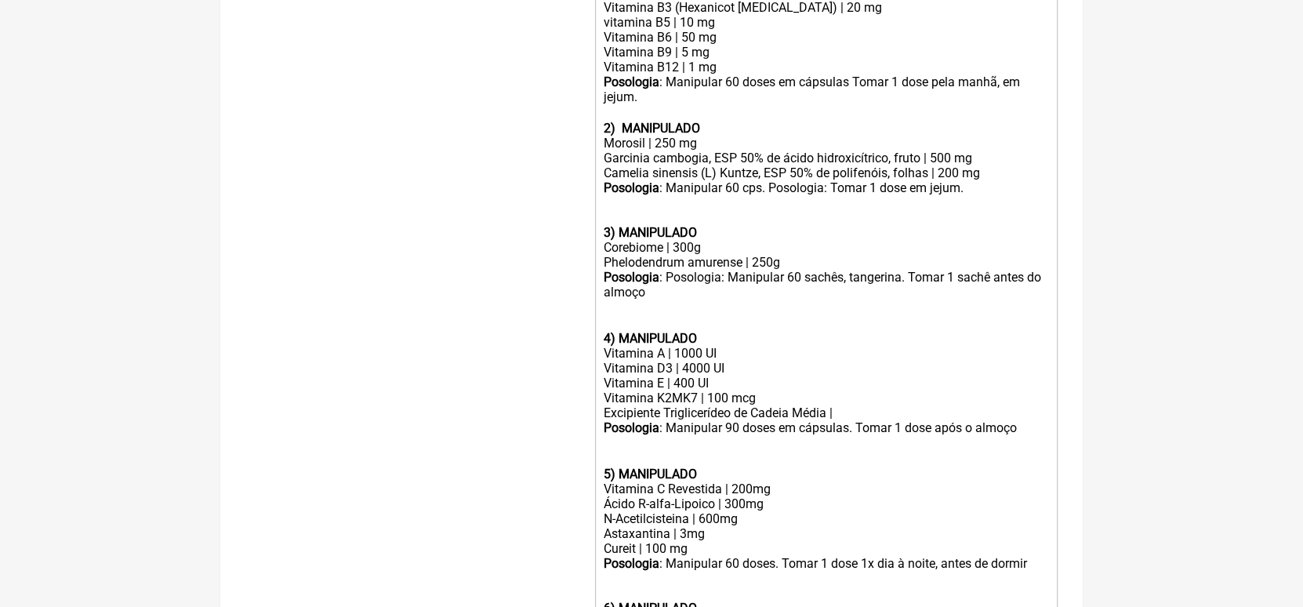
scroll to position [0, 0]
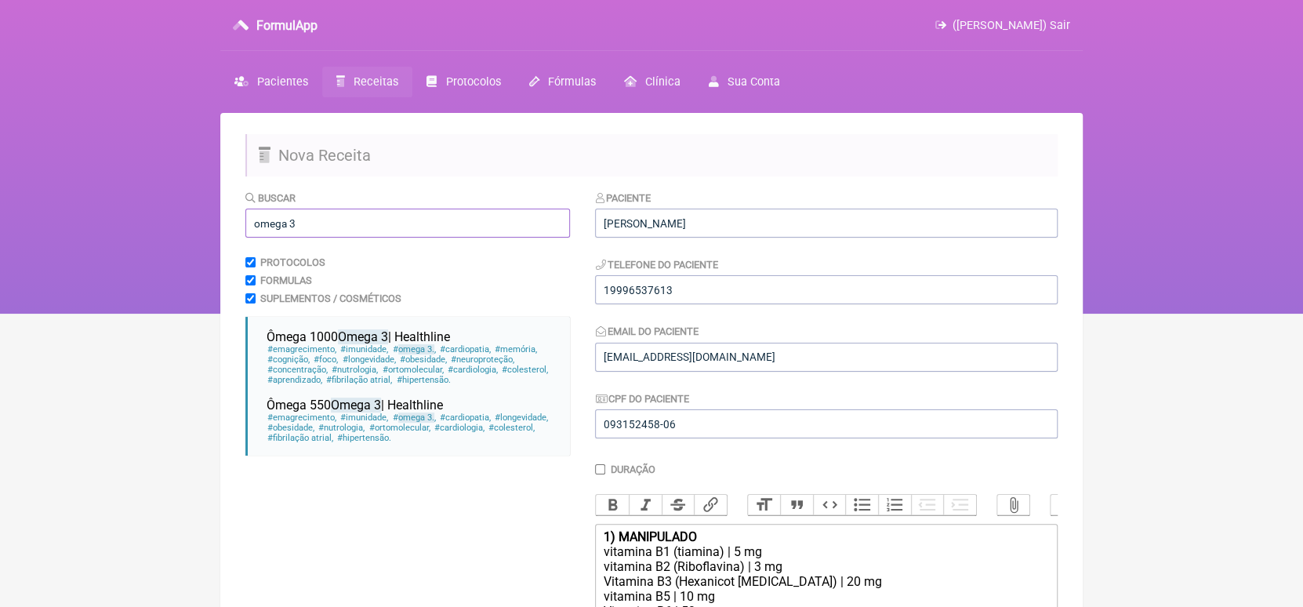
click at [429, 213] on input "omega 3" at bounding box center [407, 222] width 324 height 29
type input "o"
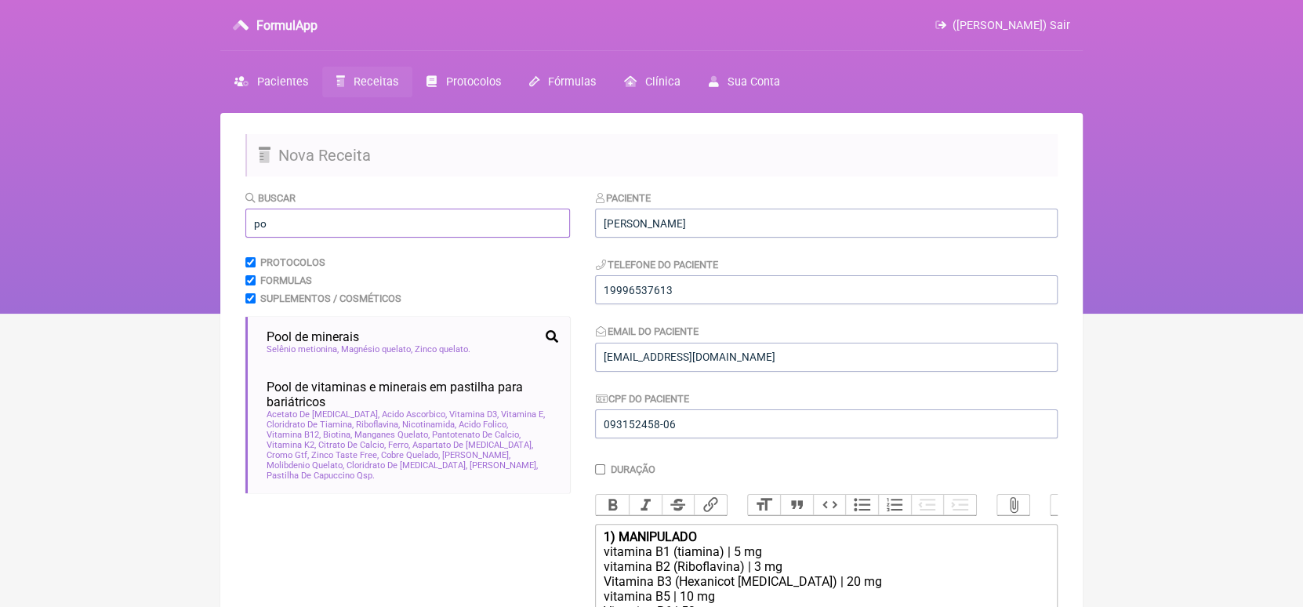
type input "p"
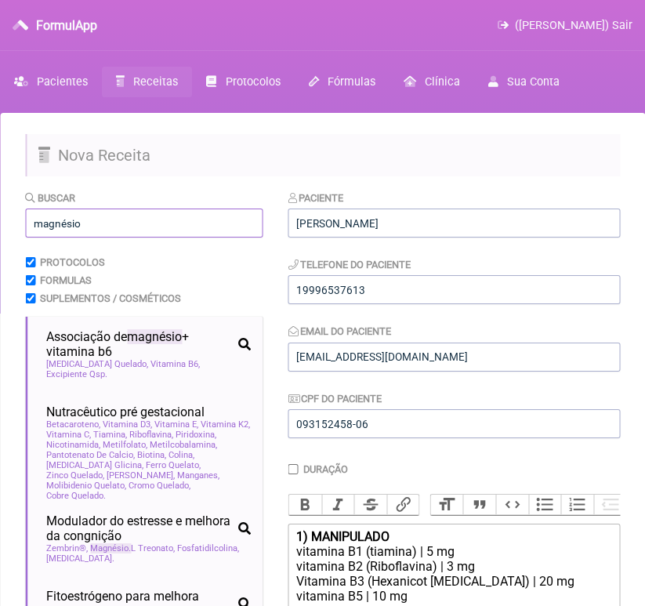
type input "magnésio"
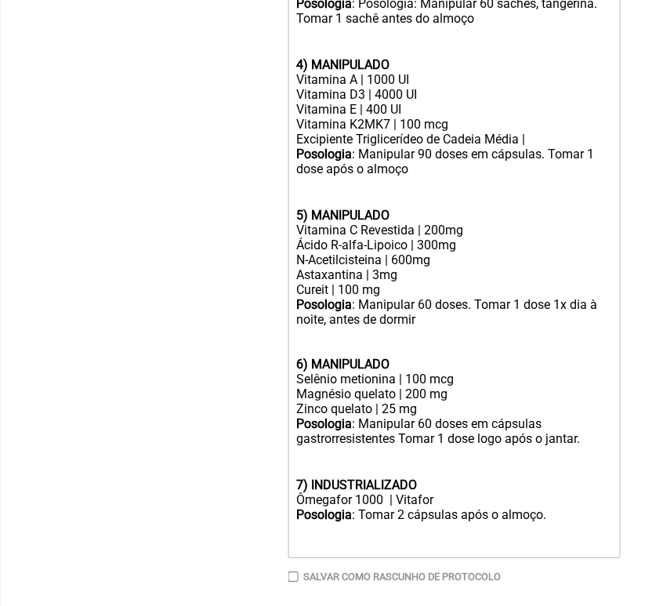
scroll to position [979, 0]
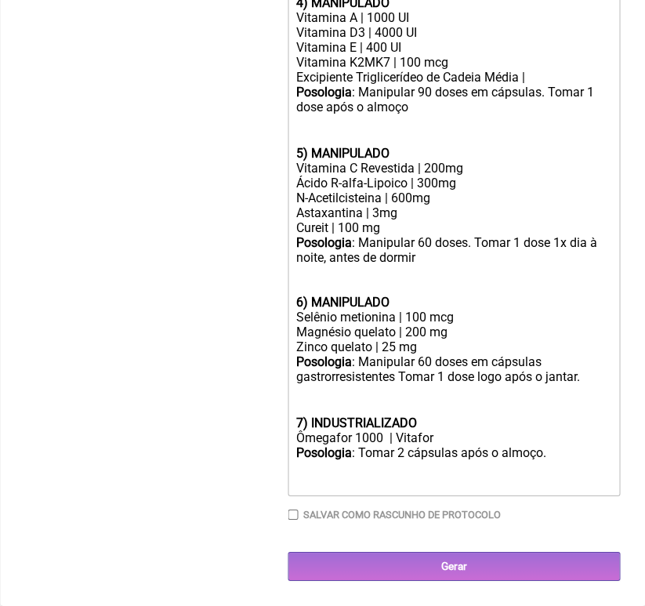
click at [311, 419] on strong "7) INDUSTRIALIZADO" at bounding box center [356, 422] width 121 height 15
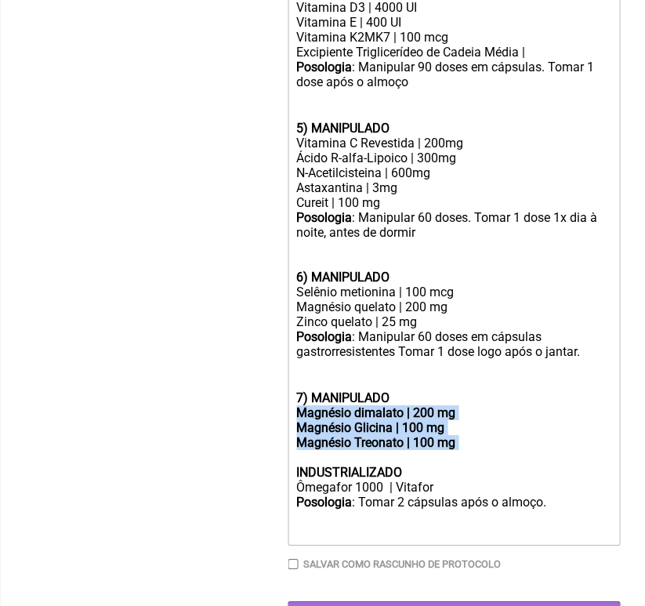
drag, startPoint x: 295, startPoint y: 442, endPoint x: 455, endPoint y: 475, distance: 163.2
click at [455, 475] on trix-editor "1) MANIPULADO vitamina B1 (tiamina) | 5 mg vitamina B2 (Riboflavina) | 3 mg Vit…" at bounding box center [454, 45] width 332 height 1001
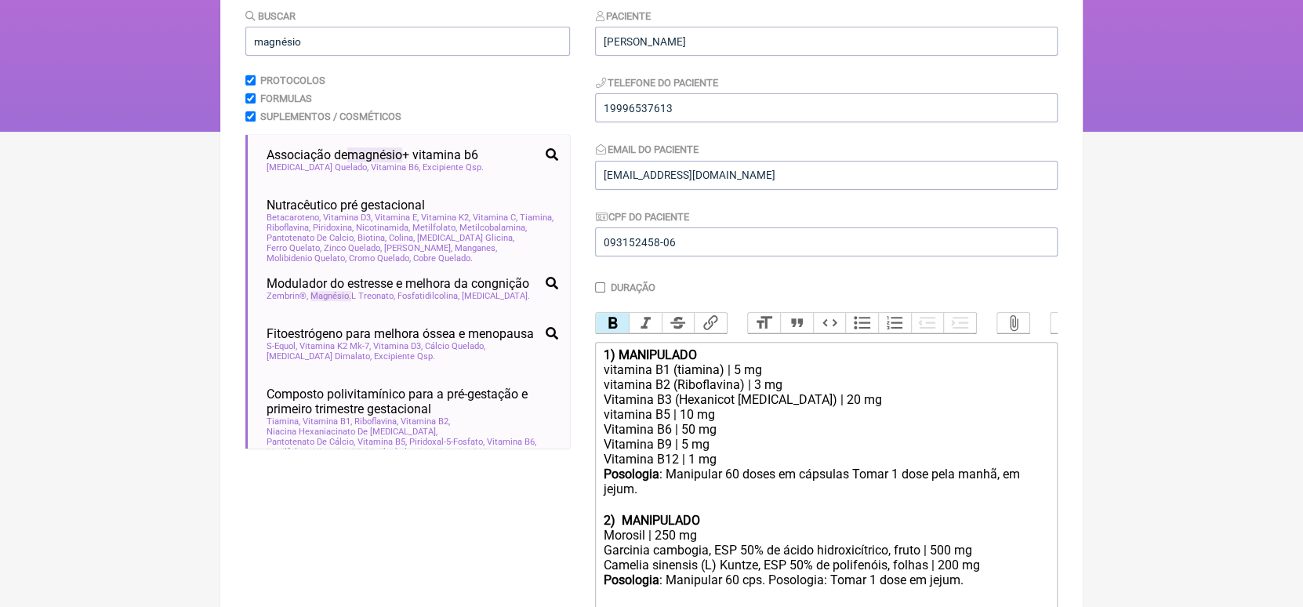
scroll to position [180, 0]
click at [614, 328] on button "Bold" at bounding box center [612, 324] width 33 height 20
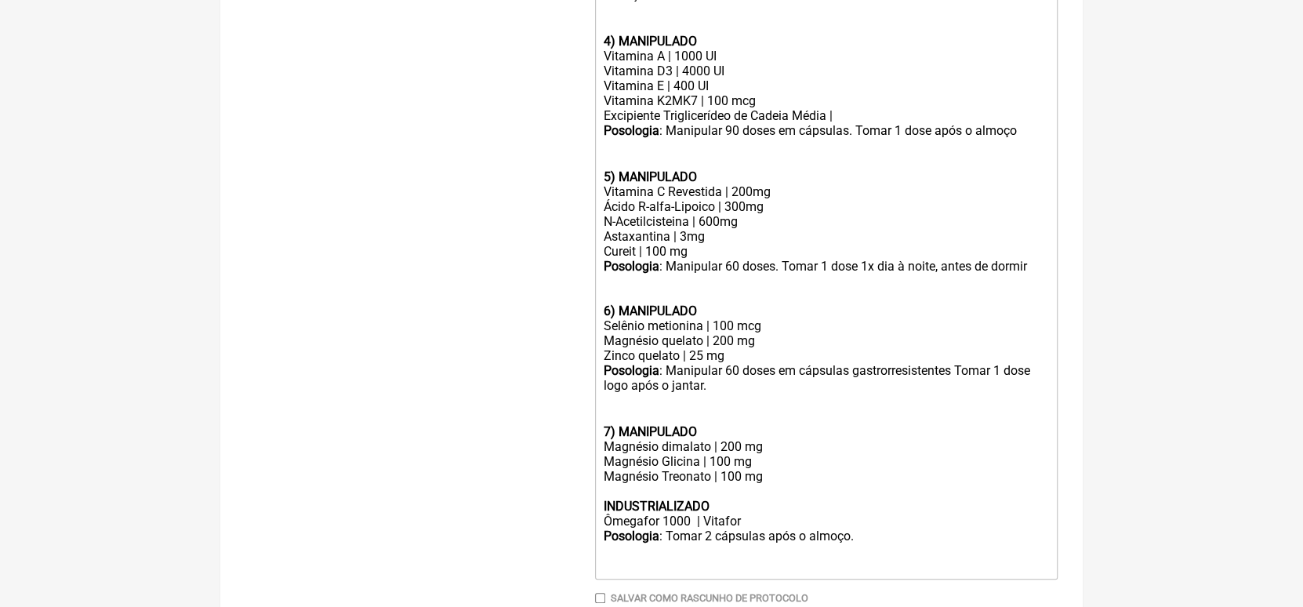
scroll to position [978, 0]
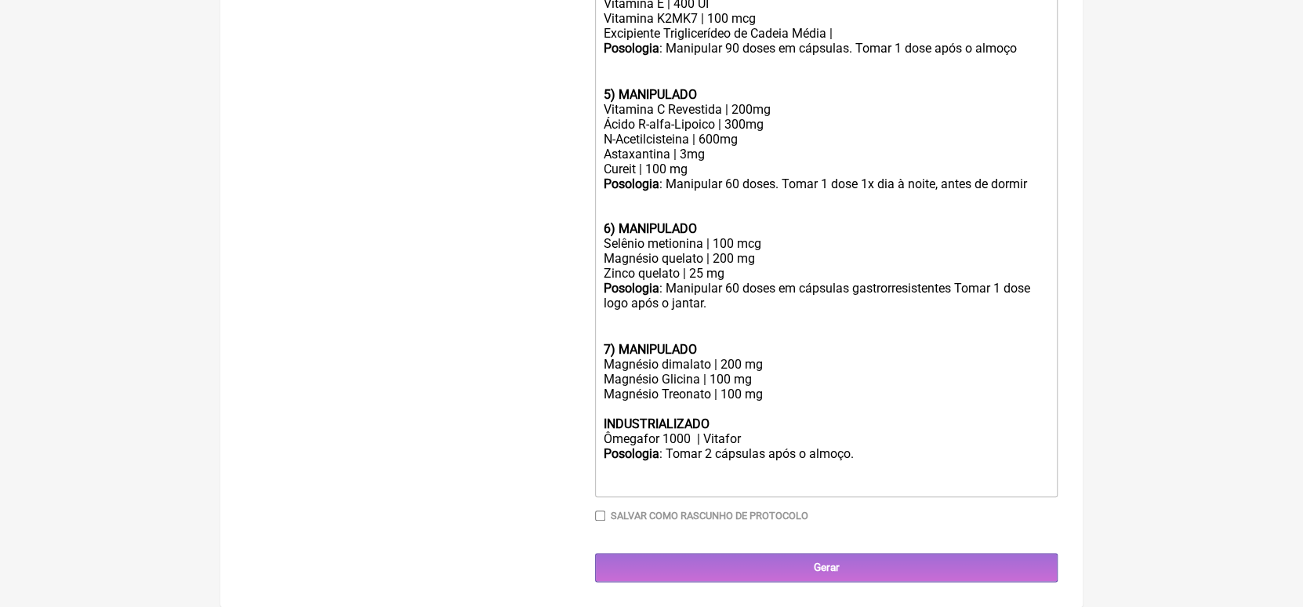
click at [787, 397] on div "7) MANIPULADO Magnésio dimalato | 200 mg Magnésio Glicina | 100 mg Magnésio Tre…" at bounding box center [826, 386] width 445 height 89
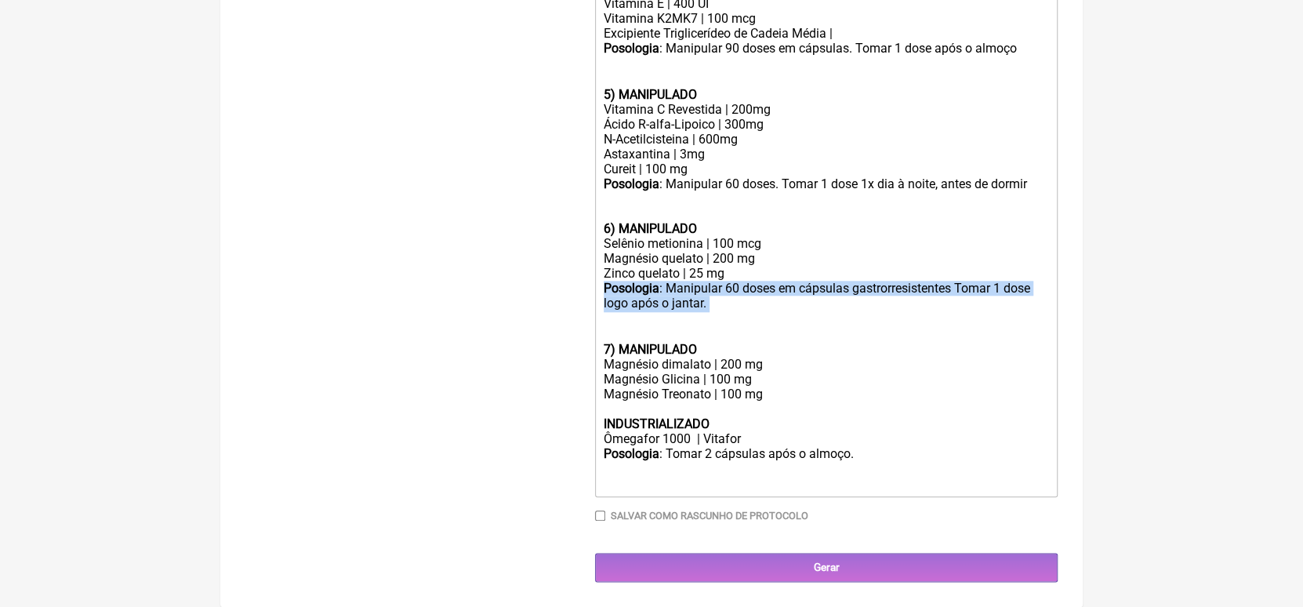
drag, startPoint x: 601, startPoint y: 291, endPoint x: 710, endPoint y: 300, distance: 109.3
click at [710, 300] on trix-editor "1) MANIPULADO vitamina B1 (tiamina) | 5 mg vitamina B2 (Riboflavina) | 3 mg Vit…" at bounding box center [826, 33] width 462 height 926
copy div "Posologia : Manipular 60 doses em cápsulas gastrorresistentes Tomar 1 dose logo…"
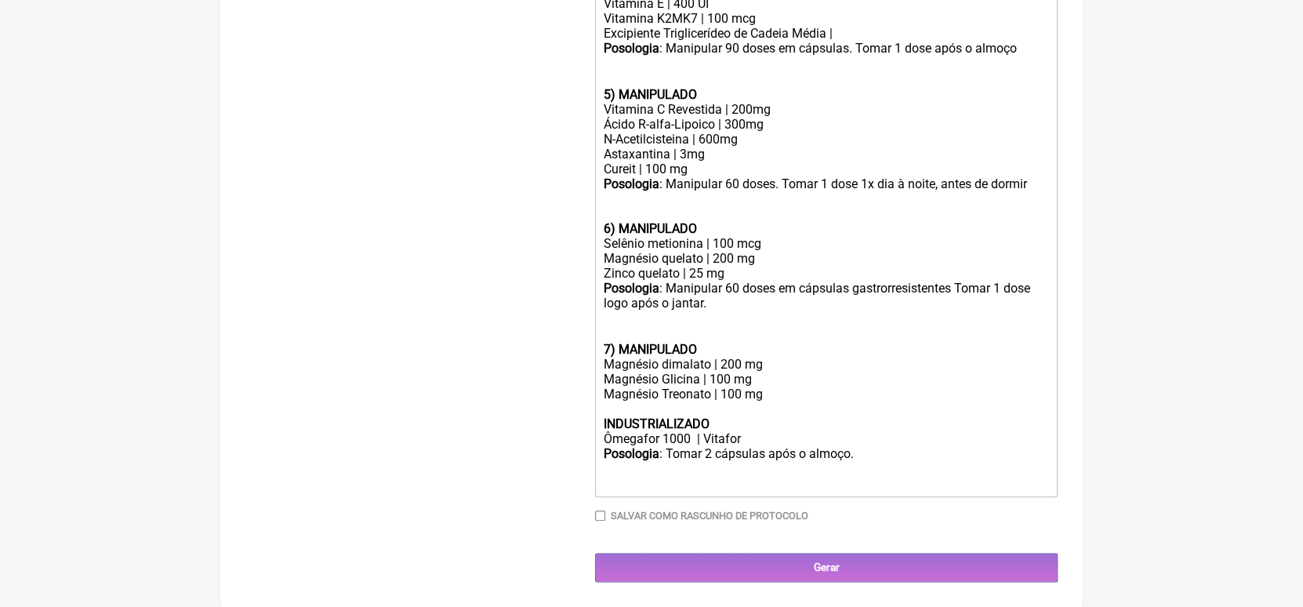
click at [766, 401] on div "7) MANIPULADO Magnésio dimalato | 200 mg Magnésio Glicina | 100 mg Magnésio Tre…" at bounding box center [826, 386] width 445 height 89
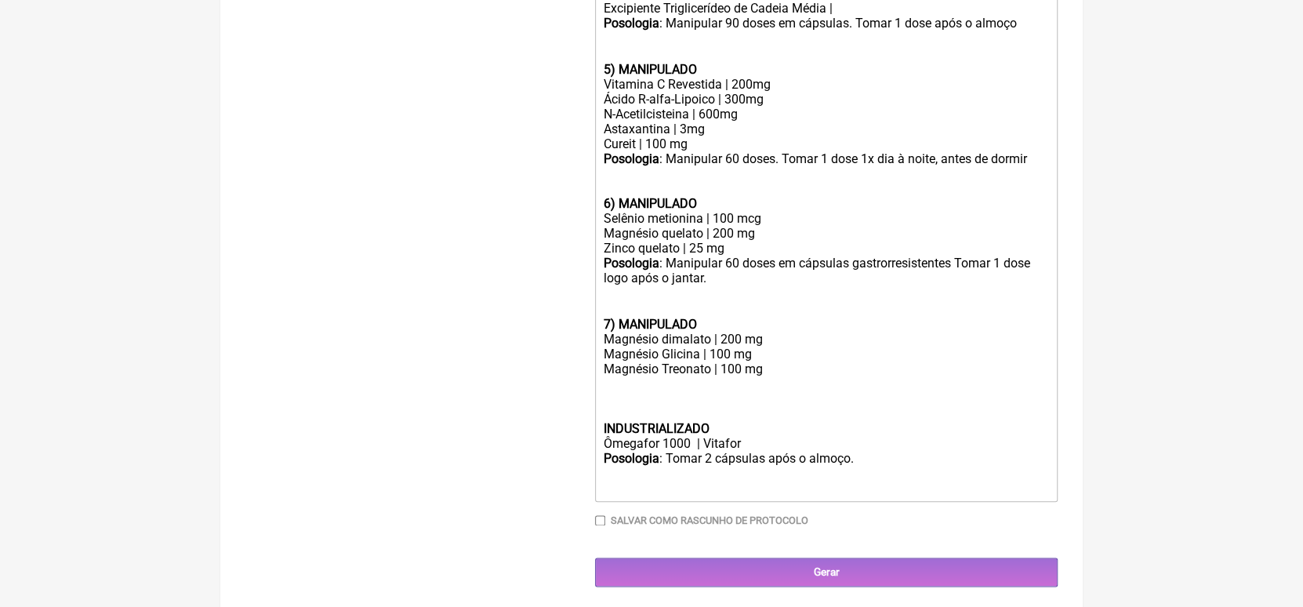
paste trix-editor "strong>Posologia</strong>: Manipular 60 doses em cápsulas gastrorresistentes To…"
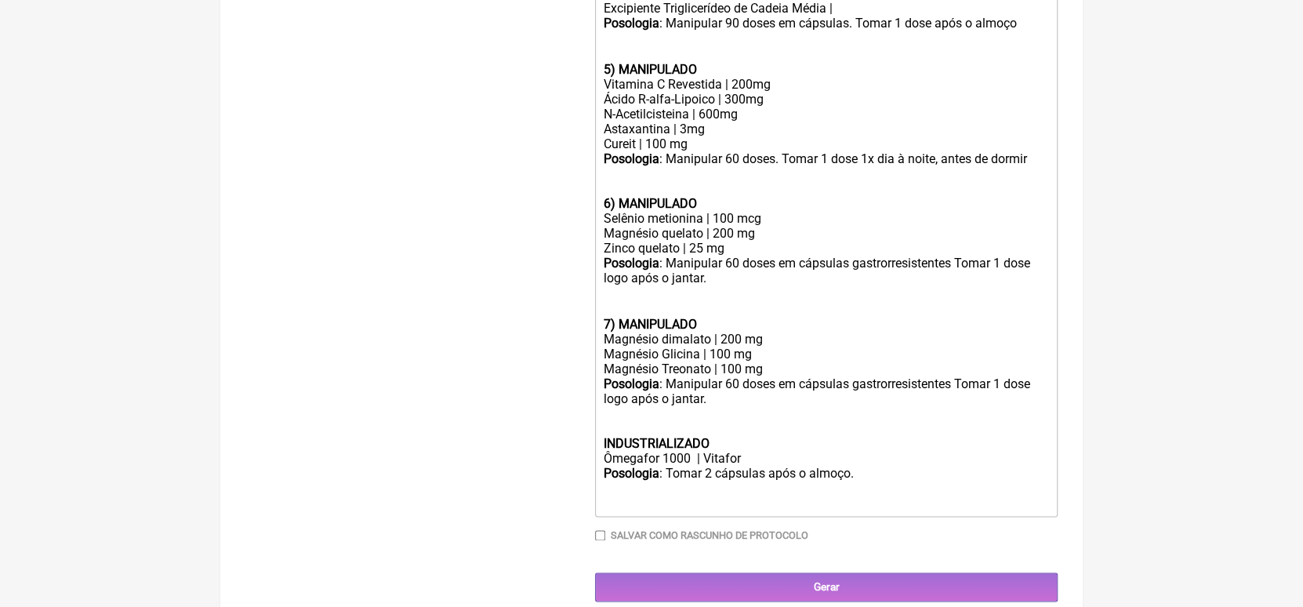
click at [600, 469] on trix-editor "1) MANIPULADO vitamina B1 (tiamina) | 5 mg vitamina B2 (Riboflavina) | 3 mg Vit…" at bounding box center [826, 30] width 462 height 971
type trix-editor "<div><strong>1) MANIPULADO</strong></div><div>vitamina B1 (tiamina) | 5 mg</div…"
click at [602, 540] on input "Salvar como rascunho de Protocolo" at bounding box center [600, 535] width 10 height 10
checkbox input "true"
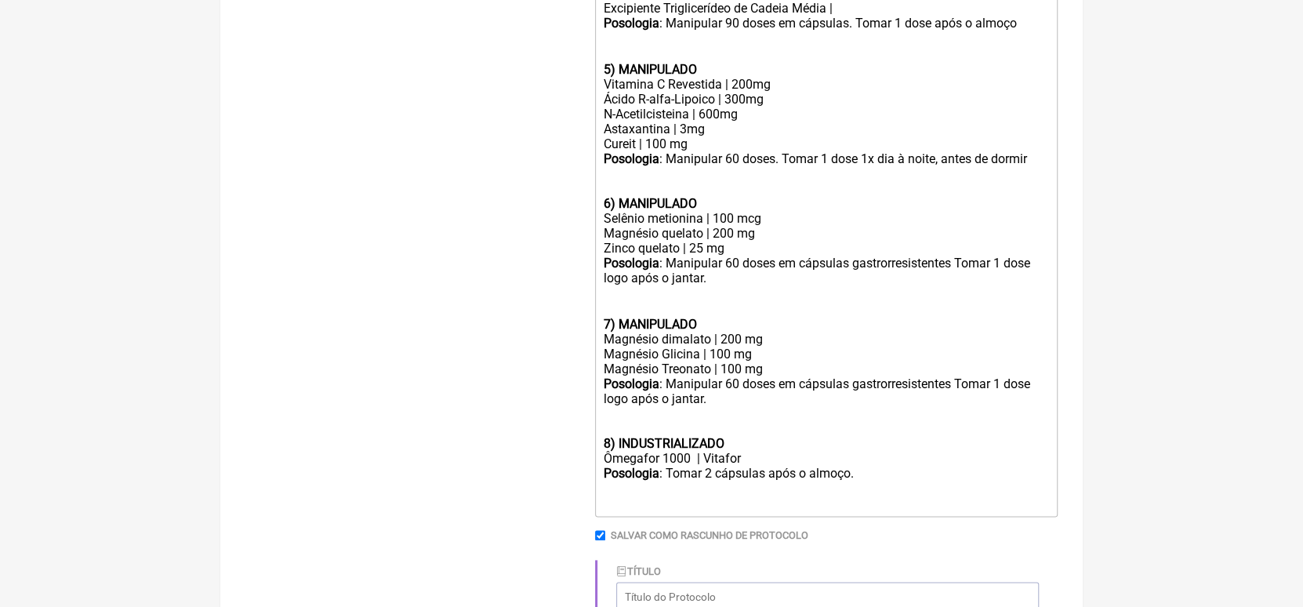
scroll to position [1110, 0]
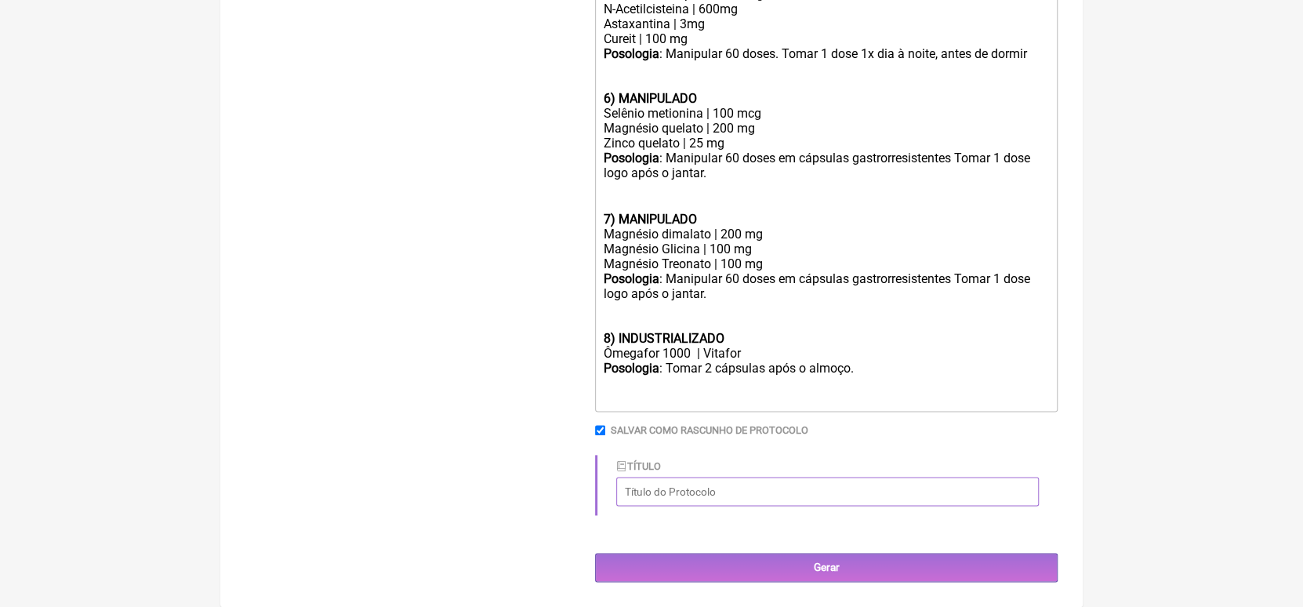
click at [699, 492] on input "Título" at bounding box center [827, 491] width 422 height 29
type input "P"
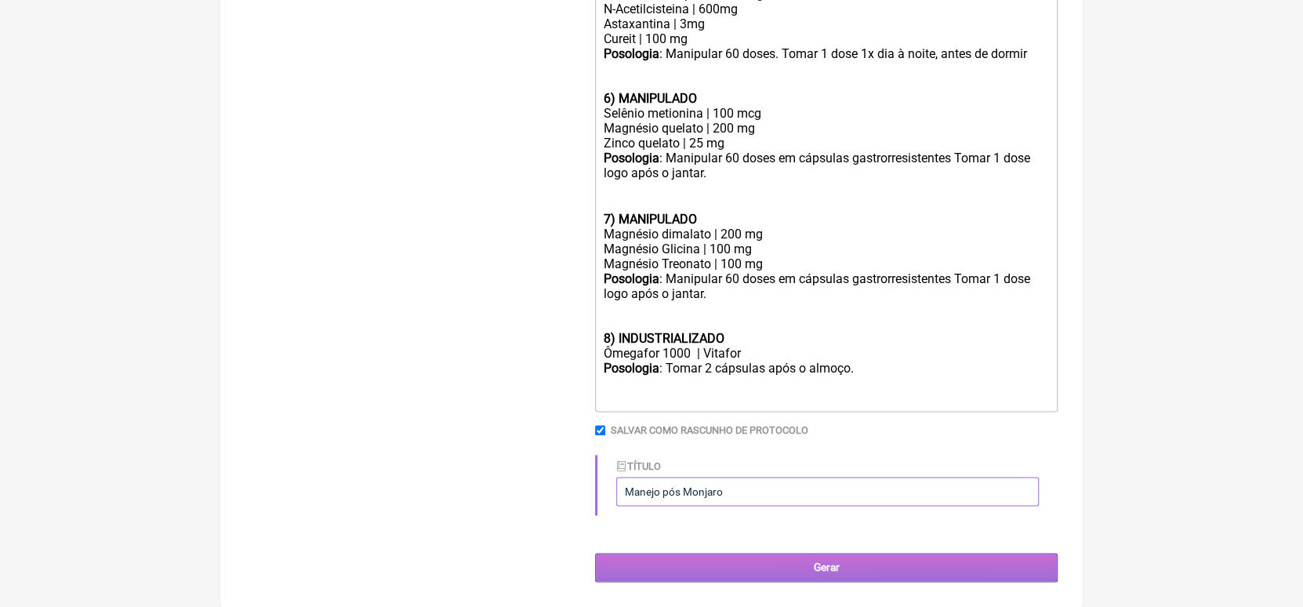
type input "Manejo pós Monjaro"
click at [837, 566] on input "Gerar" at bounding box center [826, 567] width 462 height 29
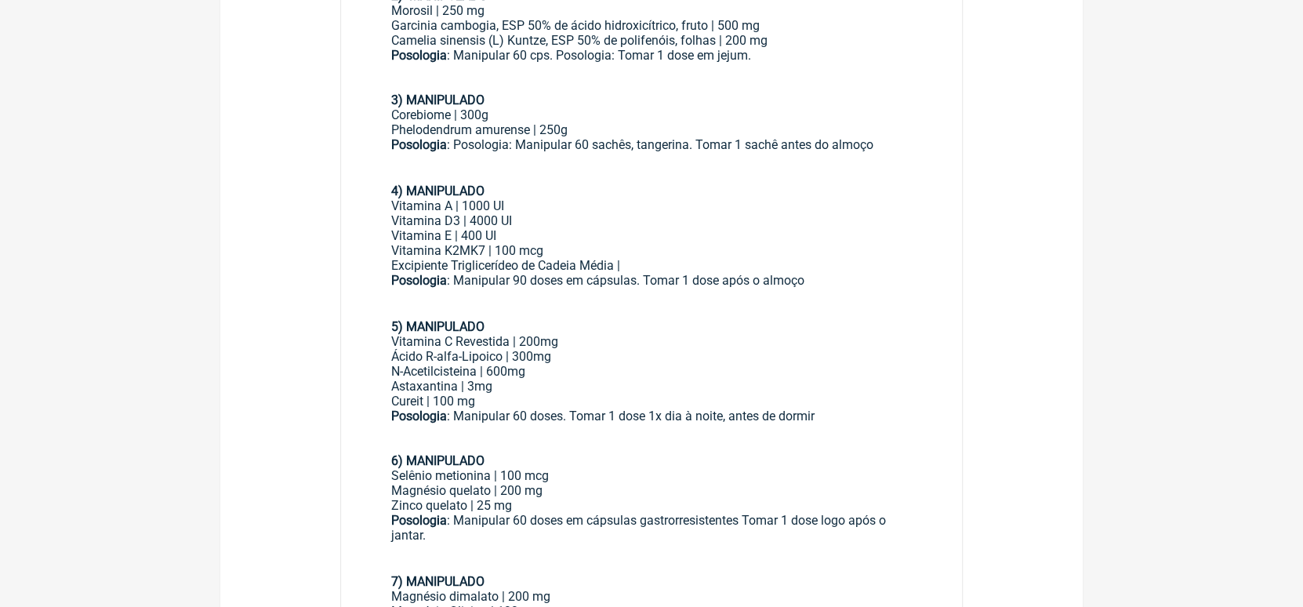
scroll to position [866, 0]
click at [295, 320] on main "Renovar Assinar Salvar PDF Imprimir Encaminhar Paciente: [PERSON_NAME] (1999653…" at bounding box center [651, 267] width 862 height 2041
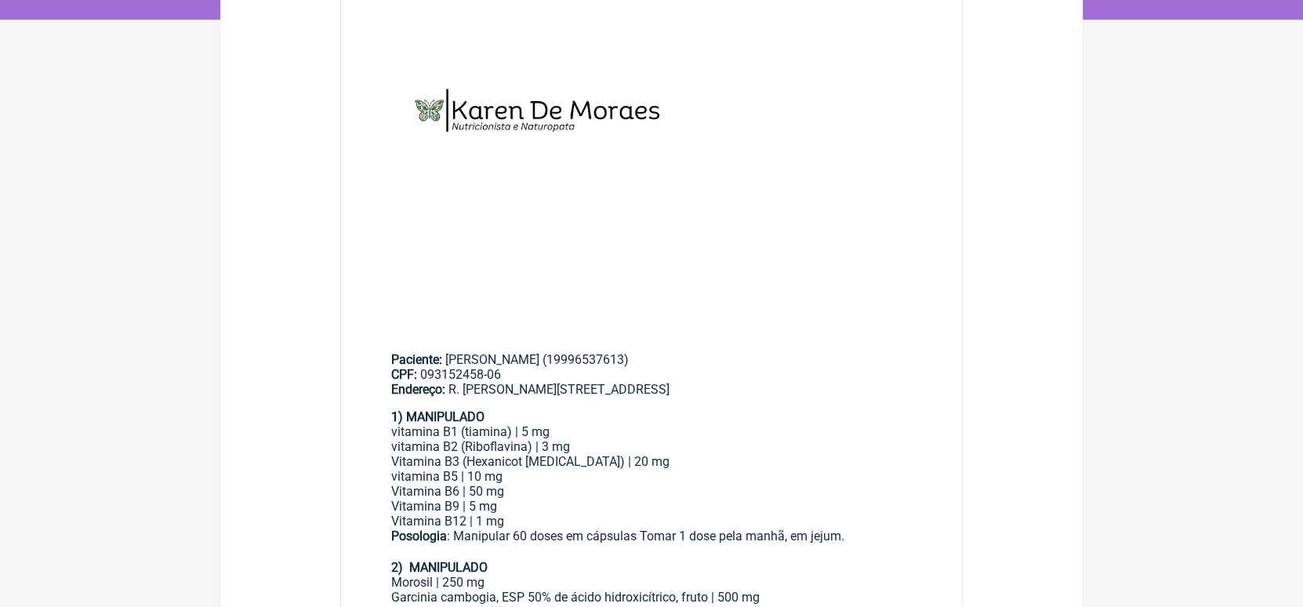
scroll to position [0, 0]
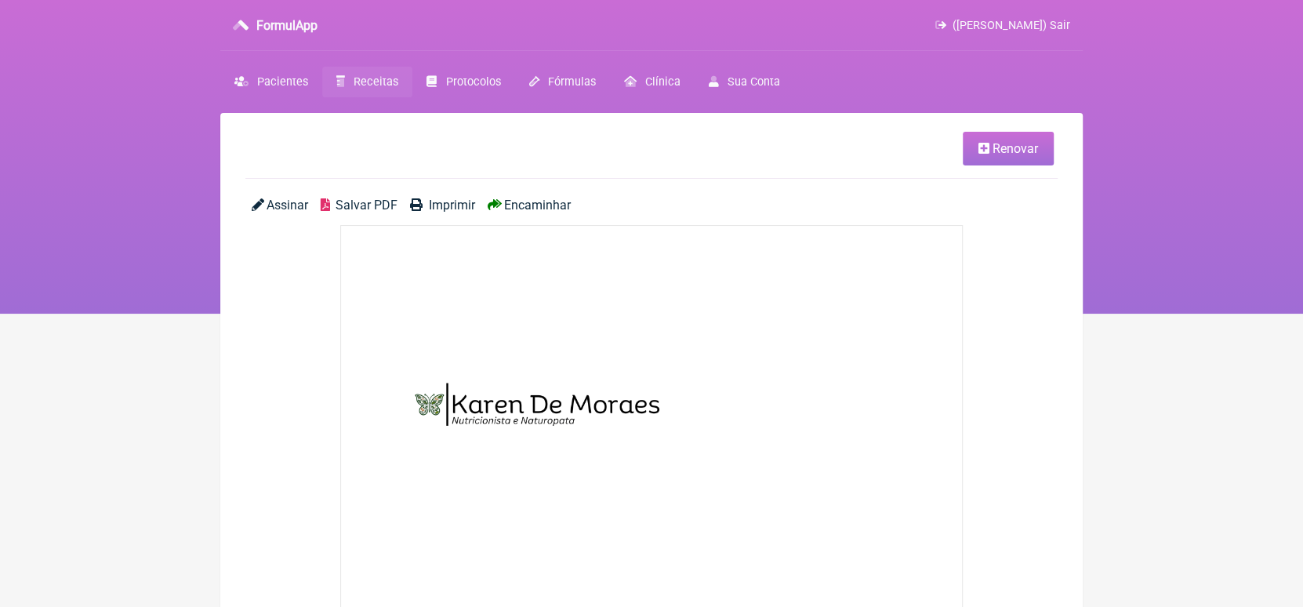
click at [999, 145] on span "Renovar" at bounding box center [1014, 148] width 45 height 15
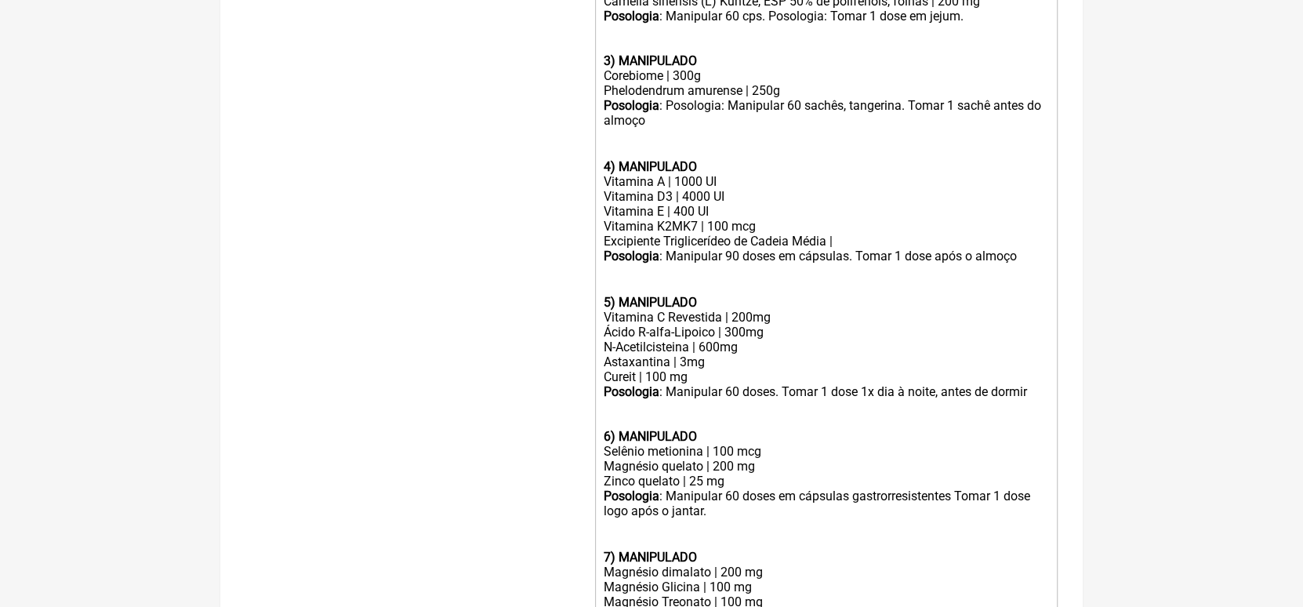
scroll to position [747, 0]
click at [810, 96] on div "Phelodendrum amurense | 250g" at bounding box center [826, 89] width 445 height 15
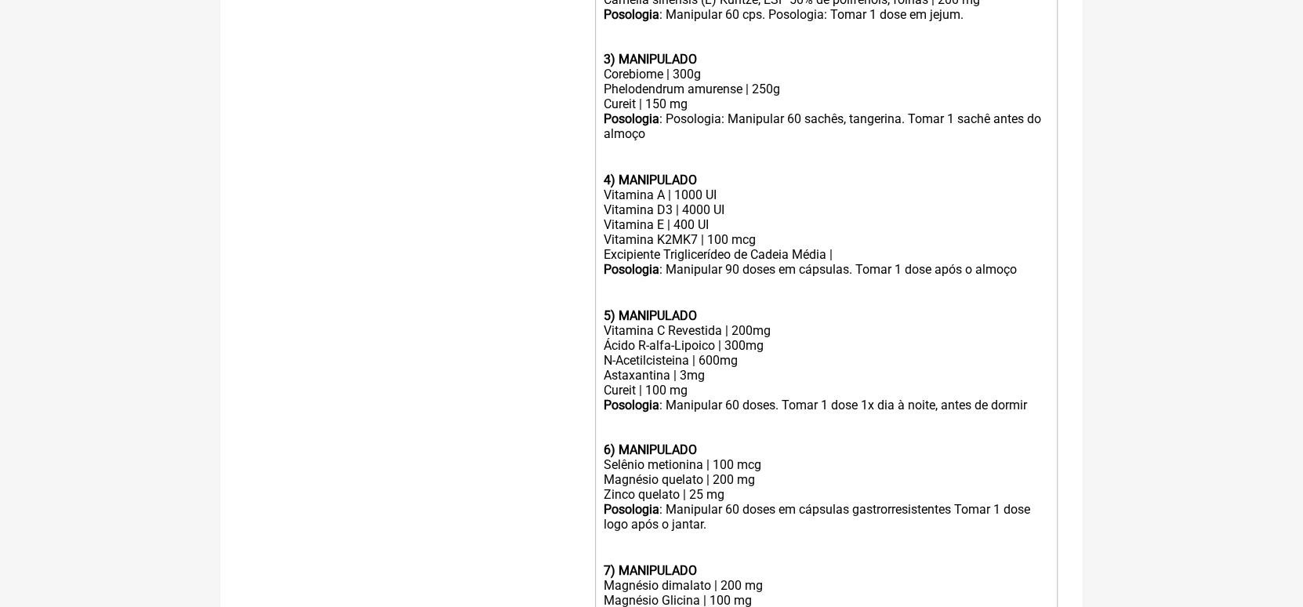
click at [600, 335] on trix-editor "1) MANIPULADO vitamina B1 (tiamina) | 5 mg vitamina B2 (Riboflavina) | 3 mg Vit…" at bounding box center [826, 270] width 462 height 986
drag, startPoint x: 602, startPoint y: 387, endPoint x: 744, endPoint y: 378, distance: 142.2
click at [744, 368] on div "N-Acetilcisteina | 600mg" at bounding box center [826, 360] width 445 height 15
click at [749, 111] on div "Phelodendrum amurense | 250g Cureit | 150 mg" at bounding box center [826, 97] width 445 height 30
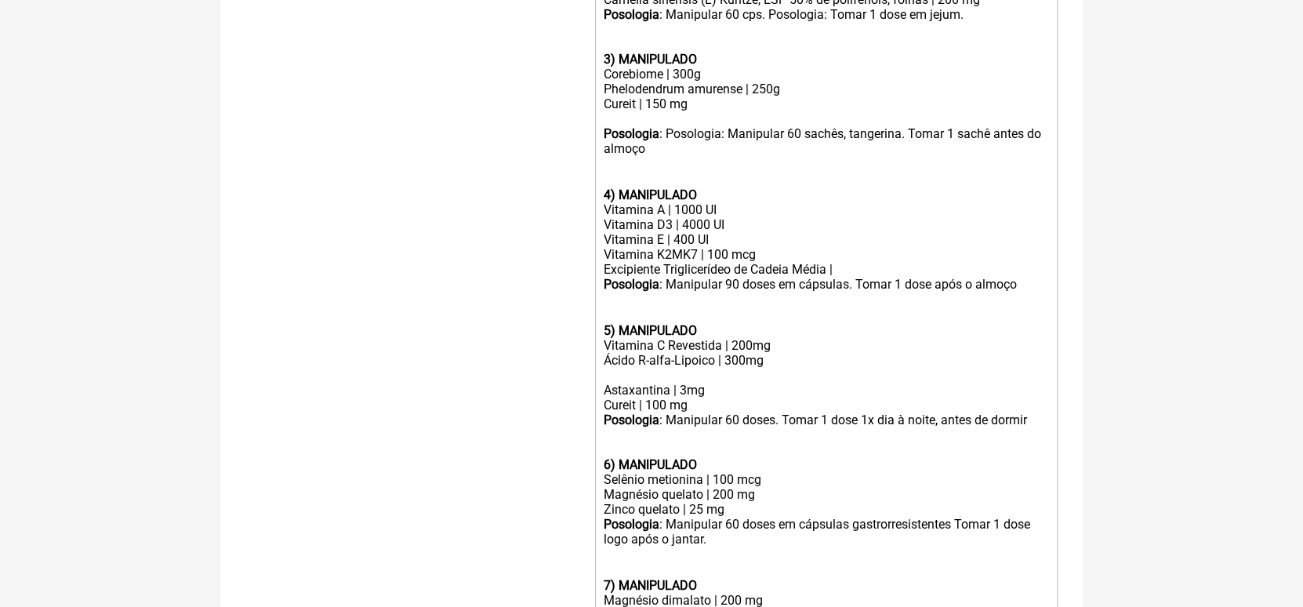
paste trix-editor "N-Acetilcisteina | 600mg"
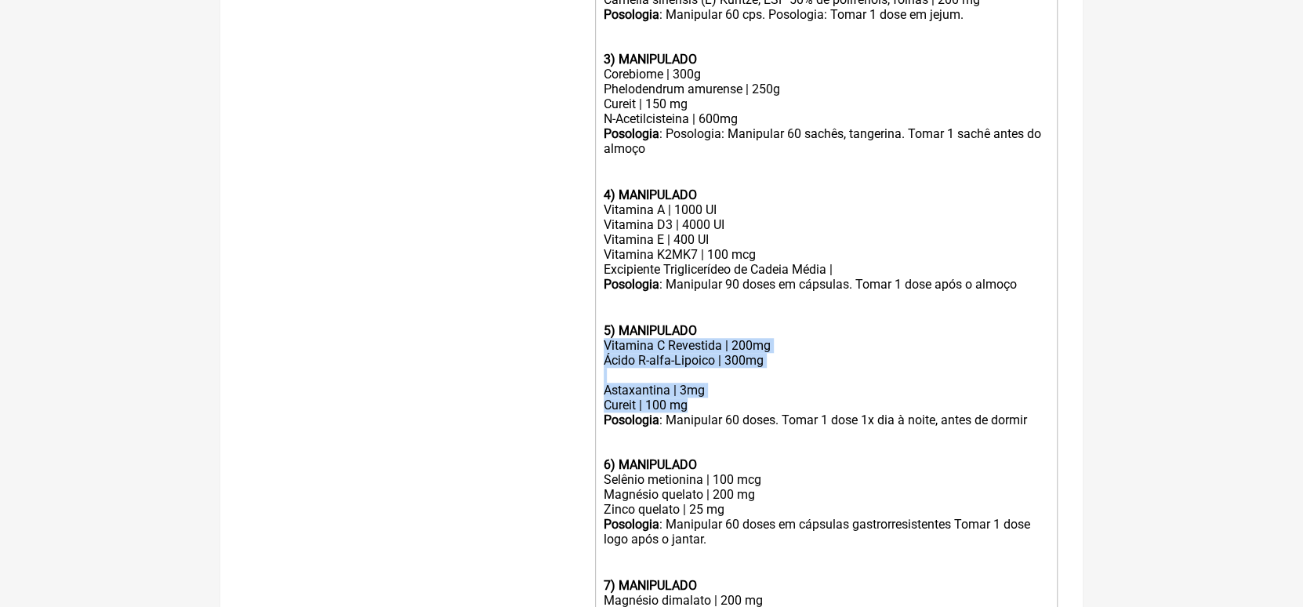
drag, startPoint x: 602, startPoint y: 361, endPoint x: 691, endPoint y: 419, distance: 106.5
click at [691, 419] on trix-editor "1) MANIPULADO vitamina B1 (tiamina) | 5 mg vitamina B2 (Riboflavina) | 3 mg Vit…" at bounding box center [826, 277] width 462 height 1001
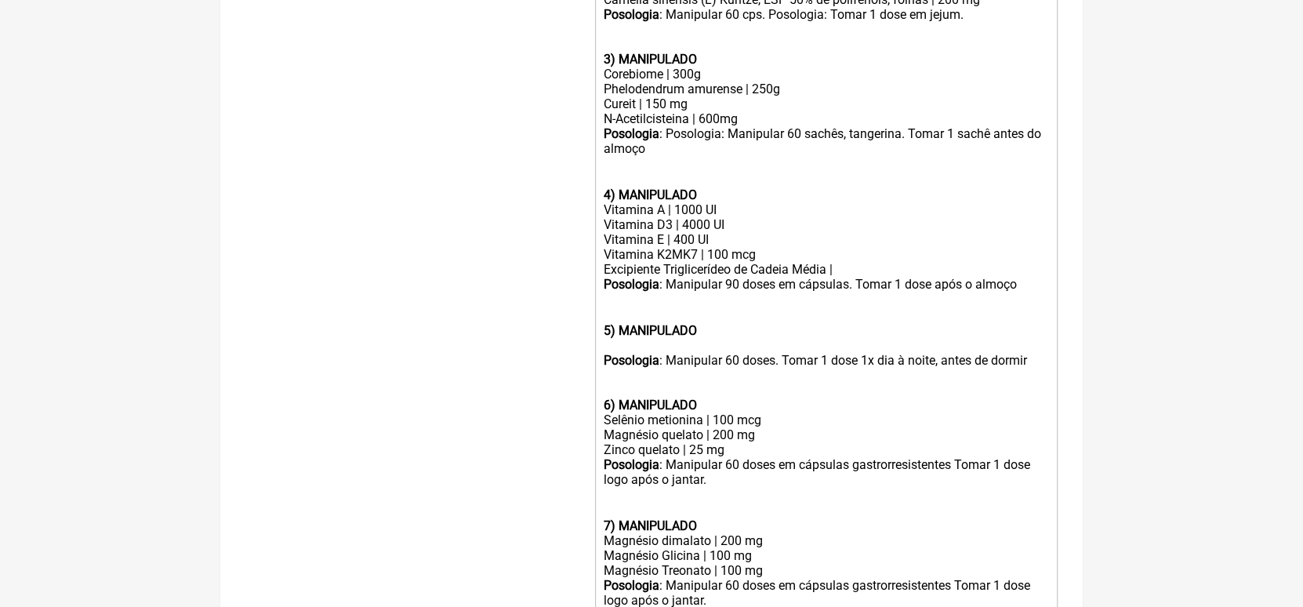
click at [730, 293] on div "Posologia : Manipular 90 doses em cápsulas. Tomar 1 dose após o almoço ㅤ" at bounding box center [826, 285] width 445 height 16
type trix-editor "<lor><ipsumd>2) SITAMETCON</adipis></eli><sed>doeiusmo T8 (incidid) | 3 ut</lab…"
click at [647, 353] on div at bounding box center [826, 345] width 445 height 15
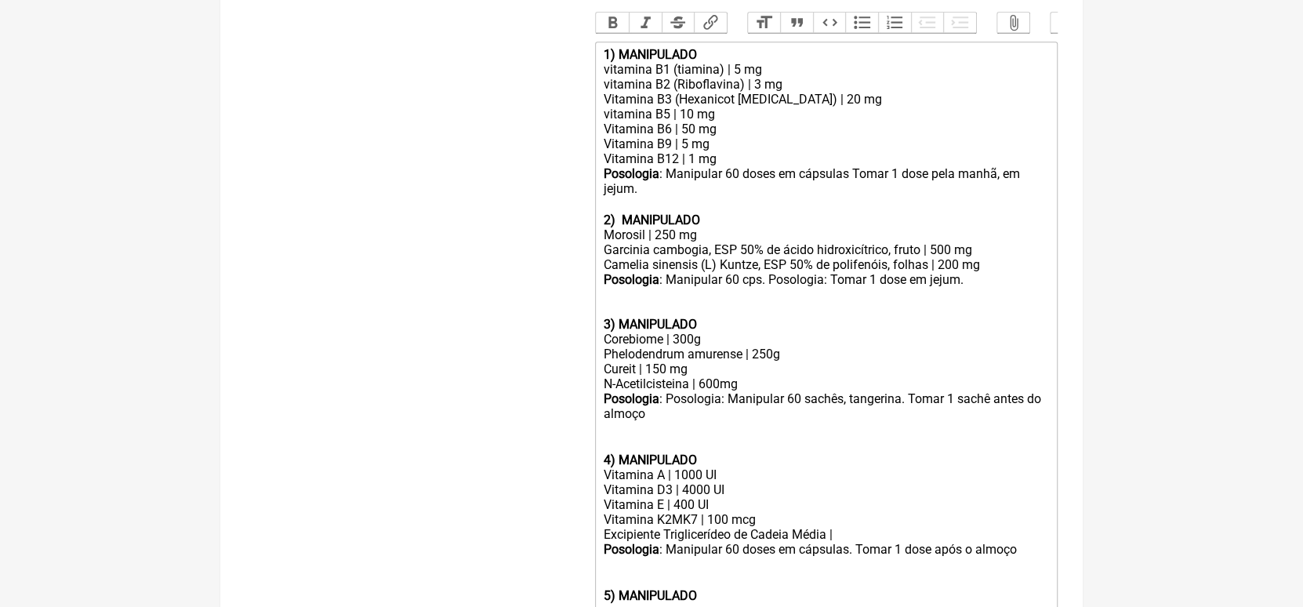
scroll to position [0, 0]
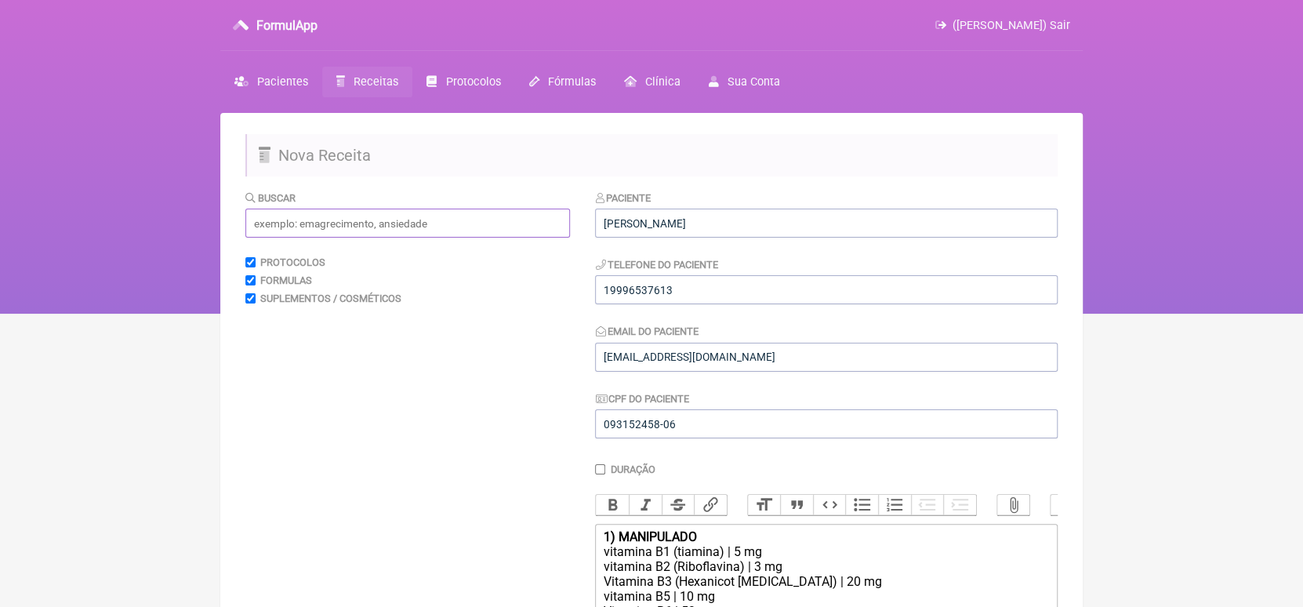
click at [534, 219] on input "text" at bounding box center [407, 222] width 324 height 29
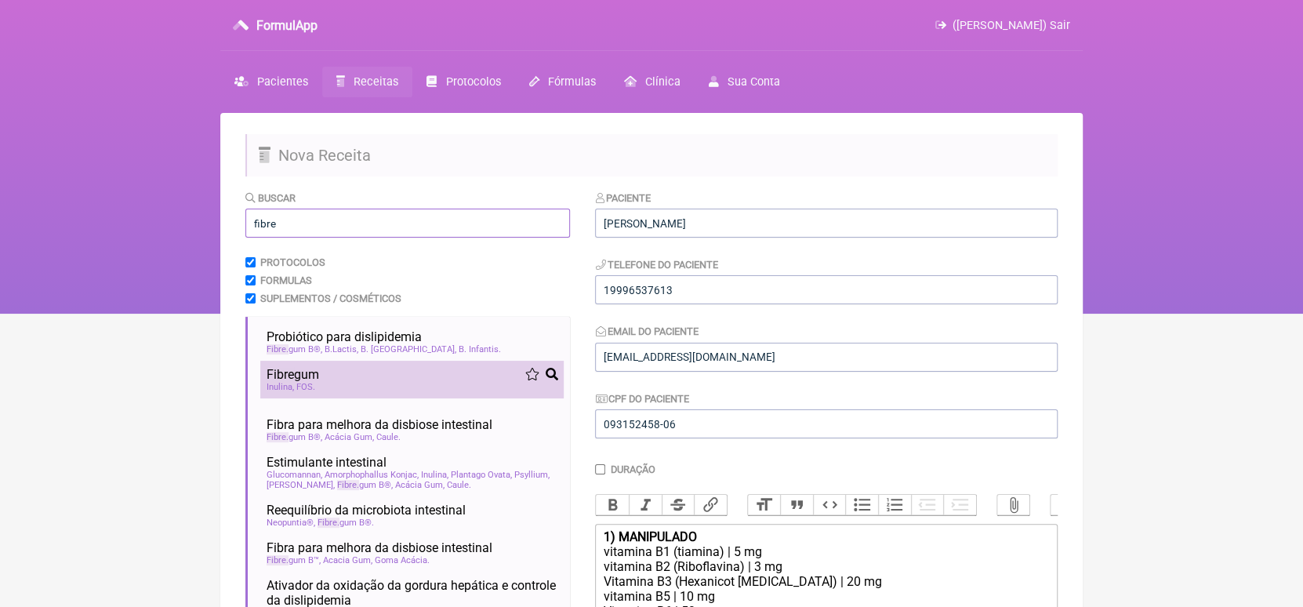
type input "fibre"
click at [383, 378] on div "Fibre gum" at bounding box center [411, 374] width 291 height 15
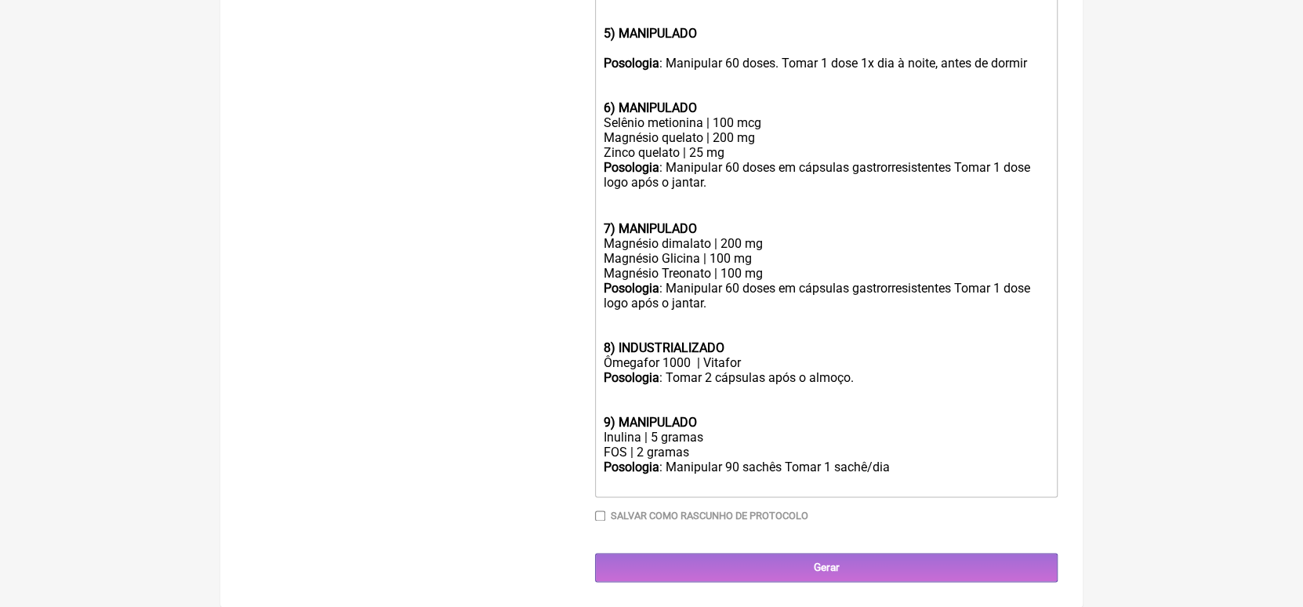
scroll to position [1071, 0]
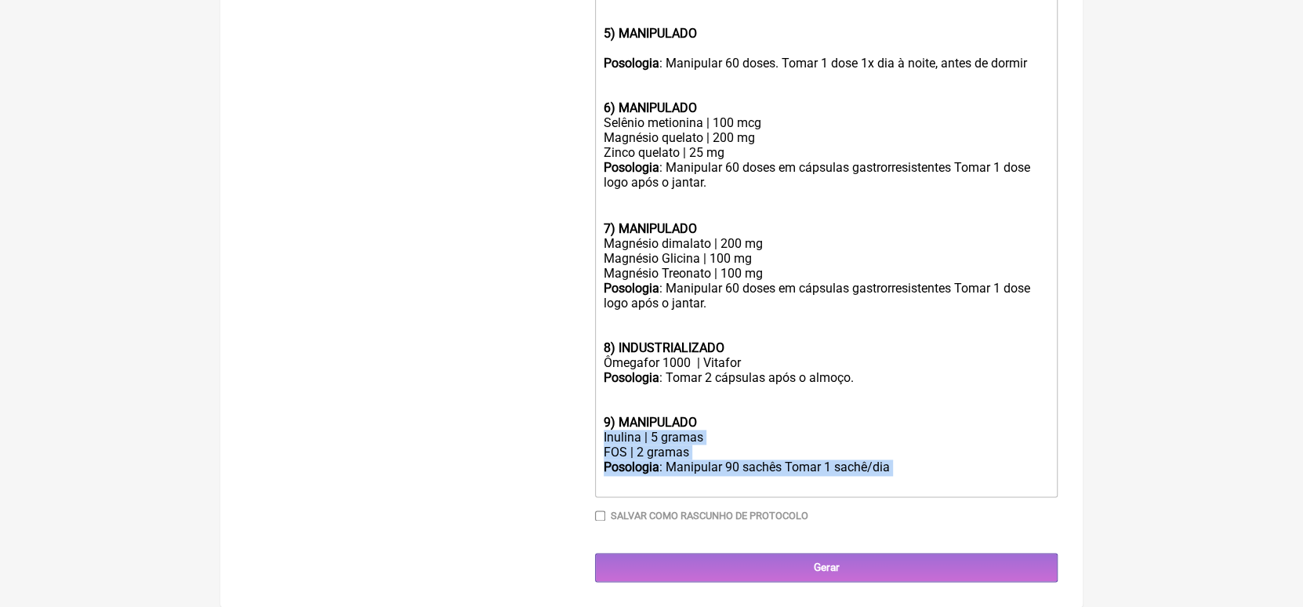
drag, startPoint x: 600, startPoint y: 438, endPoint x: 931, endPoint y: 472, distance: 332.5
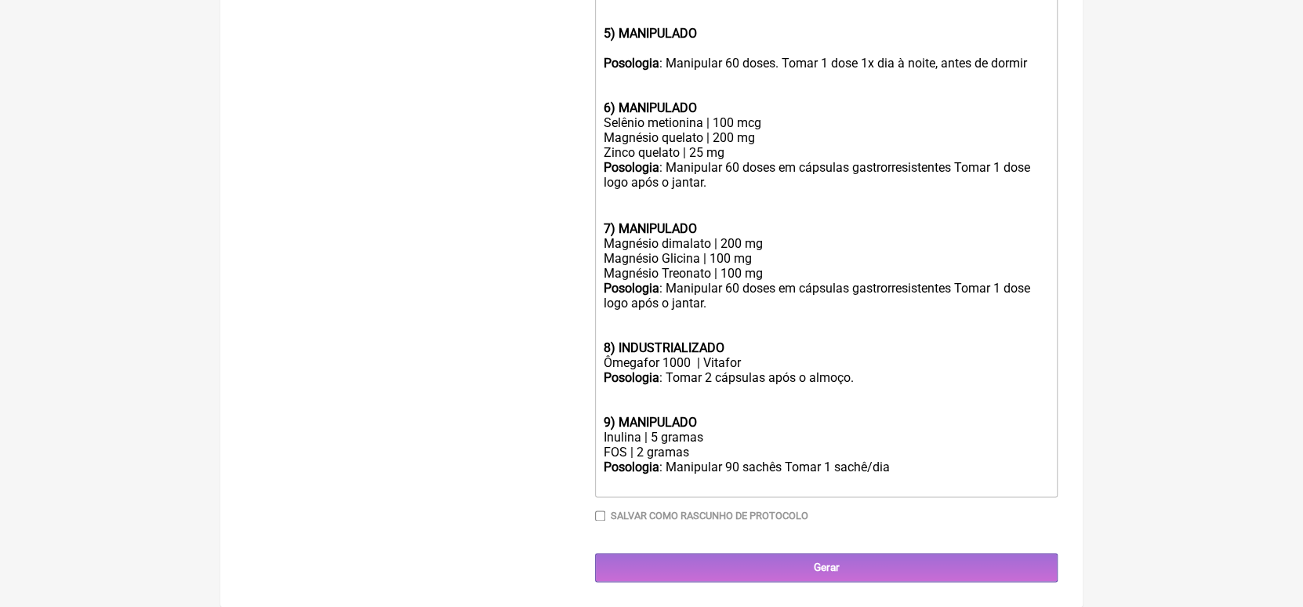
scroll to position [1039, 0]
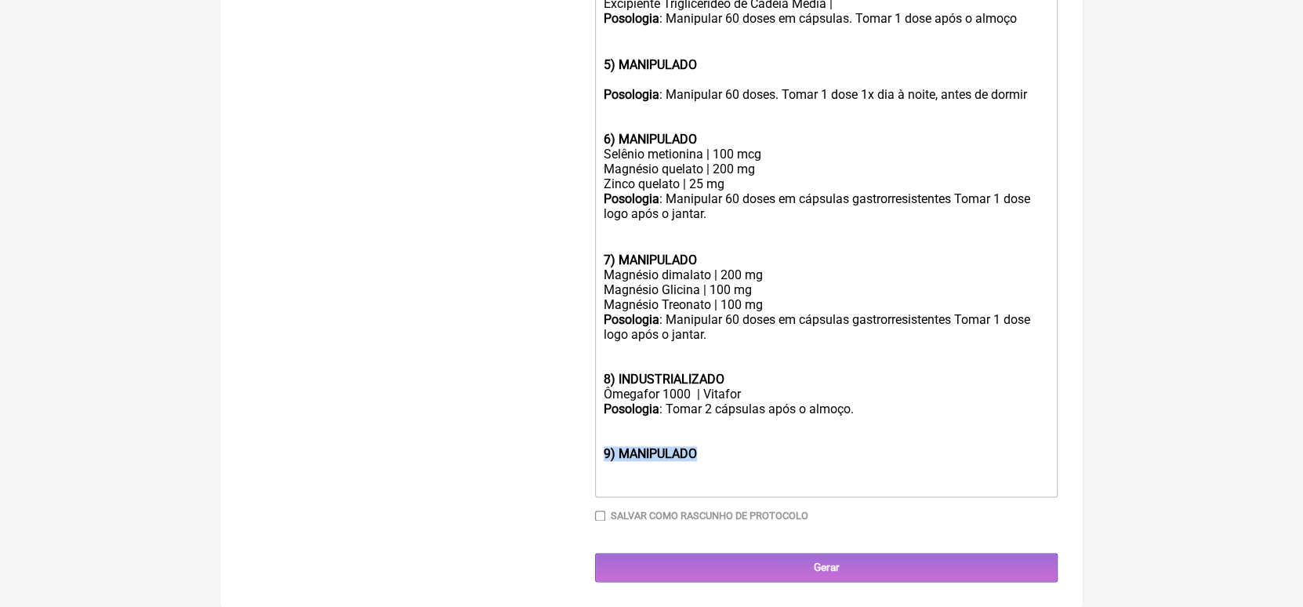
drag, startPoint x: 730, startPoint y: 455, endPoint x: 548, endPoint y: 455, distance: 182.6
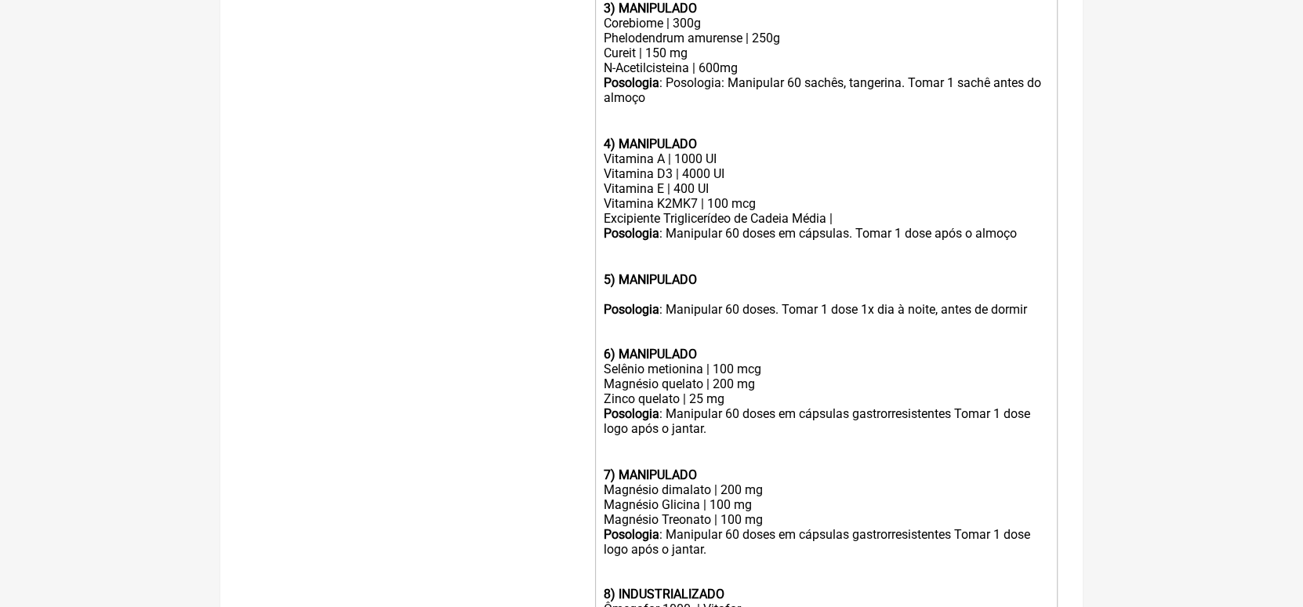
scroll to position [797, 0]
click at [612, 303] on div at bounding box center [826, 295] width 445 height 15
paste trix-editor "Inulina | 5 gramas</div><div>FOS | 2 gramas</div><div><strong>Posologia</strong…"
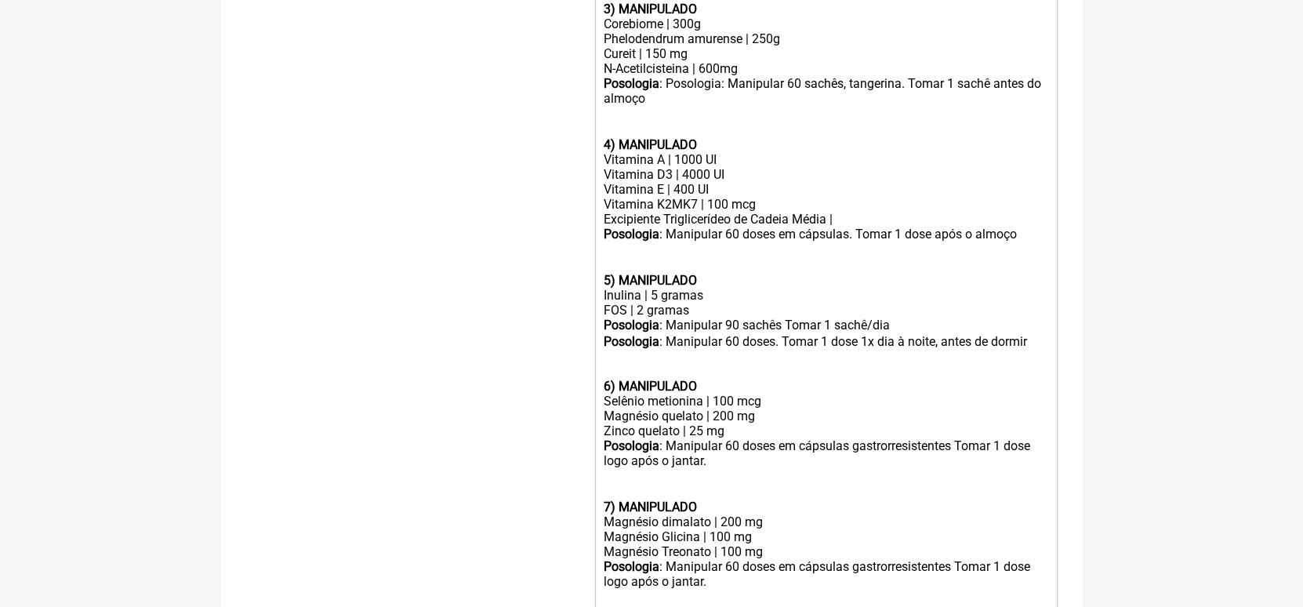
click at [650, 303] on div "Inulina | 5 gramas" at bounding box center [826, 295] width 445 height 15
drag, startPoint x: 601, startPoint y: 332, endPoint x: 625, endPoint y: 331, distance: 24.3
click at [625, 331] on trix-editor "1) MANIPULADO vitamina B1 (tiamina) | 5 mg vitamina B2 (Riboflavina) | 3 mg Vit…" at bounding box center [826, 212] width 462 height 973
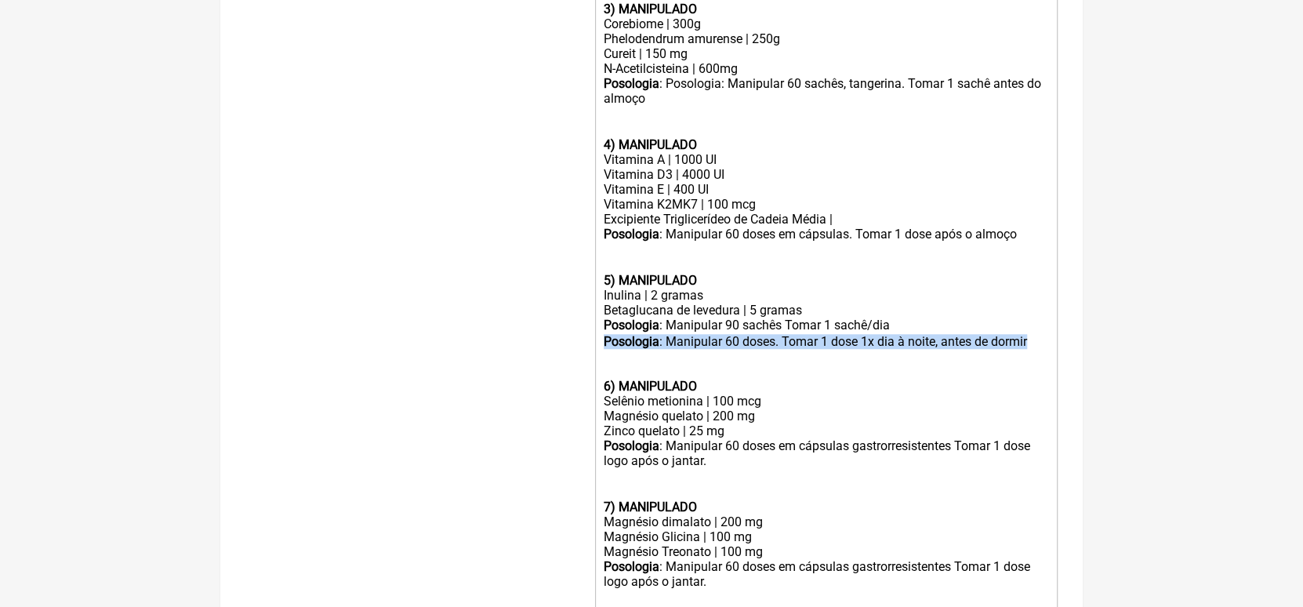
drag, startPoint x: 604, startPoint y: 362, endPoint x: 1031, endPoint y: 367, distance: 427.2
click at [1031, 349] on div "Posologia : Manipular 60 doses. Tomar 1 dose 1x dia à noite, antes de dormir" at bounding box center [826, 341] width 445 height 15
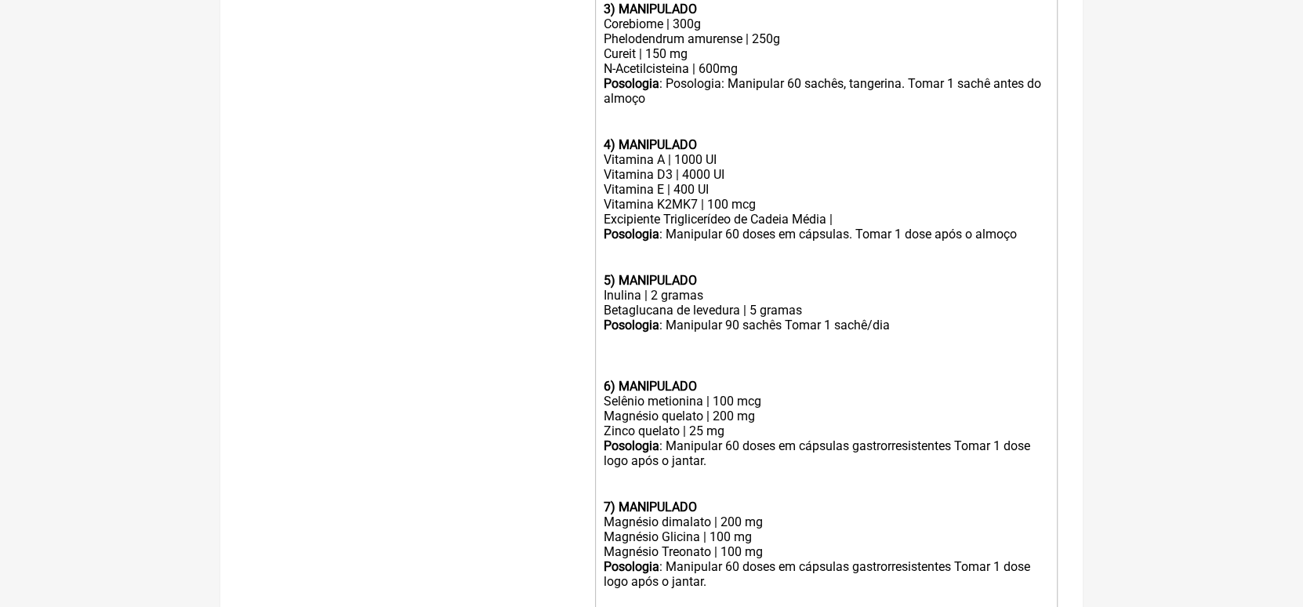
click at [779, 334] on div "Posologia : Manipular 90 sachês Tomar 1 sachê/dia ㅤ" at bounding box center [826, 325] width 445 height 16
click at [911, 334] on div "Posologia : Manipular 90 sachês. Tomar 1 sachê/dia ㅤ" at bounding box center [826, 325] width 445 height 16
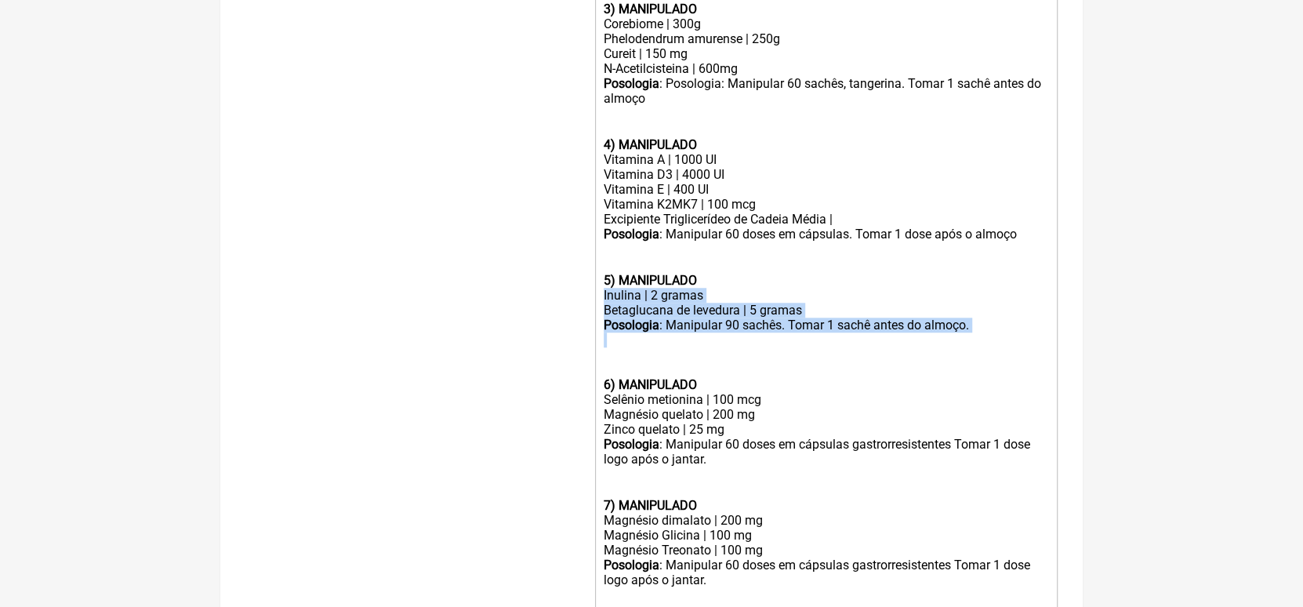
drag, startPoint x: 601, startPoint y: 316, endPoint x: 926, endPoint y: 369, distance: 329.6
click at [926, 369] on trix-editor "1) MANIPULADO vitamina B1 (tiamina) | 5 mg vitamina B2 (Riboflavina) | 3 mg Vit…" at bounding box center [826, 211] width 462 height 971
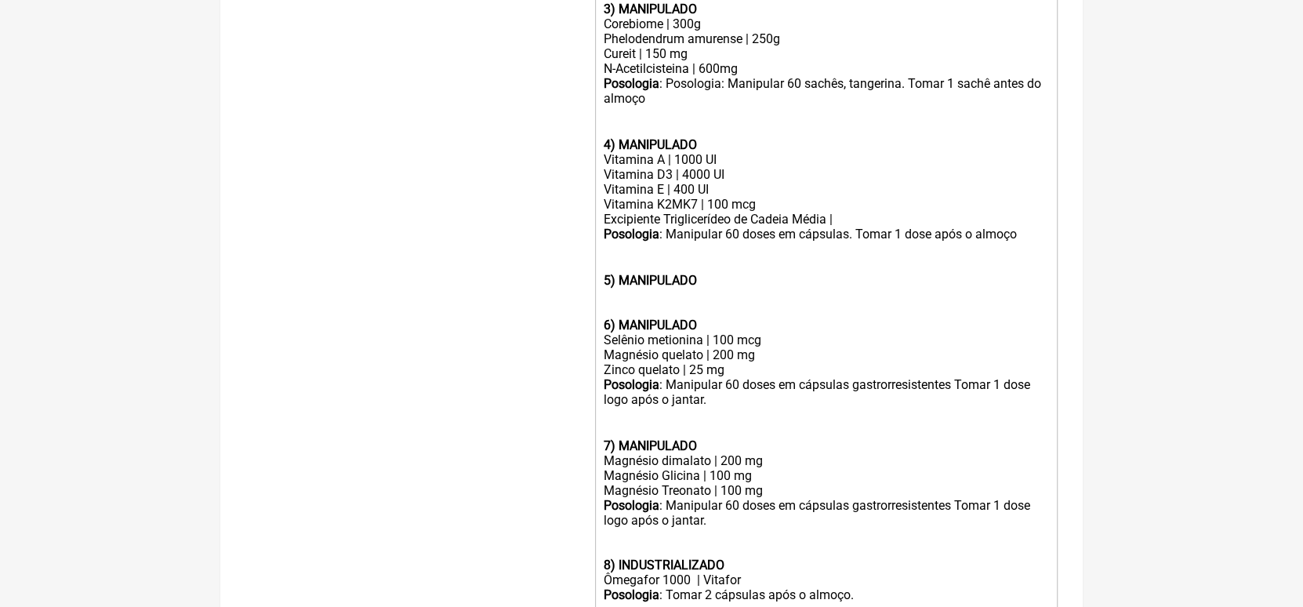
click at [604, 167] on div "Vitamina A | 1000 UI" at bounding box center [826, 159] width 445 height 15
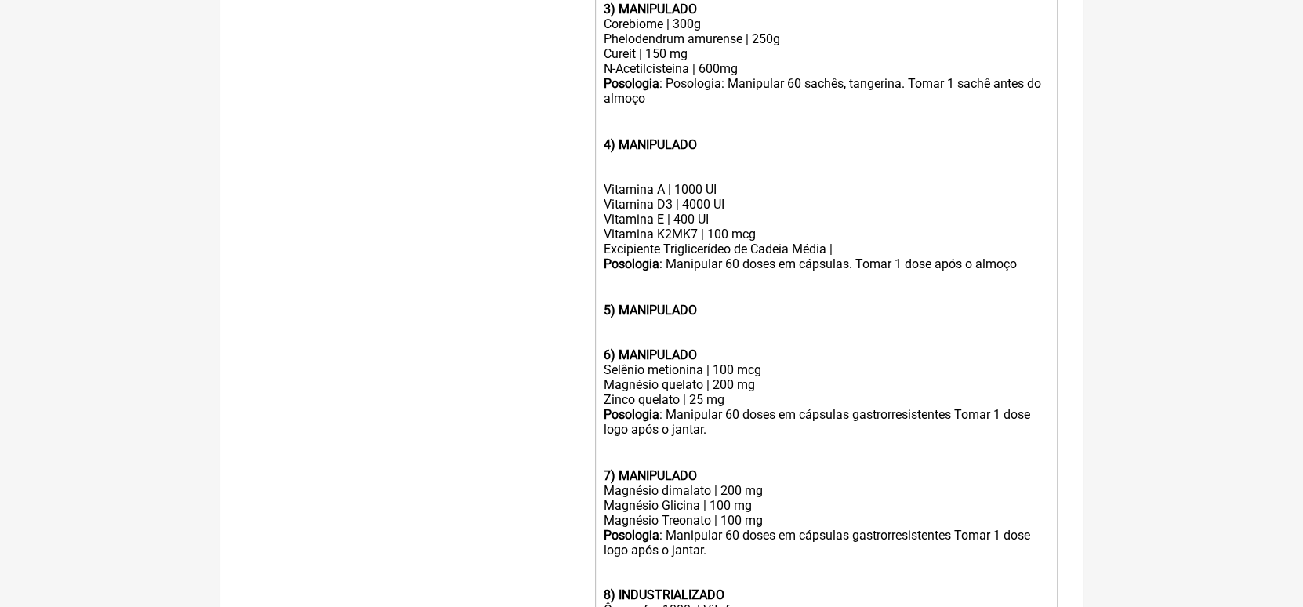
paste trix-editor "Inulina | 2 gramas</div><div>Betaglucana de levedura | 5 gramas</div><div><stro…"
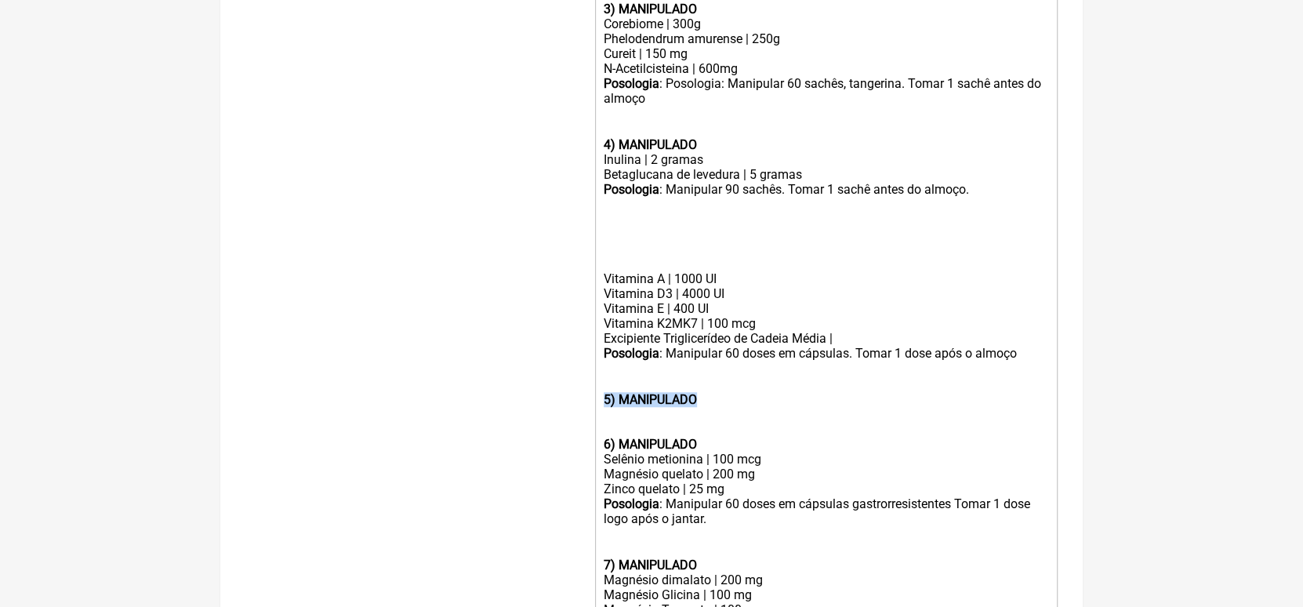
drag, startPoint x: 597, startPoint y: 423, endPoint x: 712, endPoint y: 422, distance: 115.2
click at [712, 422] on trix-editor "1) MANIPULADO vitamina B1 (tiamina) | 5 mg vitamina B2 (Riboflavina) | 3 mg Vit…" at bounding box center [826, 241] width 462 height 1031
click at [607, 286] on div "Vitamina A | 1000 UI" at bounding box center [826, 263] width 445 height 45
paste trix-editor "strong>5) MANIPULADO</strong><"
click at [612, 233] on div at bounding box center [826, 227] width 445 height 30
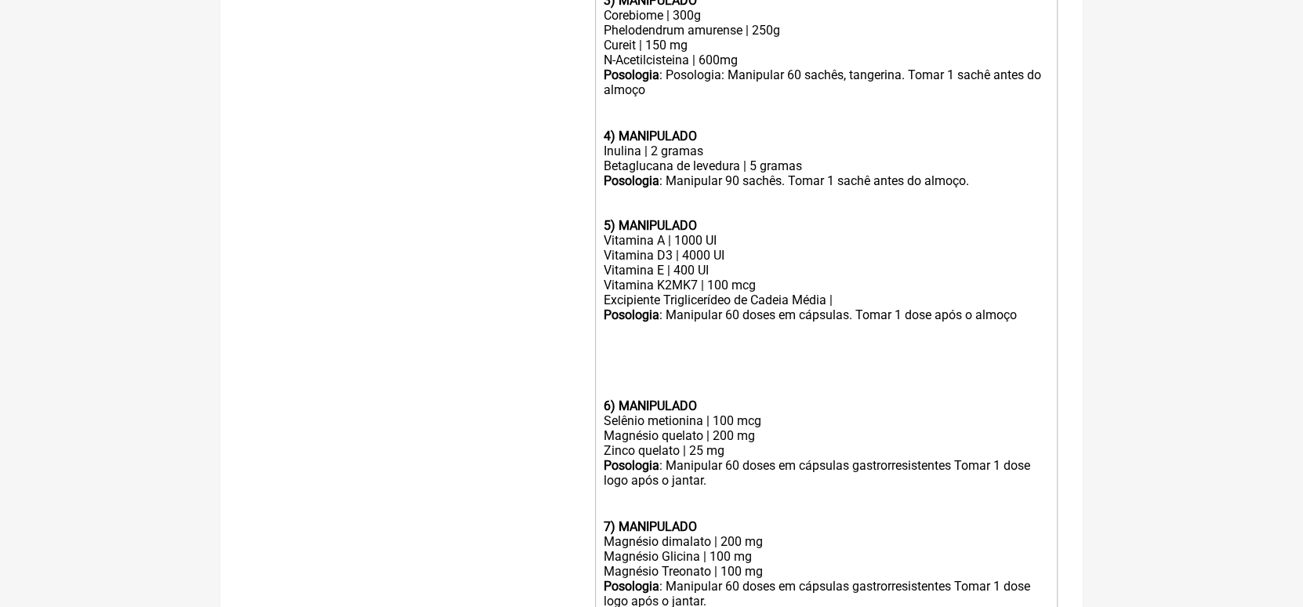
scroll to position [809, 0]
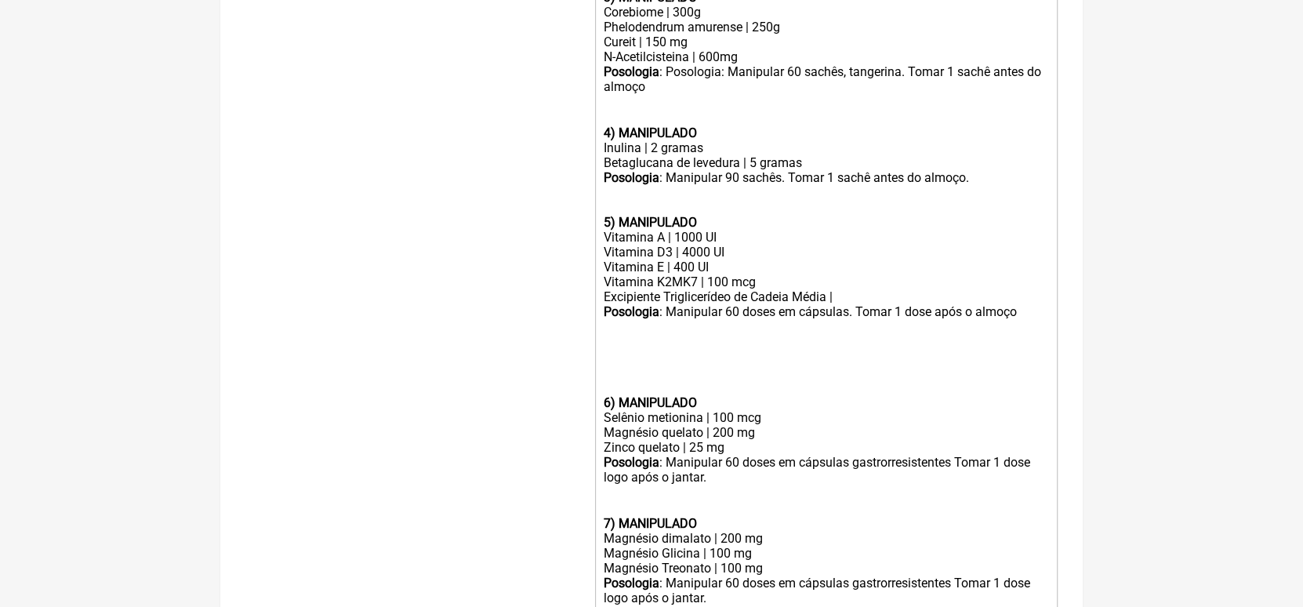
click at [607, 391] on div at bounding box center [826, 380] width 445 height 30
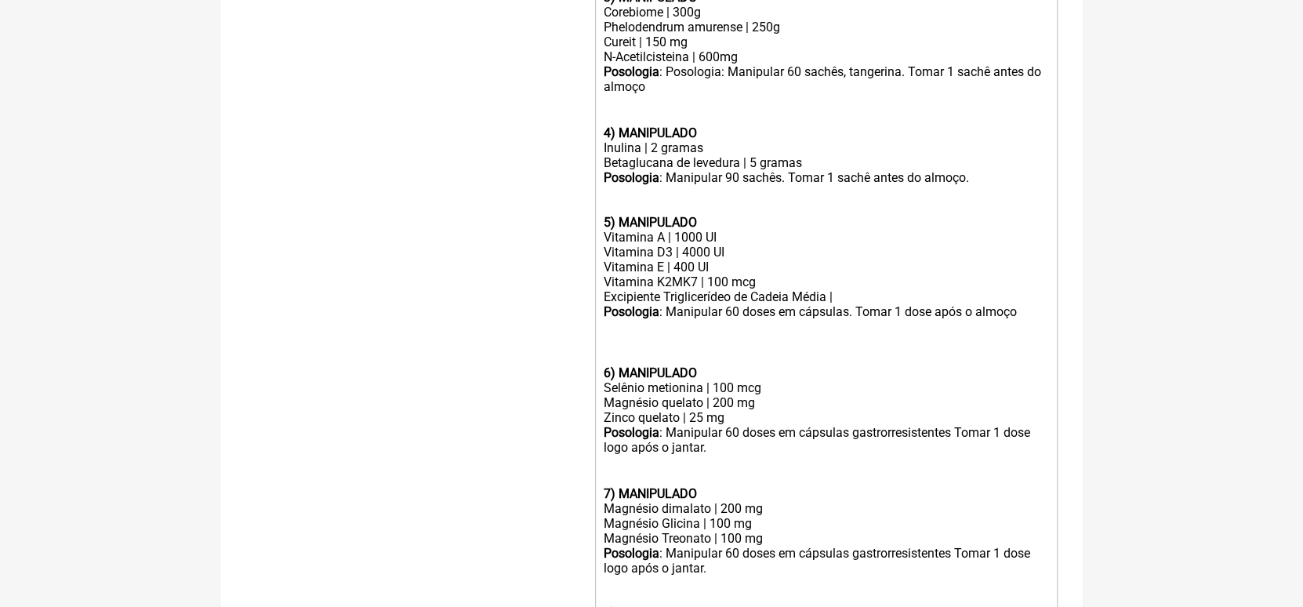
type trix-editor "<lor><ipsumd>2) SITAMETCON</adipis></eli><sed>doeiusmo T8 (incidid) | 3 ut</lab…"
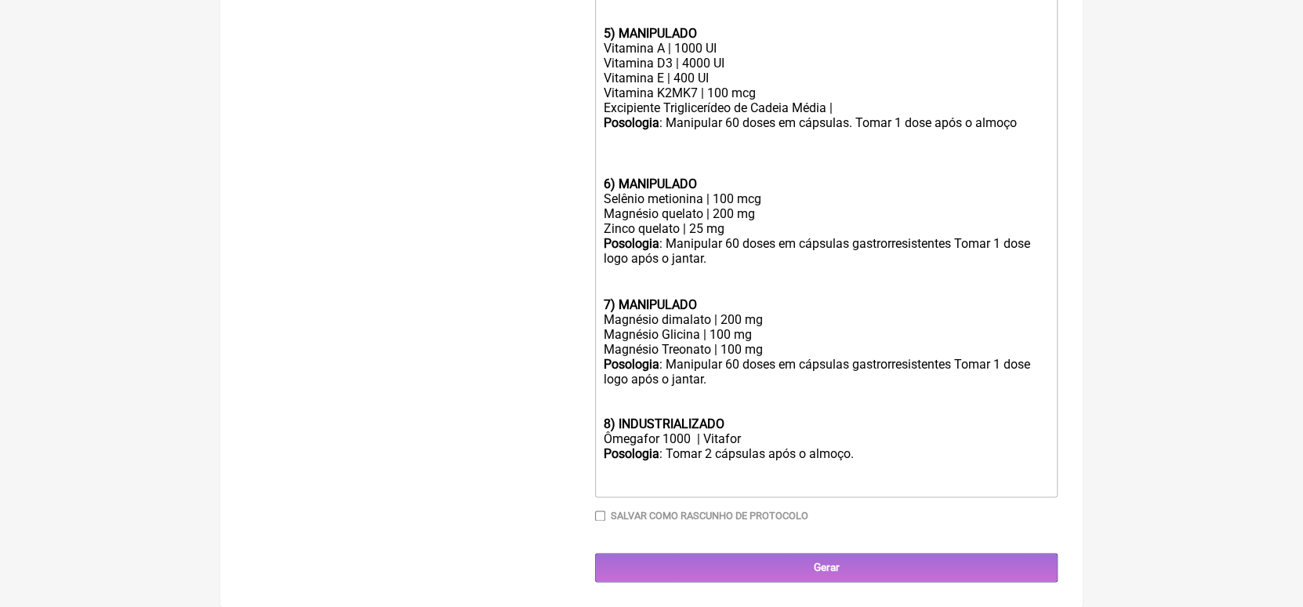
scroll to position [1018, 0]
click at [600, 514] on div "Salvar como rascunho de Protocolo" at bounding box center [826, 515] width 462 height 12
click at [604, 520] on input "Salvar como rascunho de Protocolo" at bounding box center [600, 515] width 10 height 10
checkbox input "true"
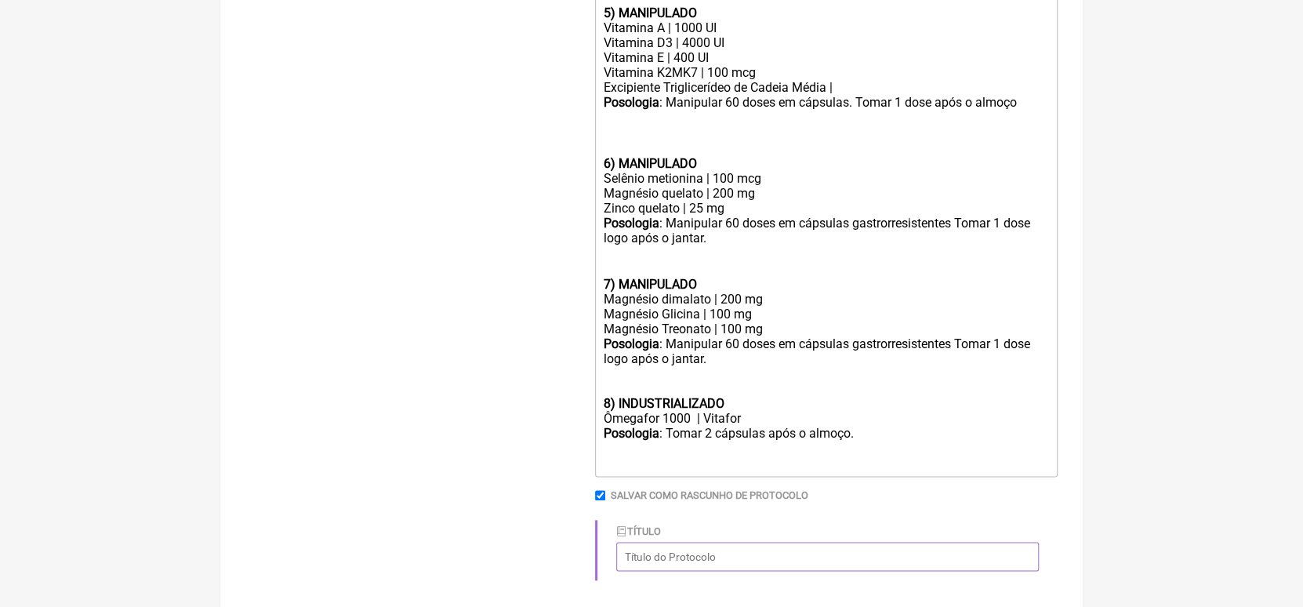
click at [729, 571] on input "Título" at bounding box center [827, 556] width 422 height 29
click at [765, 571] on input "Título" at bounding box center [827, 556] width 422 height 29
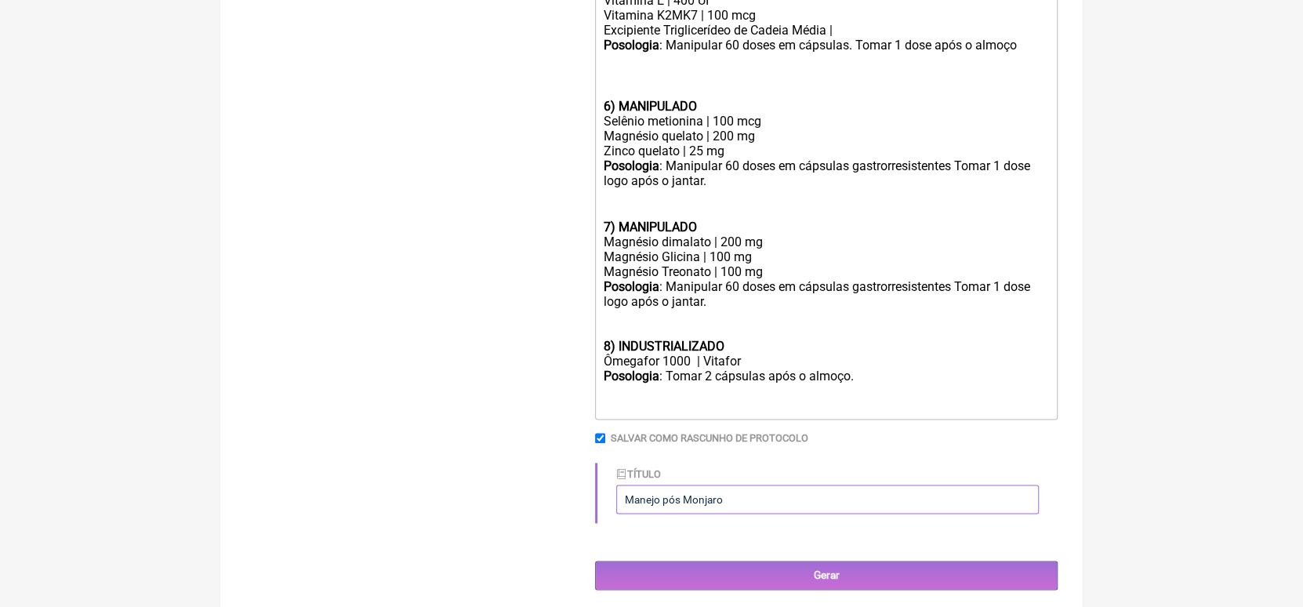
scroll to position [1110, 0]
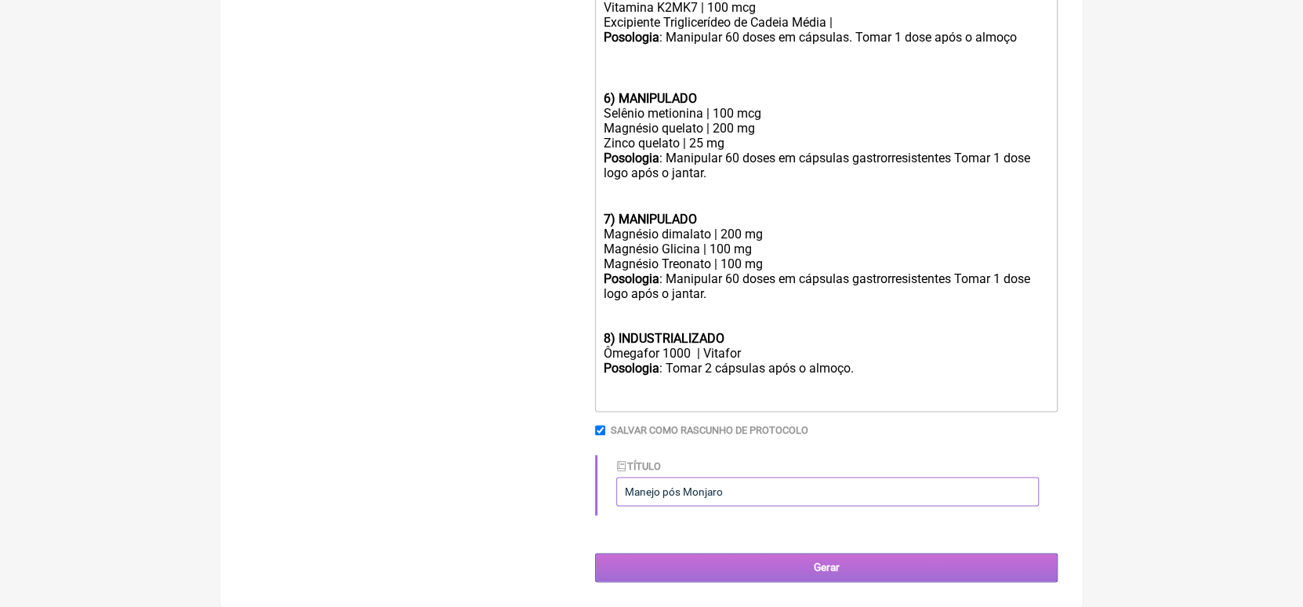
type input "Manejo pós Monjaro"
click at [825, 568] on input "Gerar" at bounding box center [826, 567] width 462 height 29
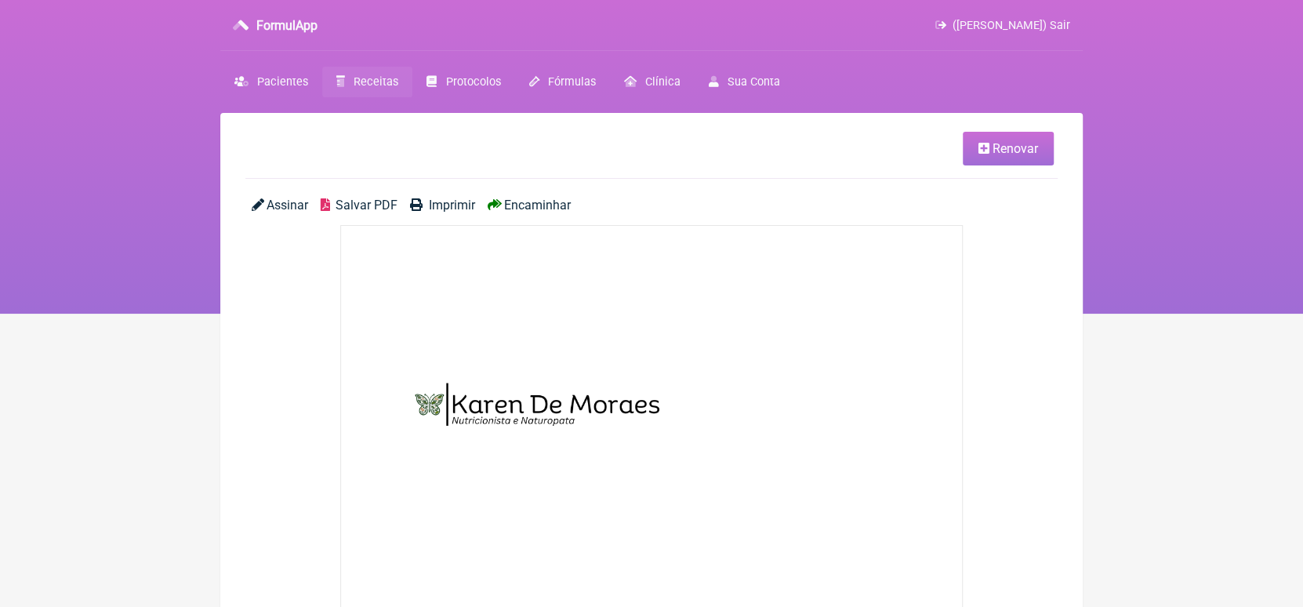
click at [367, 80] on span "Receitas" at bounding box center [375, 81] width 45 height 13
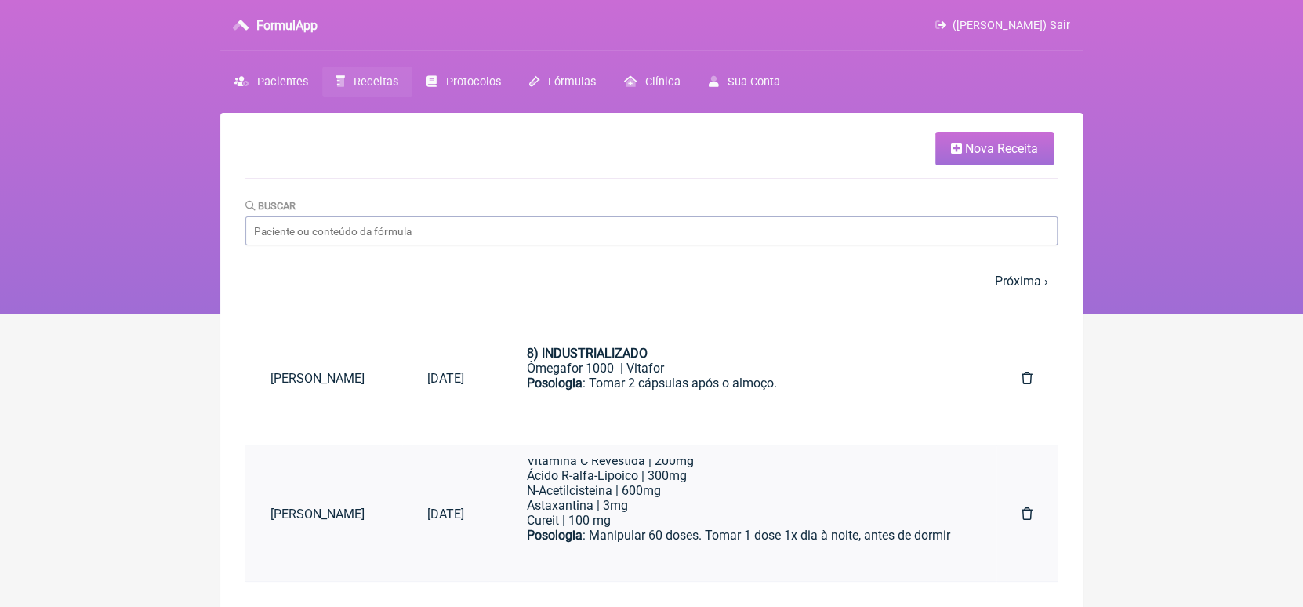
scroll to position [553, 0]
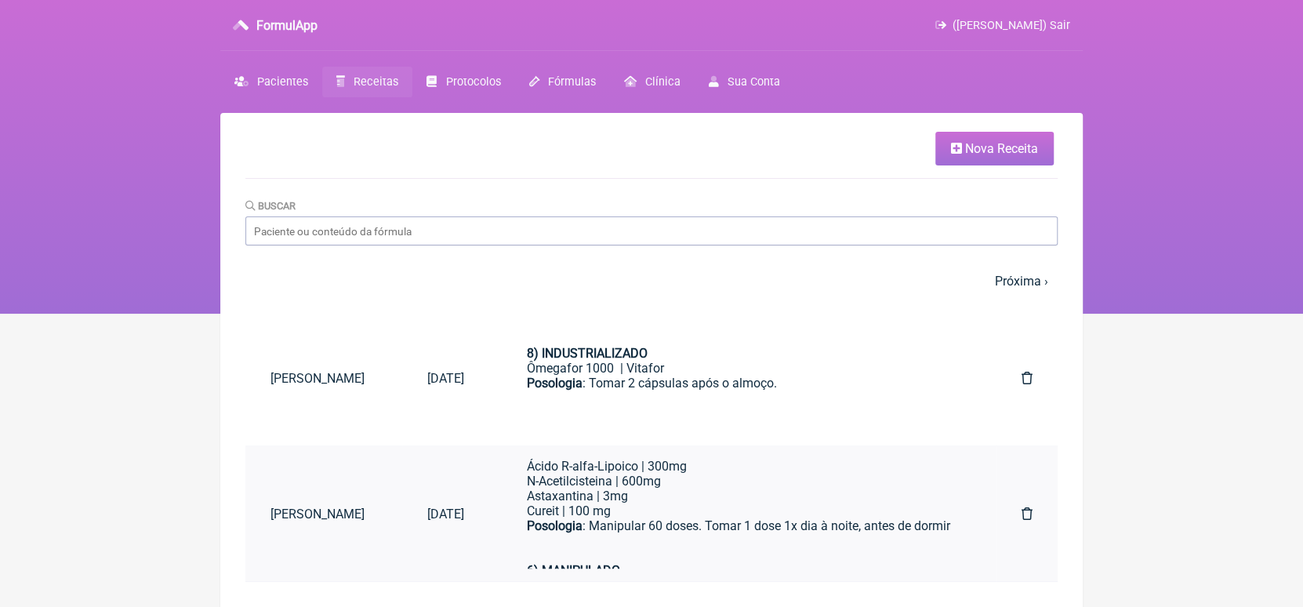
click at [1025, 513] on icon at bounding box center [1026, 513] width 11 height 13
